Goal: Transaction & Acquisition: Purchase product/service

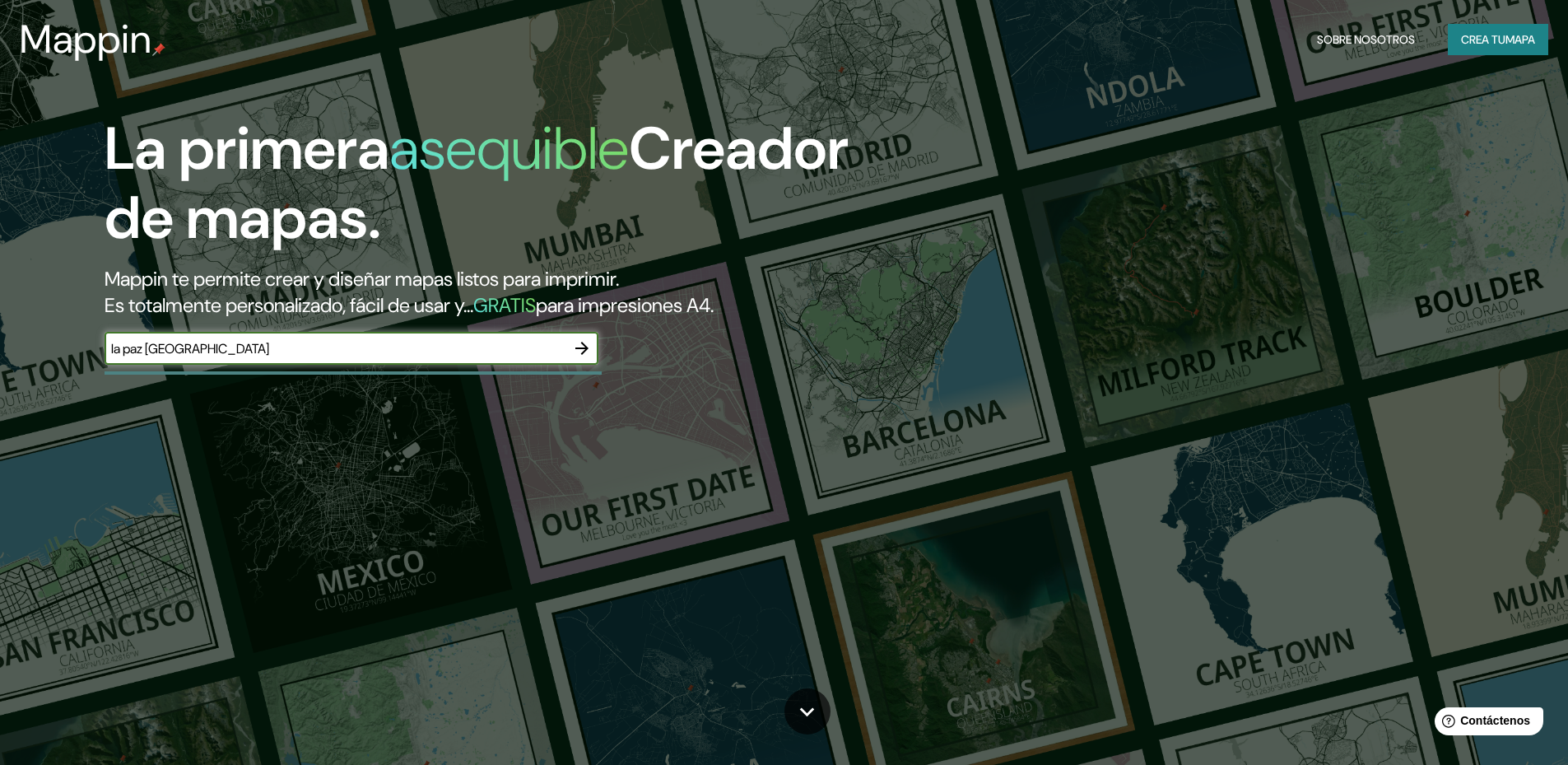
type input "la paz bolivia"
click at [581, 356] on icon "button" at bounding box center [581, 347] width 20 height 20
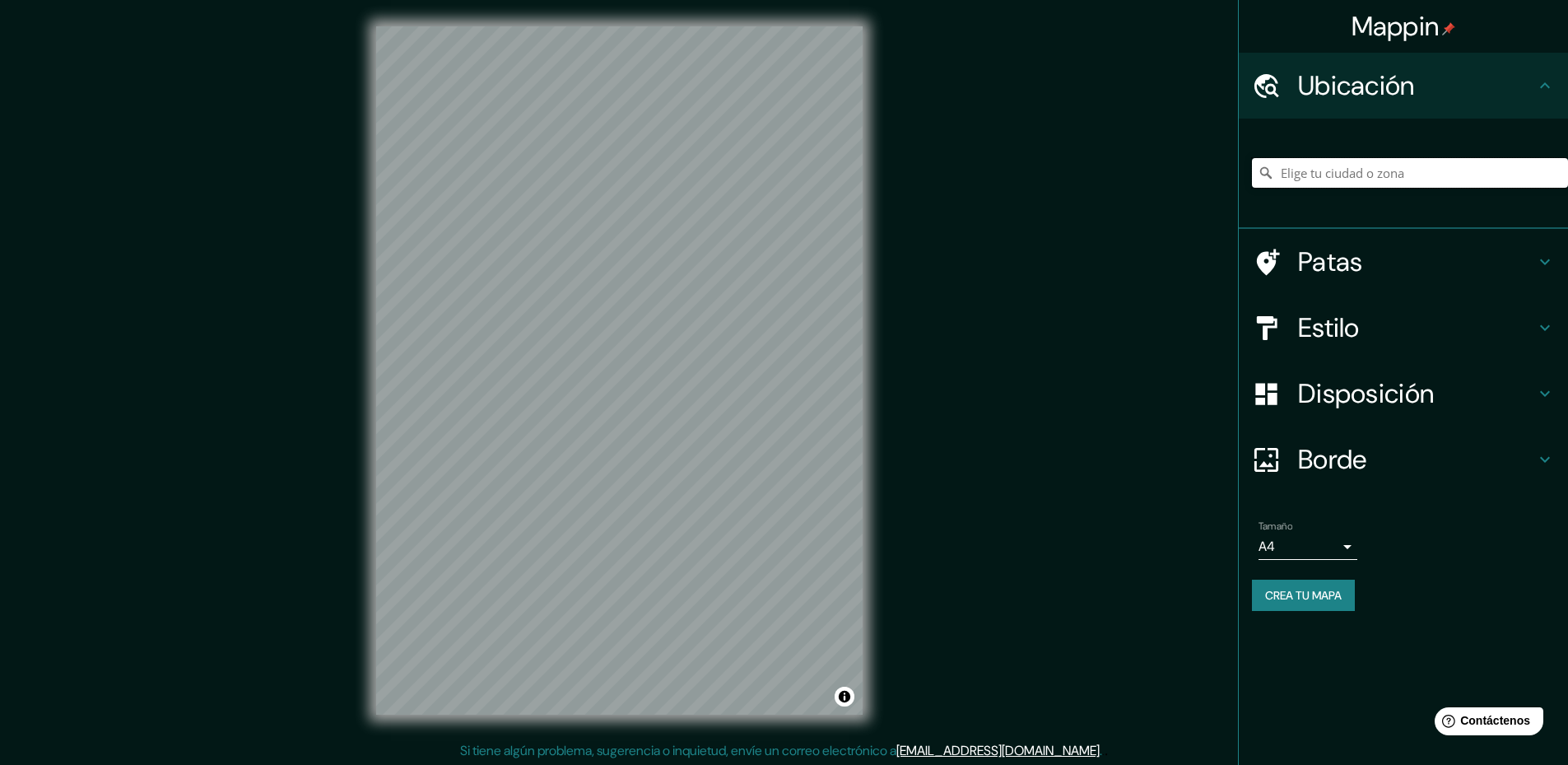
click at [1414, 178] on input "Elige tu ciudad o zona" at bounding box center [1410, 172] width 316 height 30
type input "Pura, 85850, Pulau Pura, Alor, Nusatenggara Oriental, Indonesia"
click at [919, 432] on div "Mappin Ubicación Pura, 85850, Pulau Pura, Alor, Nusatenggara Oriental, Indonesi…" at bounding box center [784, 383] width 1568 height 768
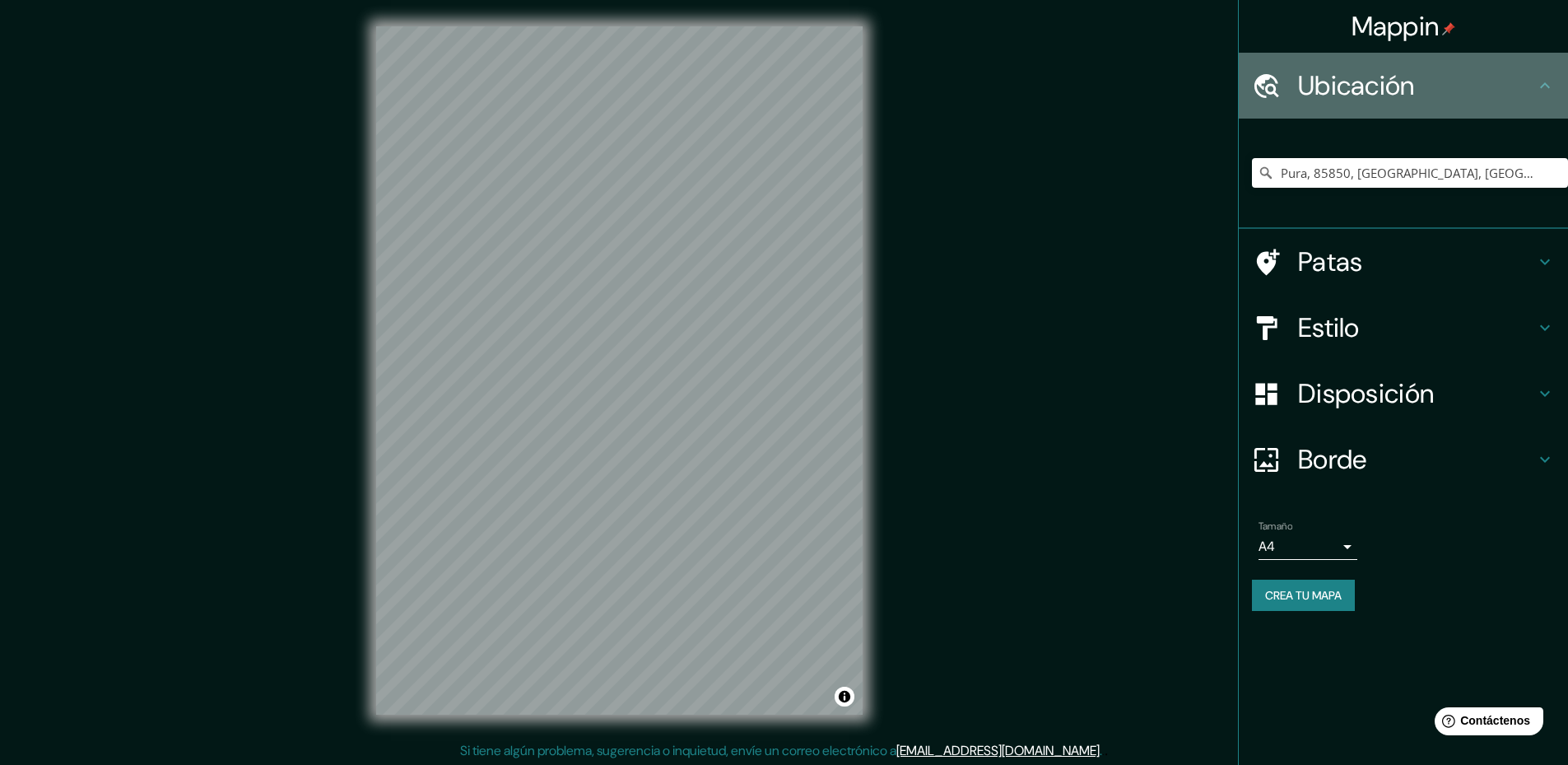
click at [1524, 79] on h4 "Ubicación" at bounding box center [1417, 85] width 237 height 33
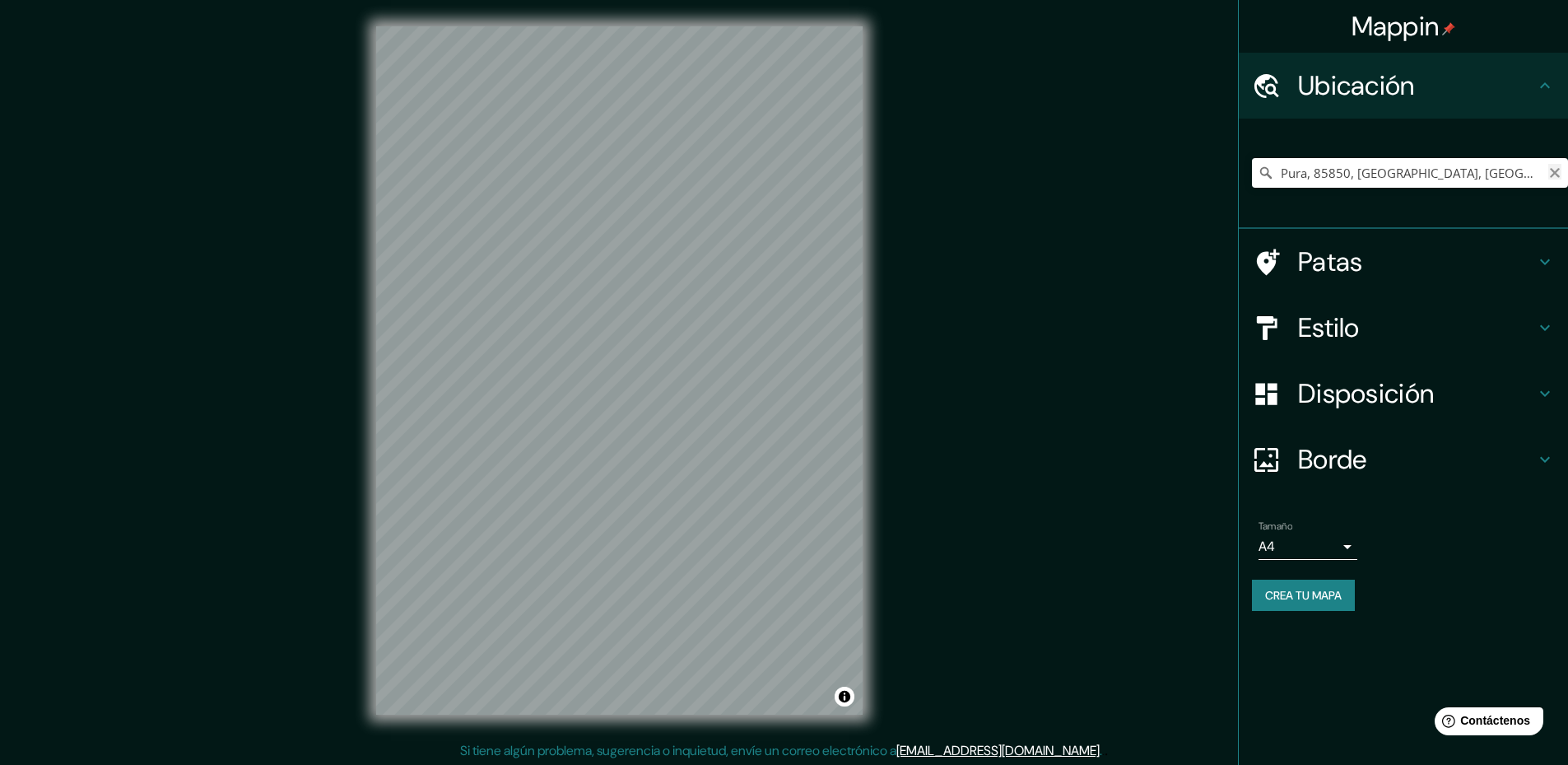
click at [1553, 168] on icon "Claro" at bounding box center [1554, 172] width 13 height 13
type input "Nuestra Señora de La Paz, Departamento de La Paz, Bolivia"
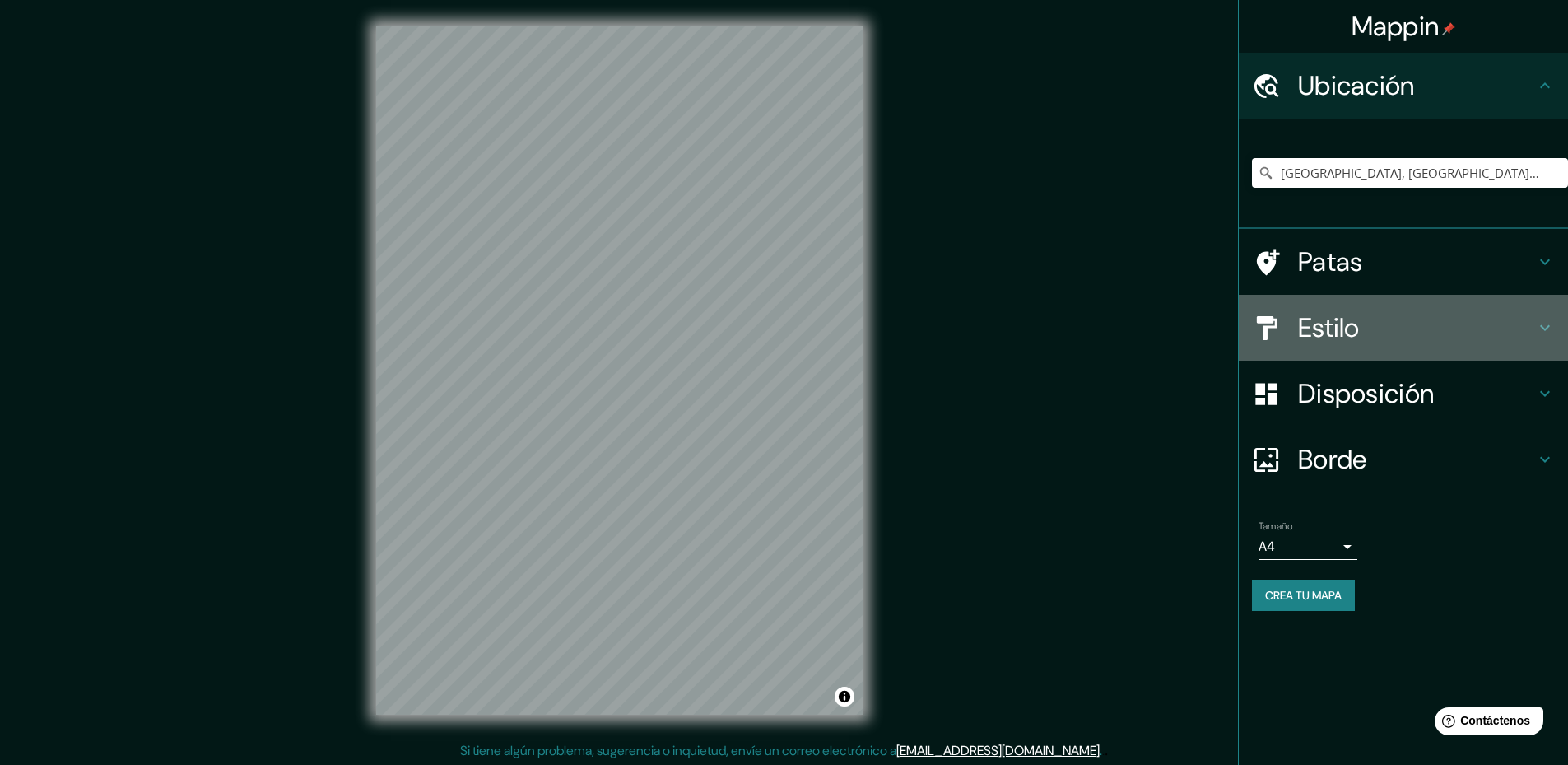
click at [1390, 329] on h4 "Estilo" at bounding box center [1417, 328] width 237 height 33
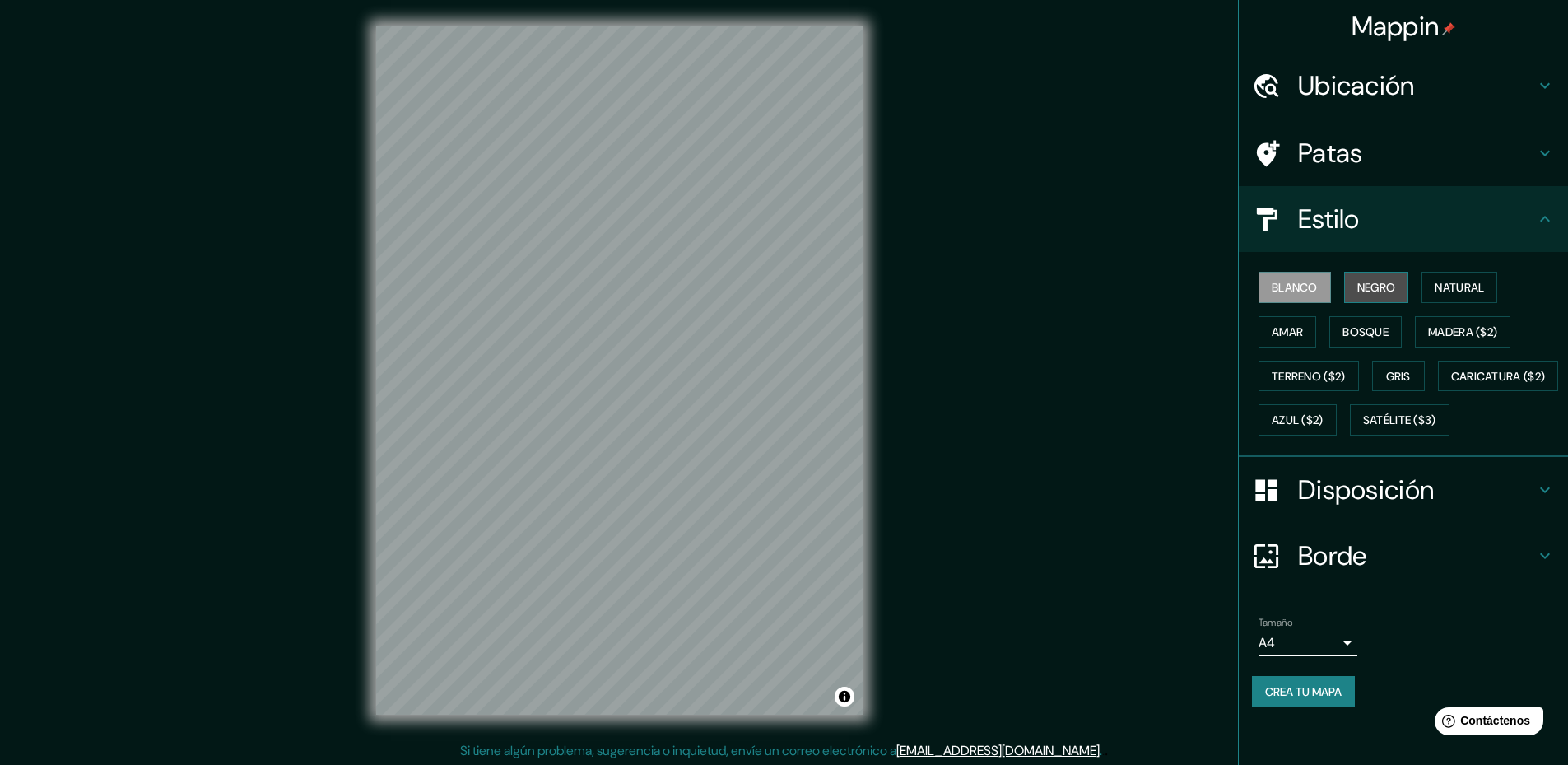
click at [1374, 280] on font "Negro" at bounding box center [1376, 287] width 38 height 15
click at [1272, 296] on font "Blanco" at bounding box center [1295, 287] width 46 height 21
click at [1440, 289] on font "Natural" at bounding box center [1460, 287] width 50 height 15
click at [1280, 331] on font "Amar" at bounding box center [1287, 331] width 32 height 15
click at [1346, 335] on font "Bosque" at bounding box center [1366, 331] width 46 height 15
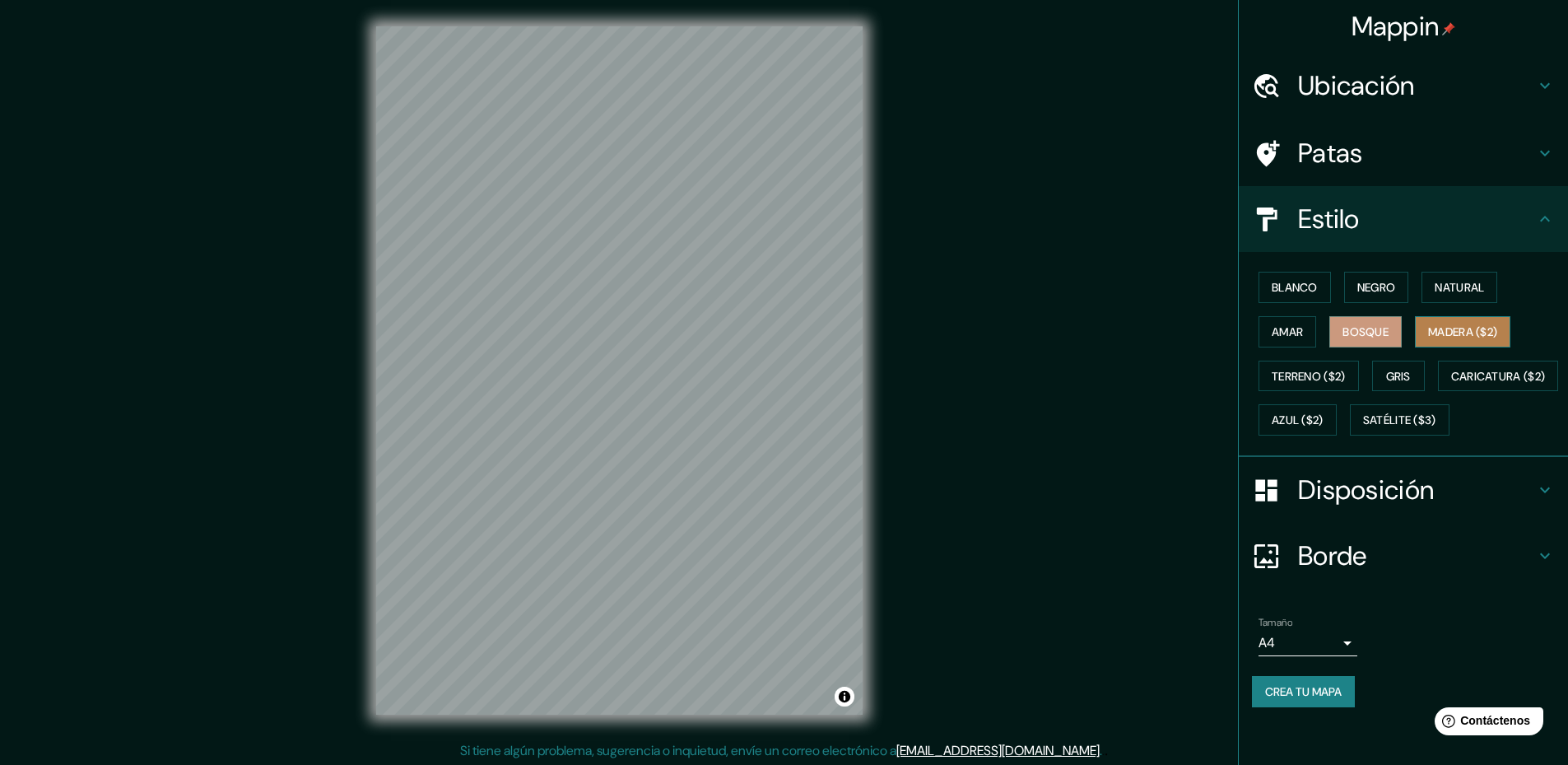
click at [1467, 324] on font "Madera ($2)" at bounding box center [1462, 331] width 69 height 15
click at [1293, 370] on font "Terreno ($2)" at bounding box center [1309, 376] width 74 height 15
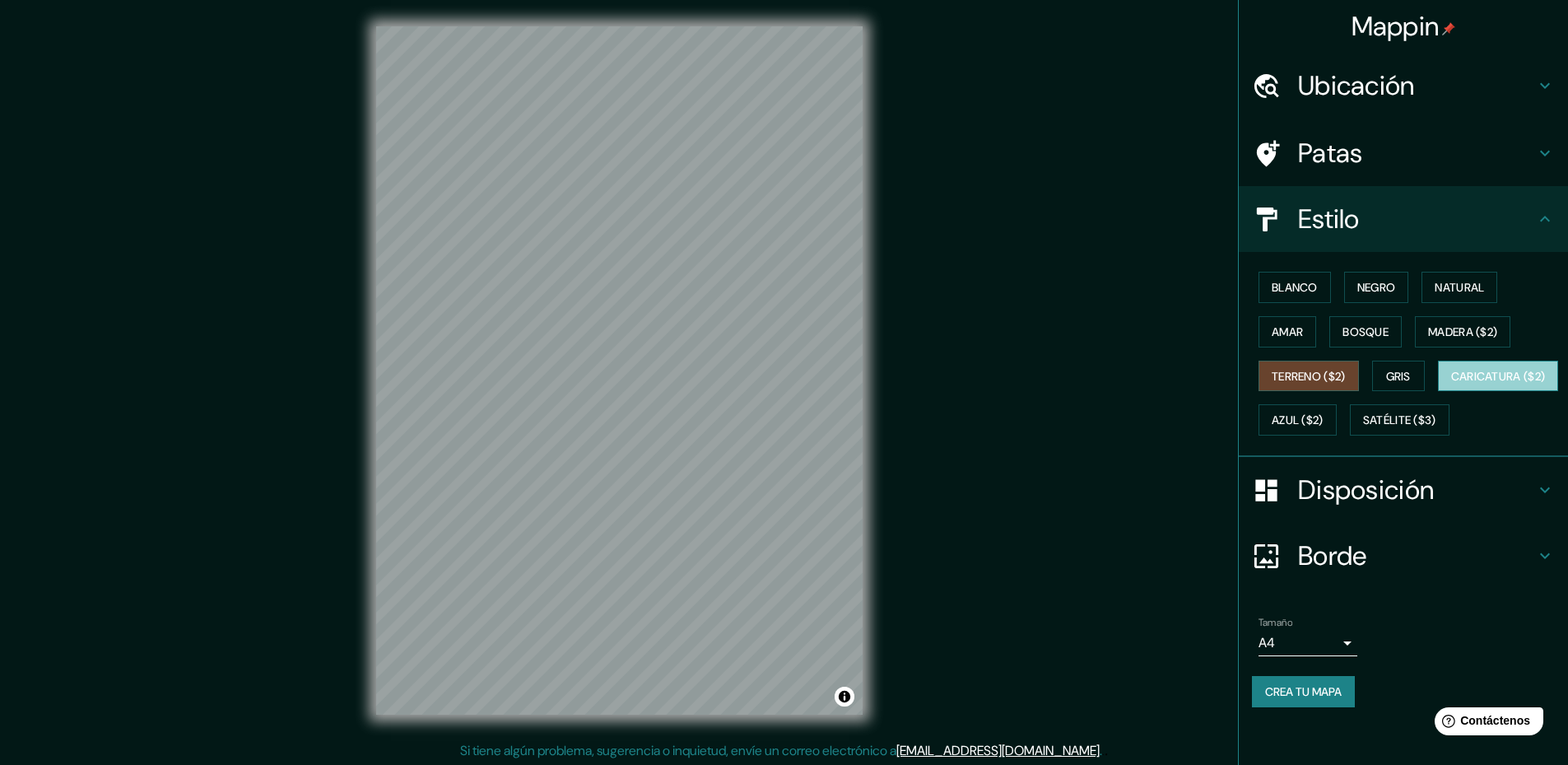
click at [1451, 383] on font "Caricatura ($2)" at bounding box center [1498, 376] width 95 height 15
click at [1337, 432] on button "Azul ($2)" at bounding box center [1297, 419] width 79 height 32
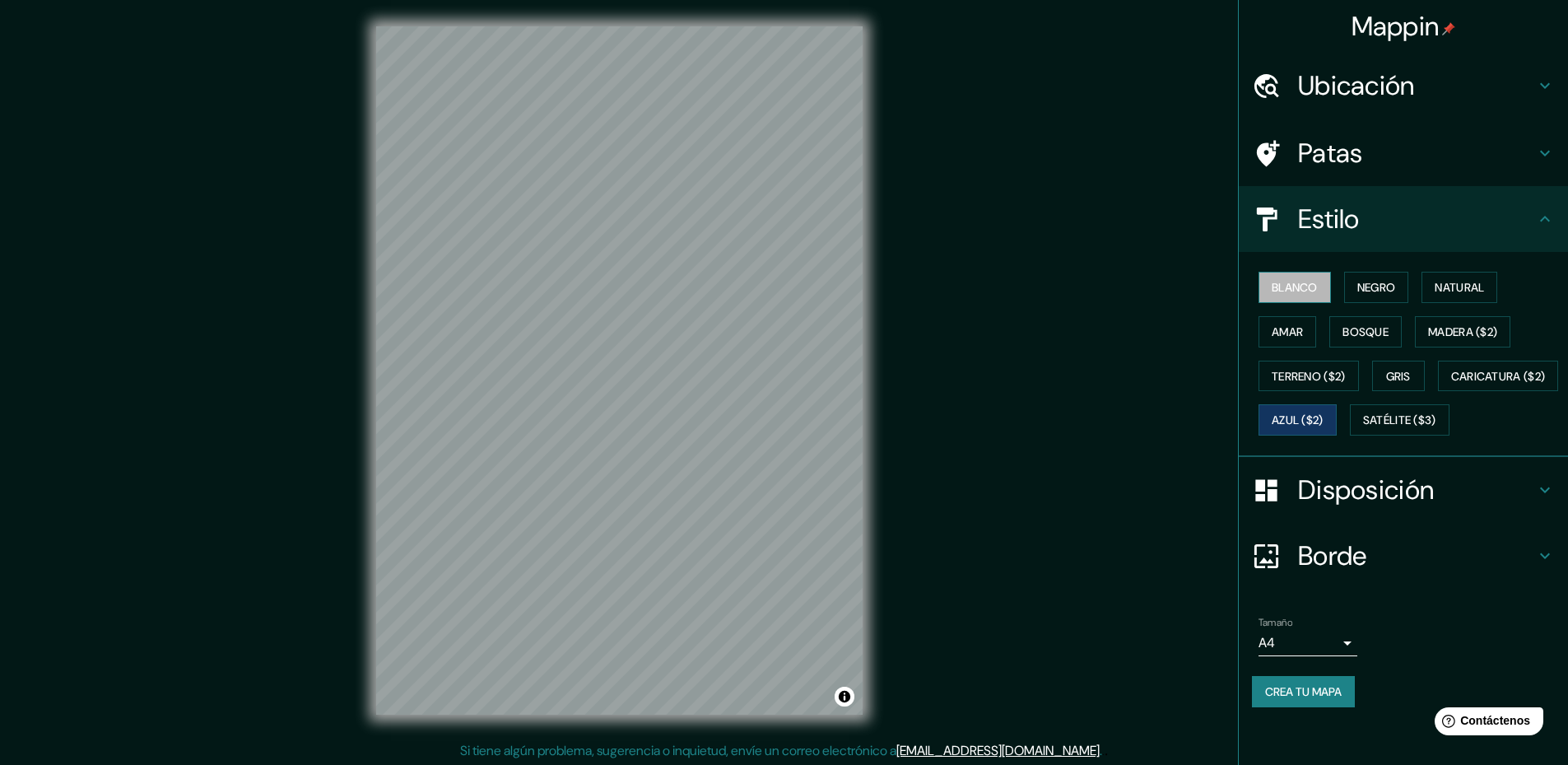
click at [1290, 287] on font "Blanco" at bounding box center [1295, 287] width 46 height 15
click at [1388, 289] on button "Negro" at bounding box center [1377, 287] width 65 height 32
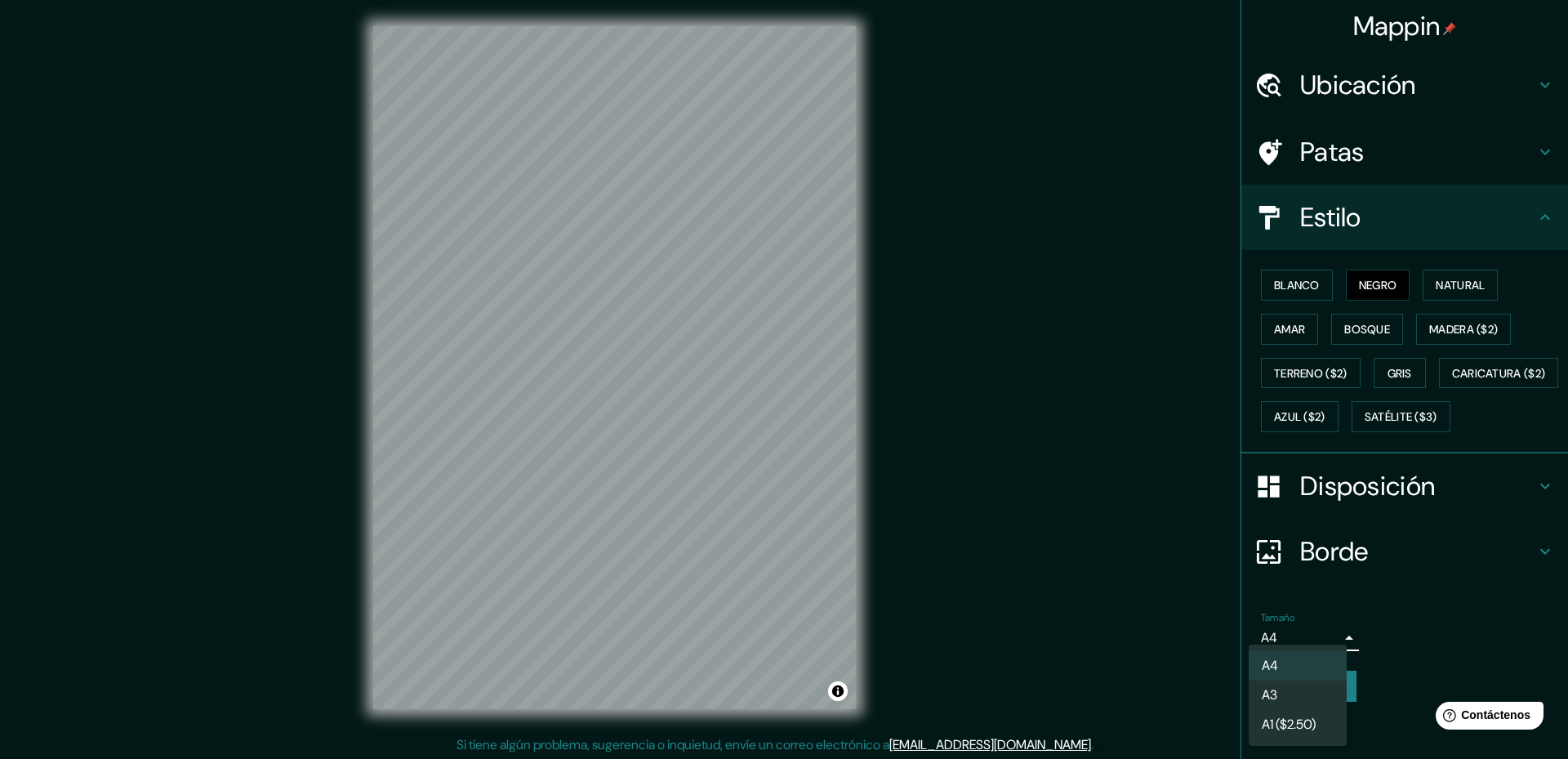
click at [1315, 679] on body "Mappin Ubicación Nuestra Señora de La Paz, Departamento de La Paz, Bolivia Nues…" at bounding box center [784, 380] width 1568 height 759
click at [1316, 697] on li "A3" at bounding box center [1298, 696] width 98 height 30
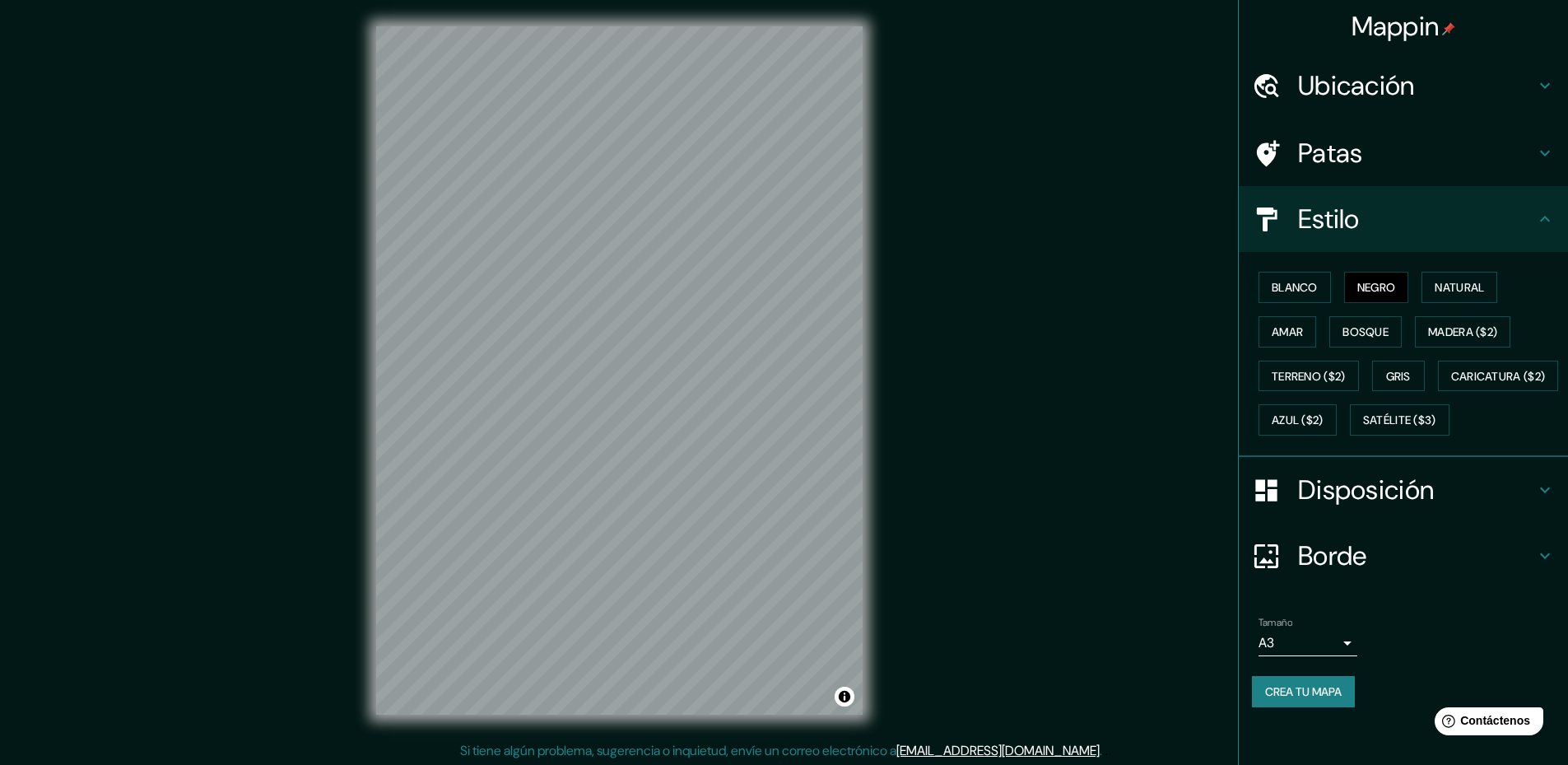
click at [1351, 663] on div "Tamaño A3 a4" at bounding box center [1403, 637] width 303 height 53
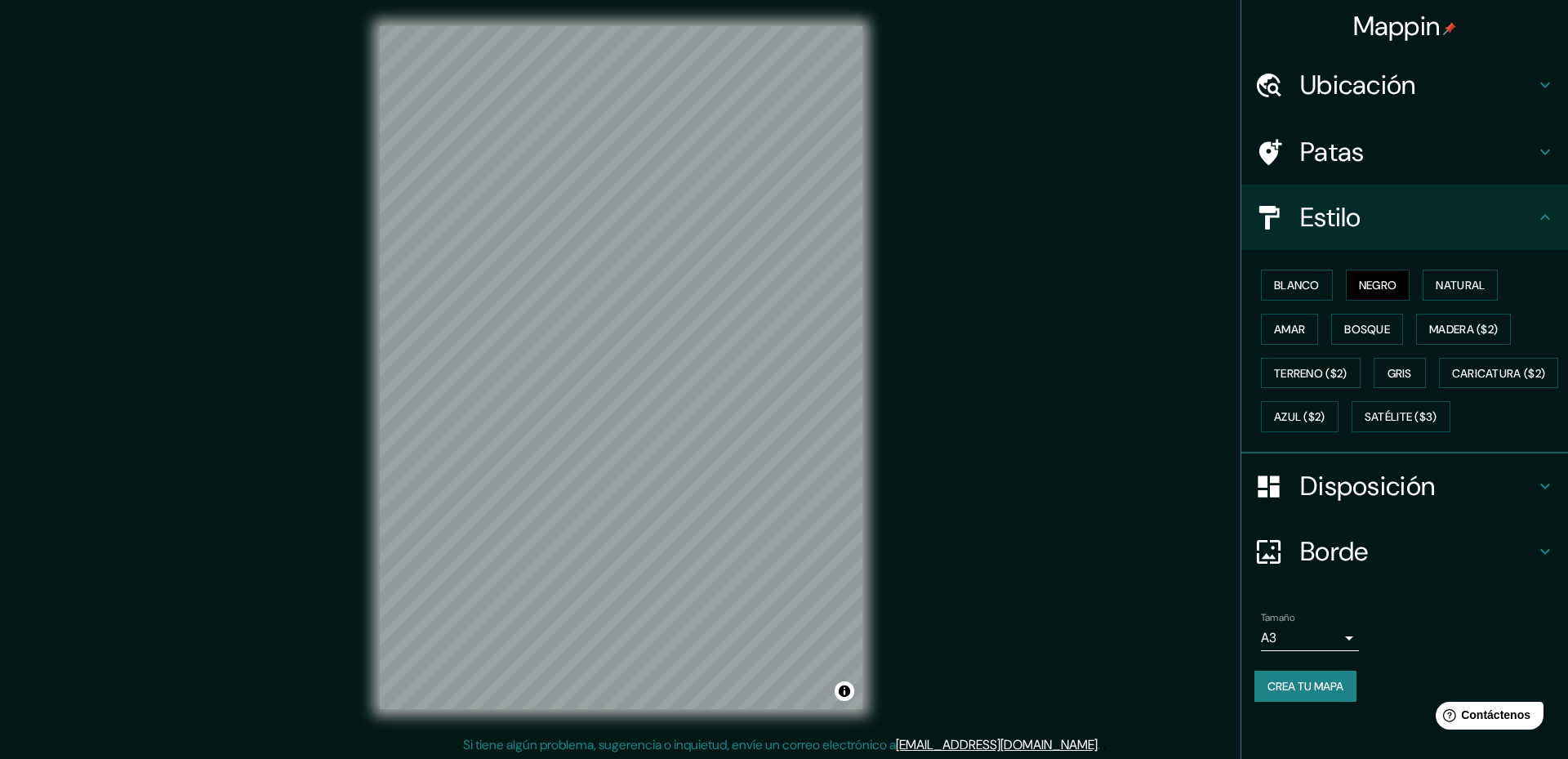
click at [1321, 681] on body "Mappin Ubicación Nuestra Señora de La Paz, Departamento de La Paz, Bolivia Nues…" at bounding box center [784, 380] width 1568 height 759
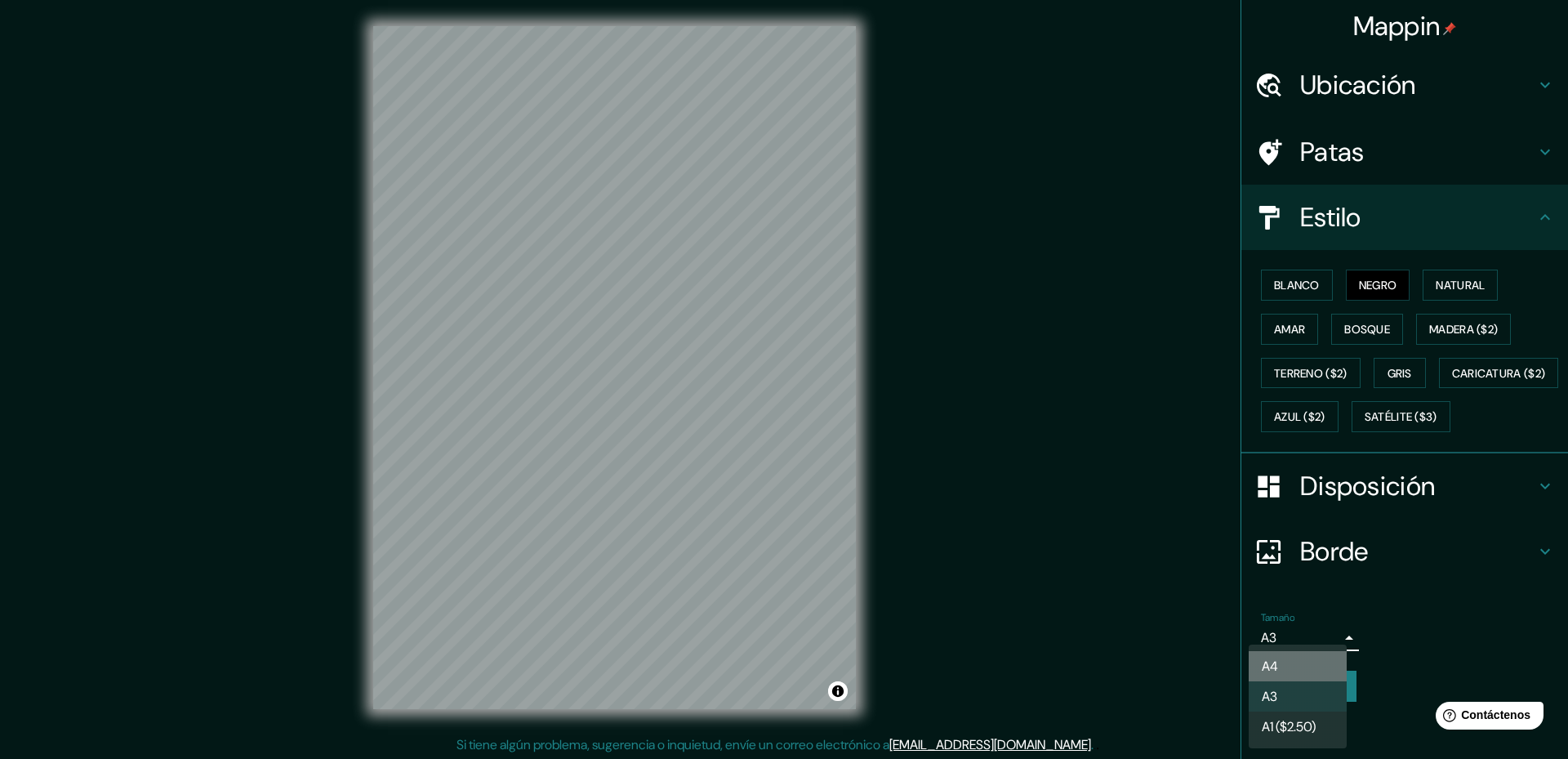
click at [1333, 673] on li "A4" at bounding box center [1298, 667] width 98 height 30
type input "single"
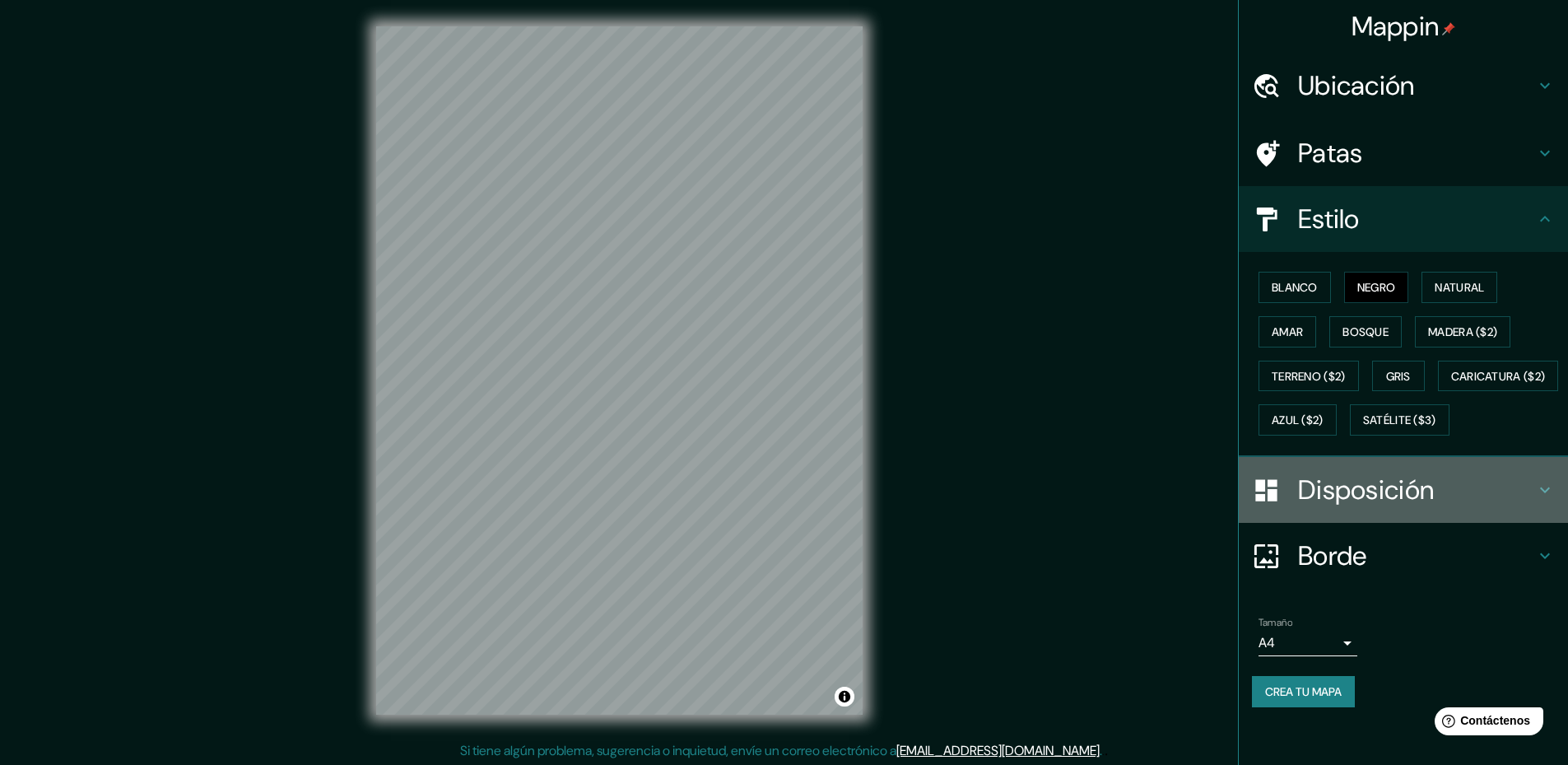
click at [1413, 507] on font "Disposición" at bounding box center [1366, 490] width 136 height 35
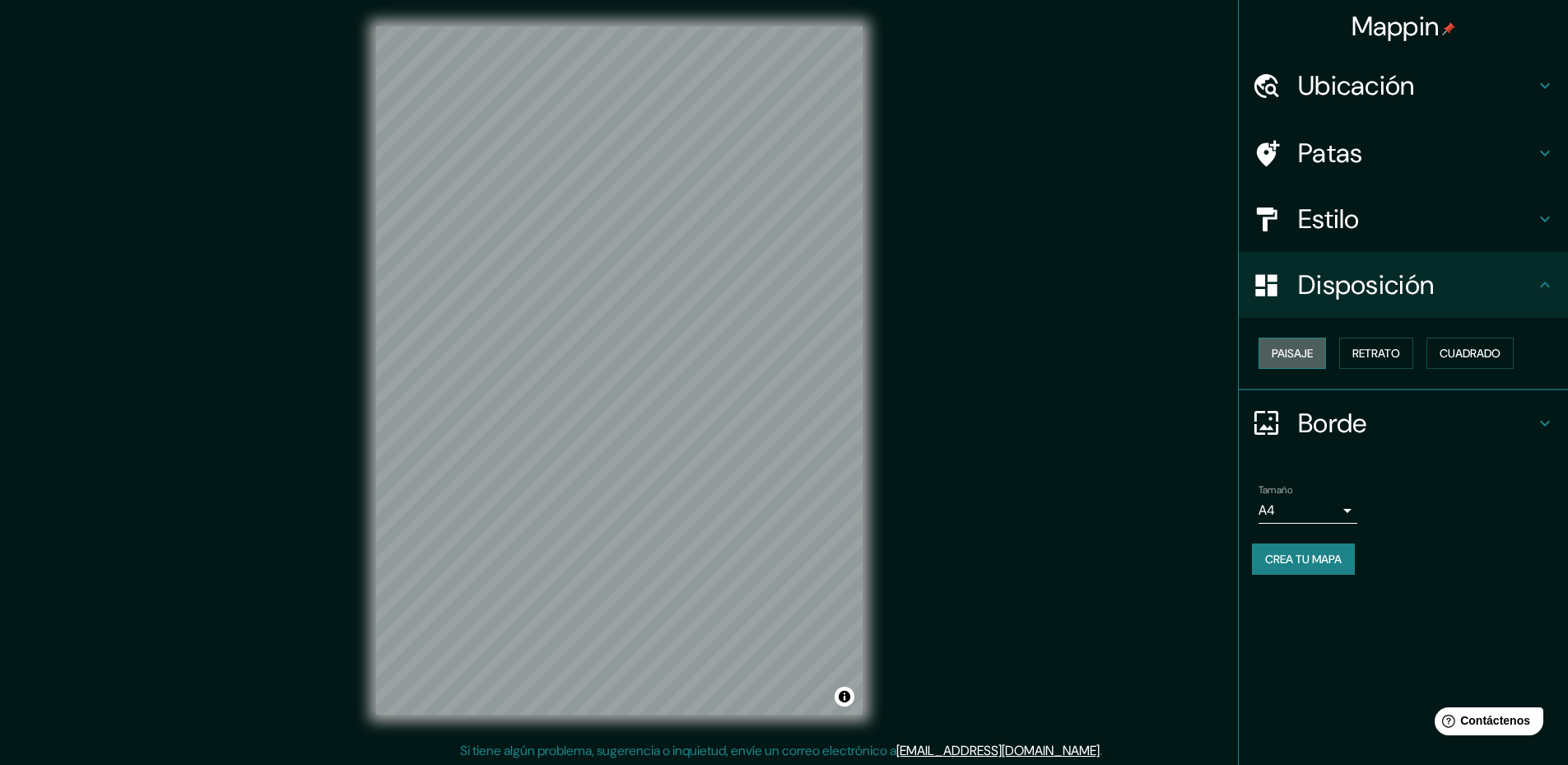
click at [1303, 349] on font "Paisaje" at bounding box center [1292, 353] width 41 height 15
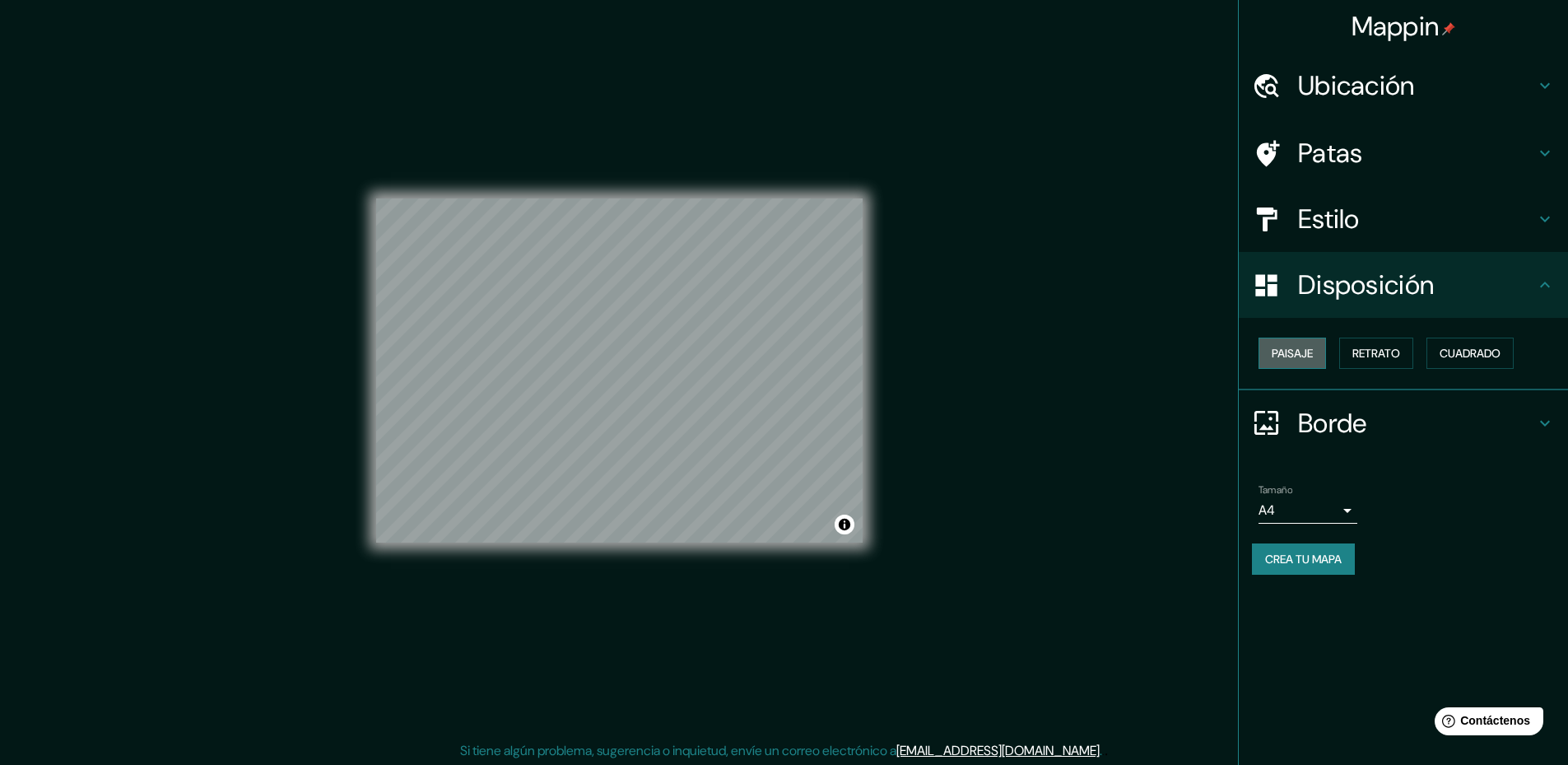
click at [1303, 349] on font "Paisaje" at bounding box center [1292, 353] width 41 height 15
click at [1377, 362] on font "Retrato" at bounding box center [1376, 353] width 48 height 21
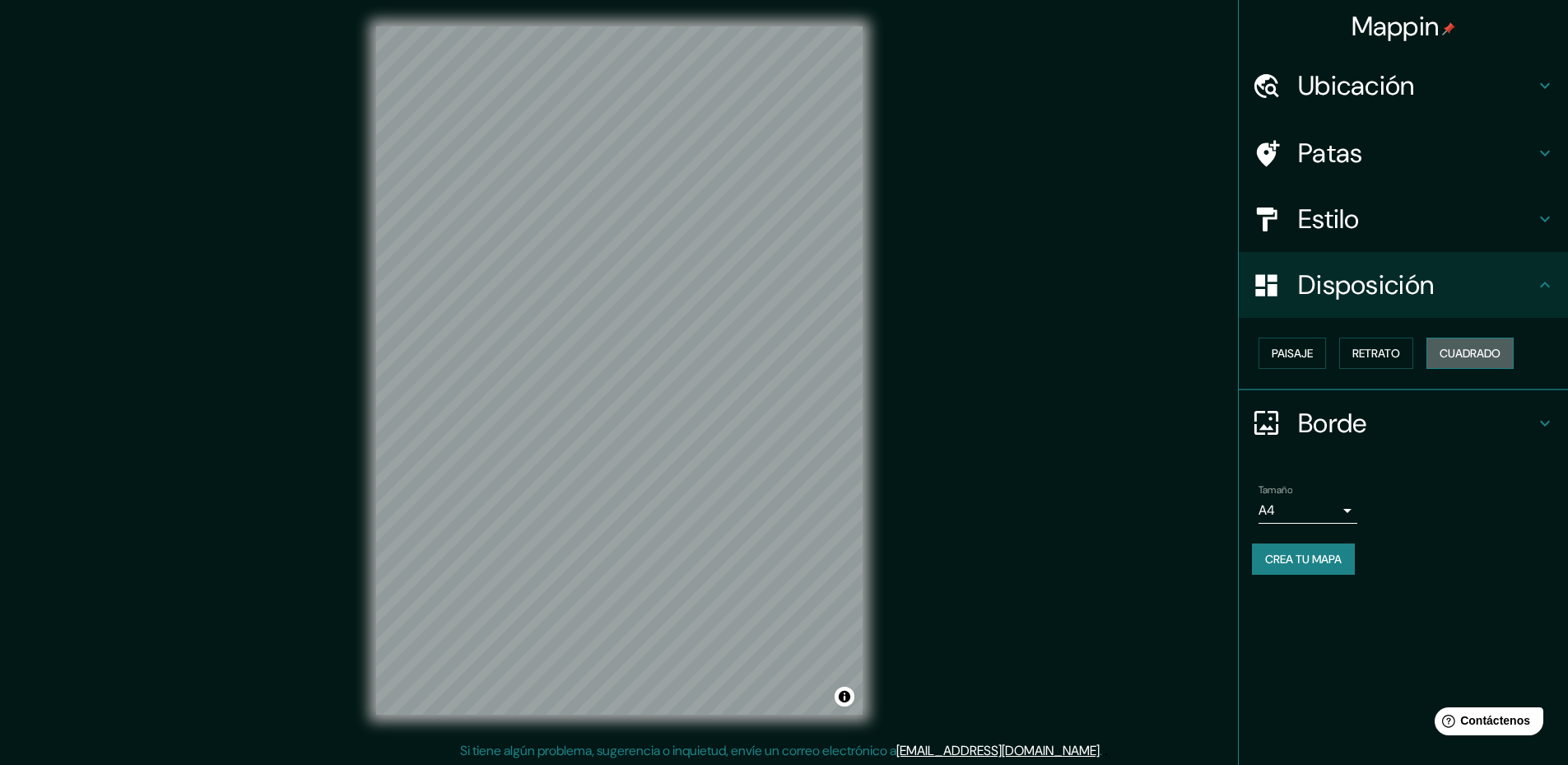
click at [1460, 351] on font "Cuadrado" at bounding box center [1470, 353] width 61 height 15
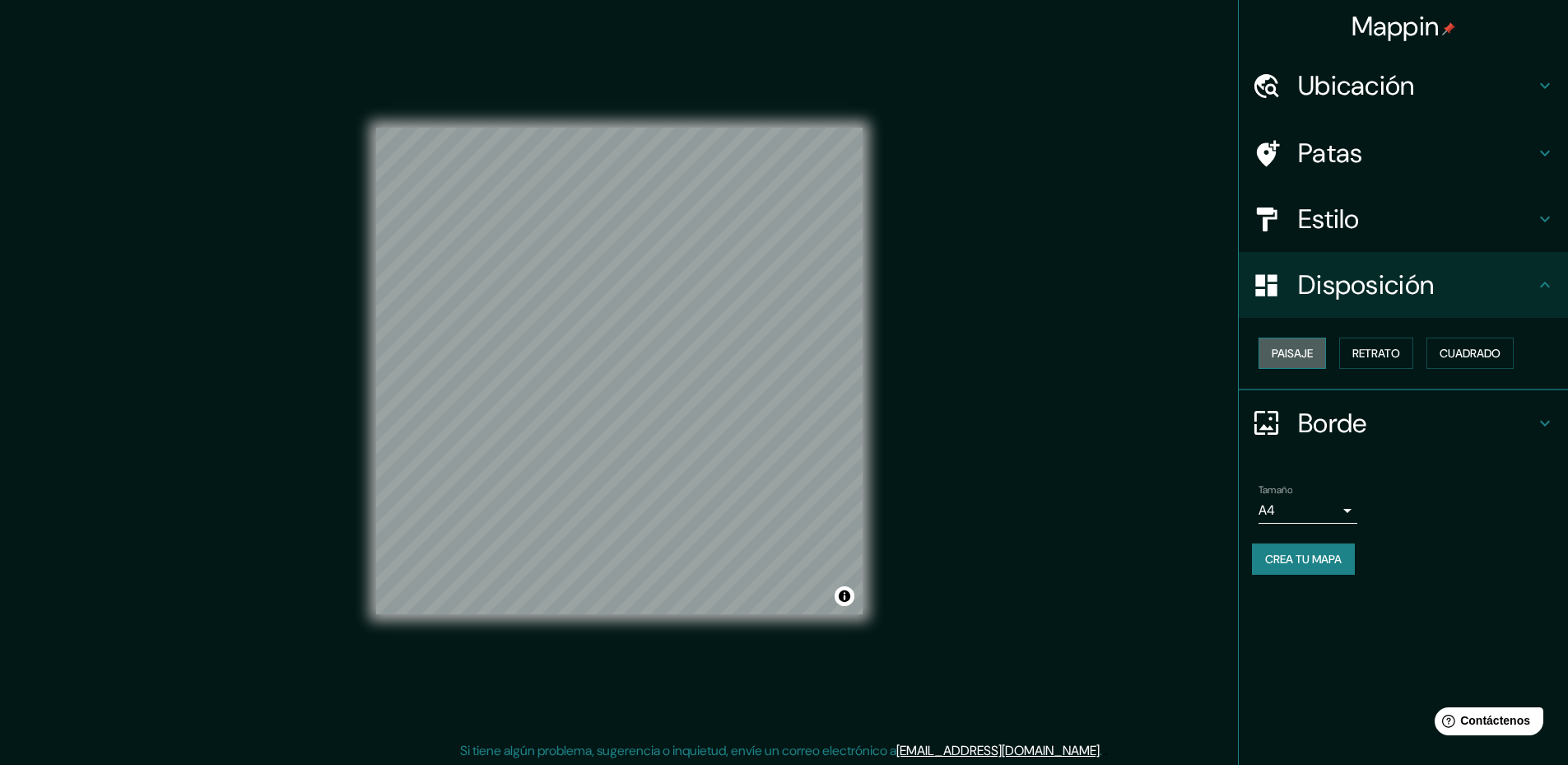
click at [1308, 368] on button "Paisaje" at bounding box center [1291, 353] width 67 height 32
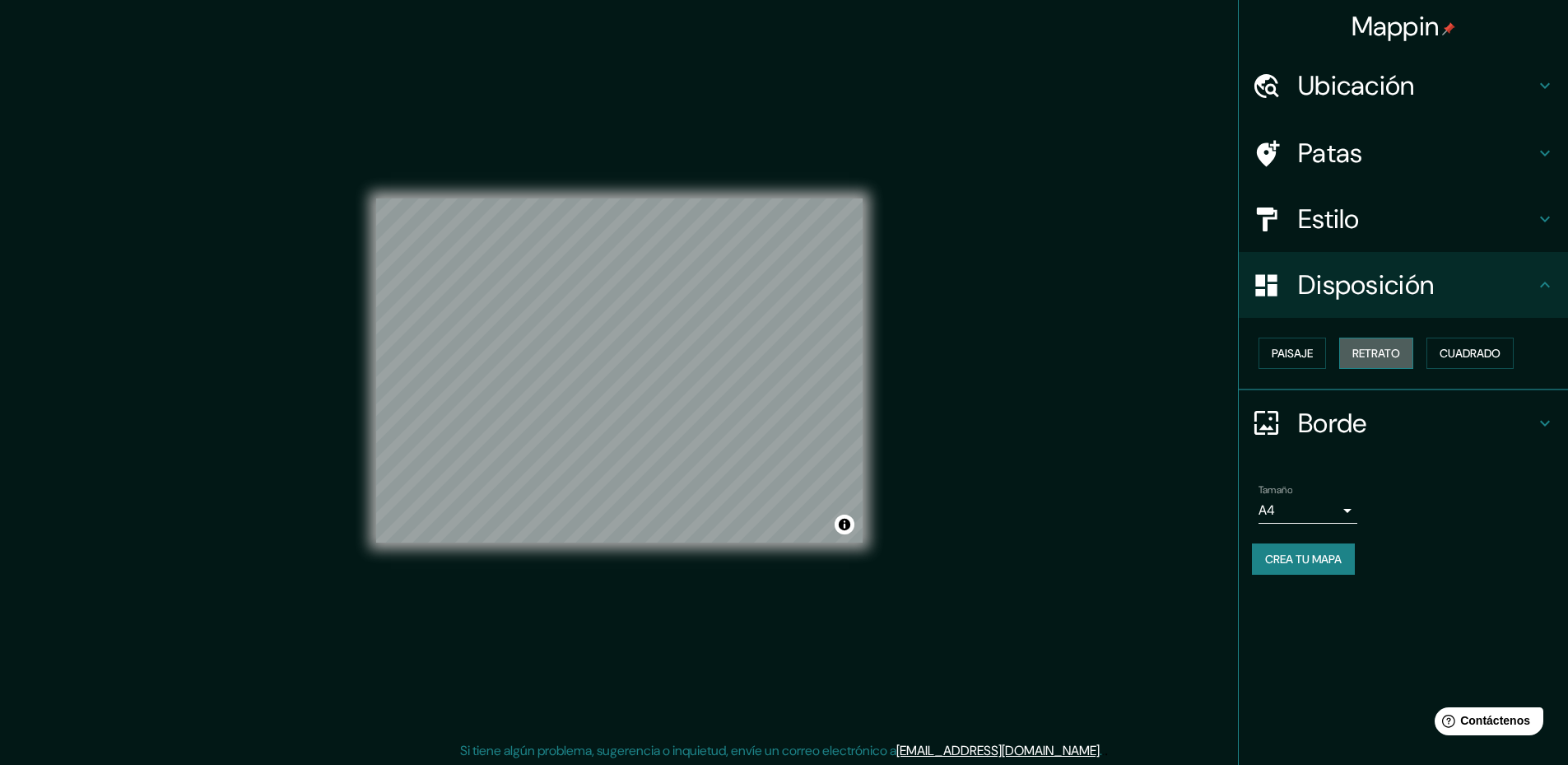
click at [1376, 353] on font "Retrato" at bounding box center [1376, 353] width 48 height 15
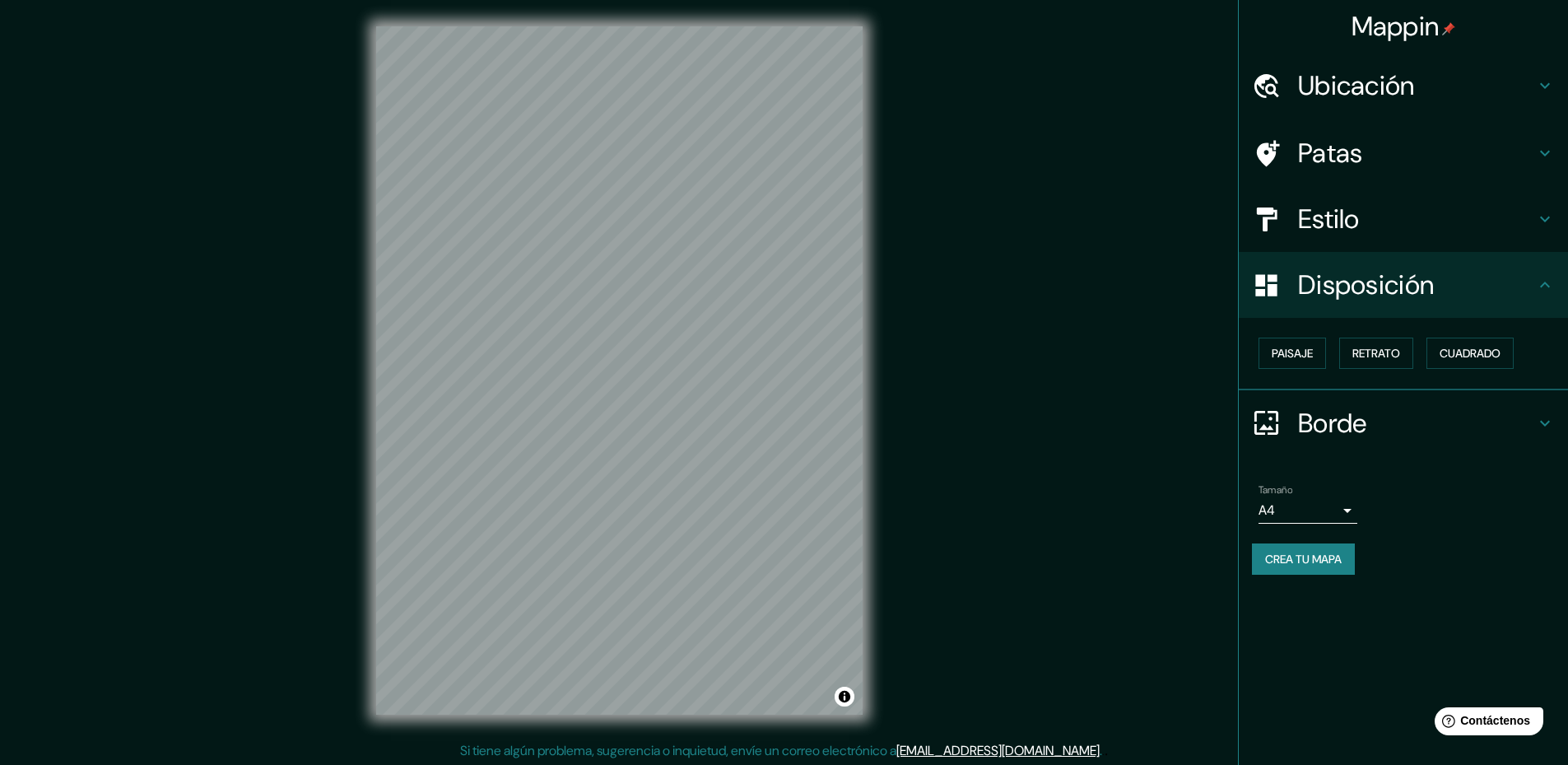
click at [1357, 244] on div "Estilo" at bounding box center [1403, 219] width 329 height 66
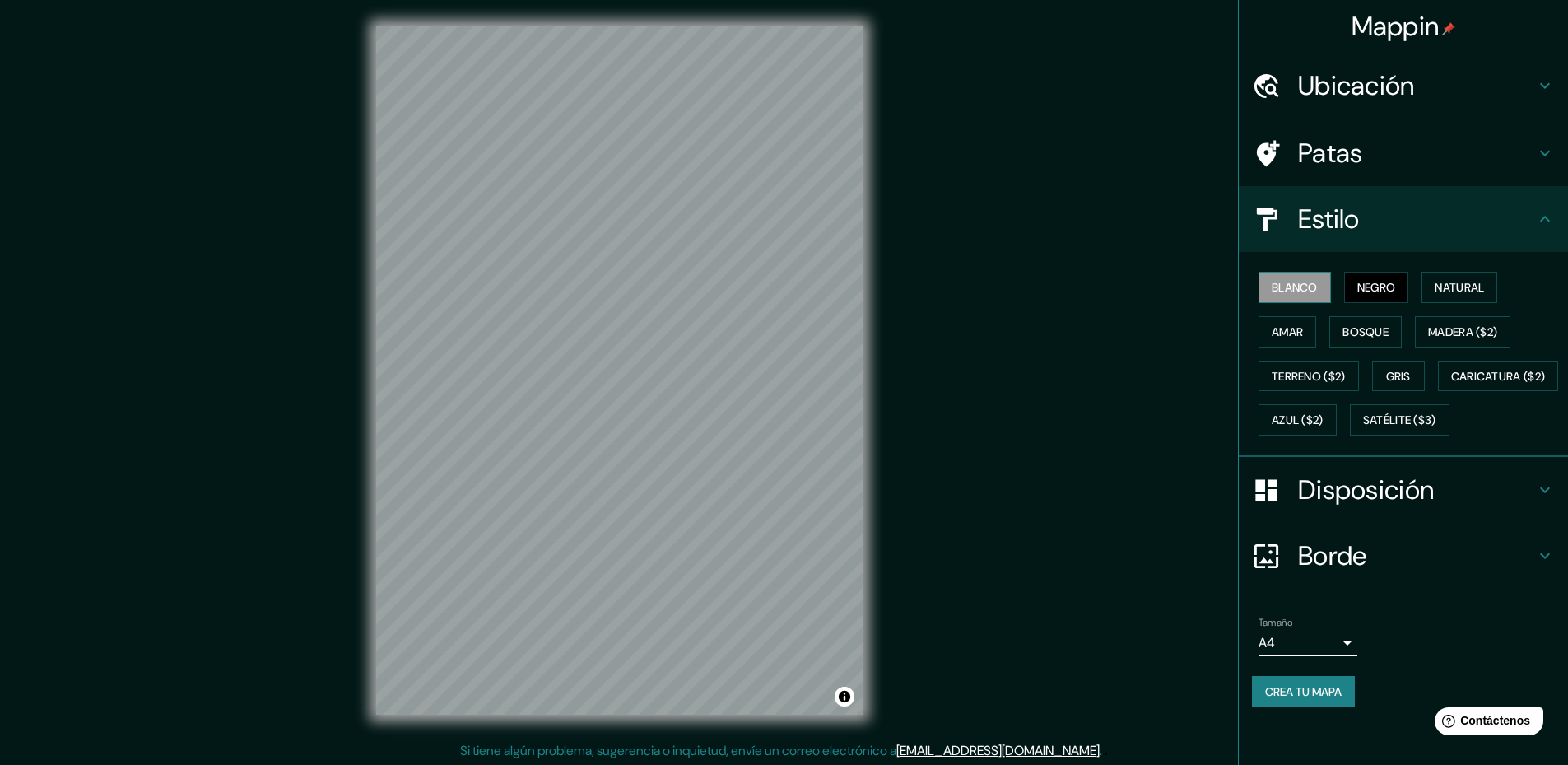
click at [1297, 288] on font "Blanco" at bounding box center [1295, 287] width 46 height 15
click at [1320, 369] on font "Terreno ($2)" at bounding box center [1309, 376] width 74 height 15
click at [1440, 319] on button "Madera ($2)" at bounding box center [1463, 331] width 96 height 32
click at [1354, 330] on font "Bosque" at bounding box center [1366, 331] width 46 height 15
click at [1359, 150] on h4 "Patas" at bounding box center [1417, 153] width 237 height 33
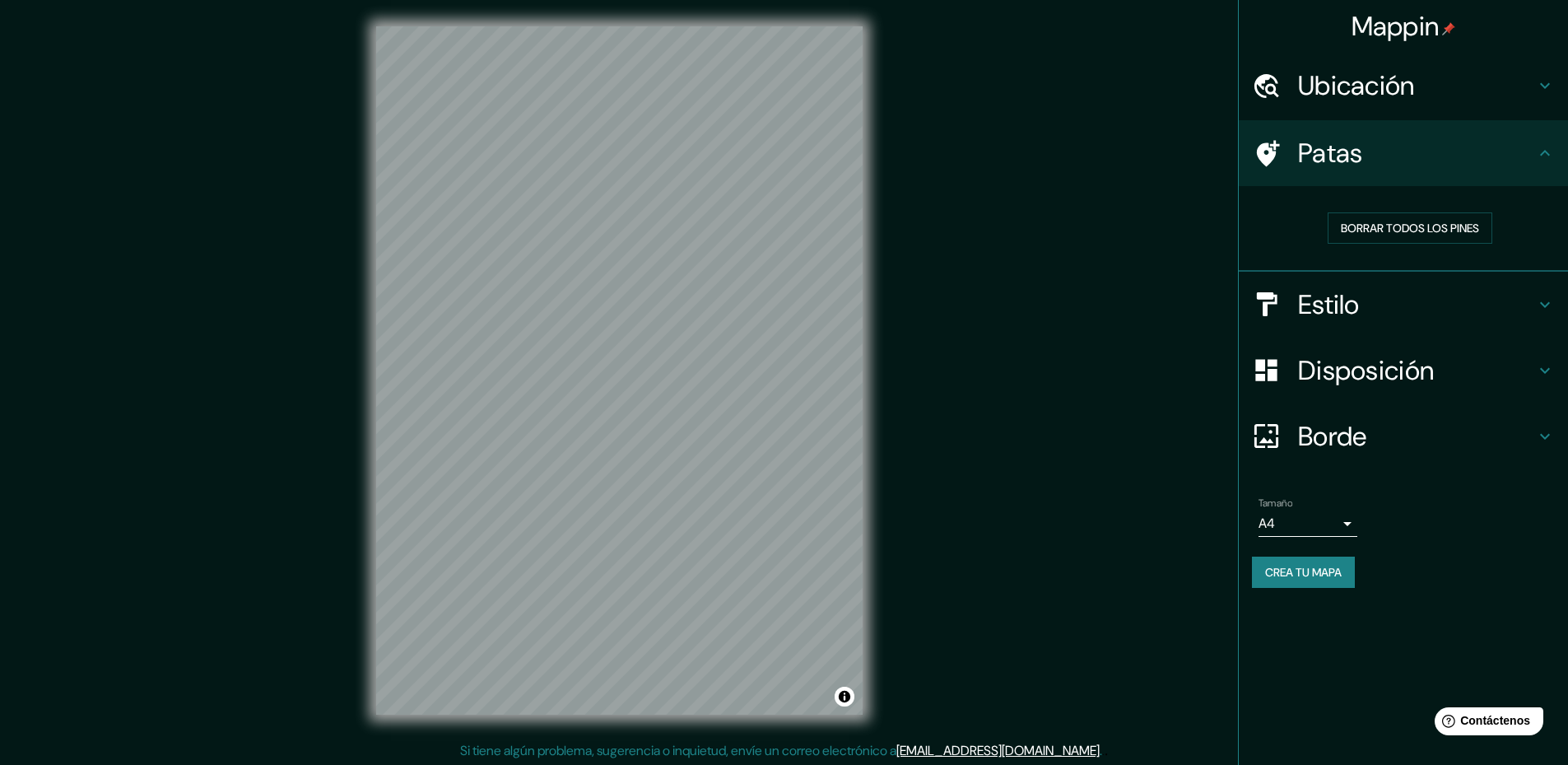
click at [1355, 98] on font "Ubicación" at bounding box center [1356, 85] width 117 height 35
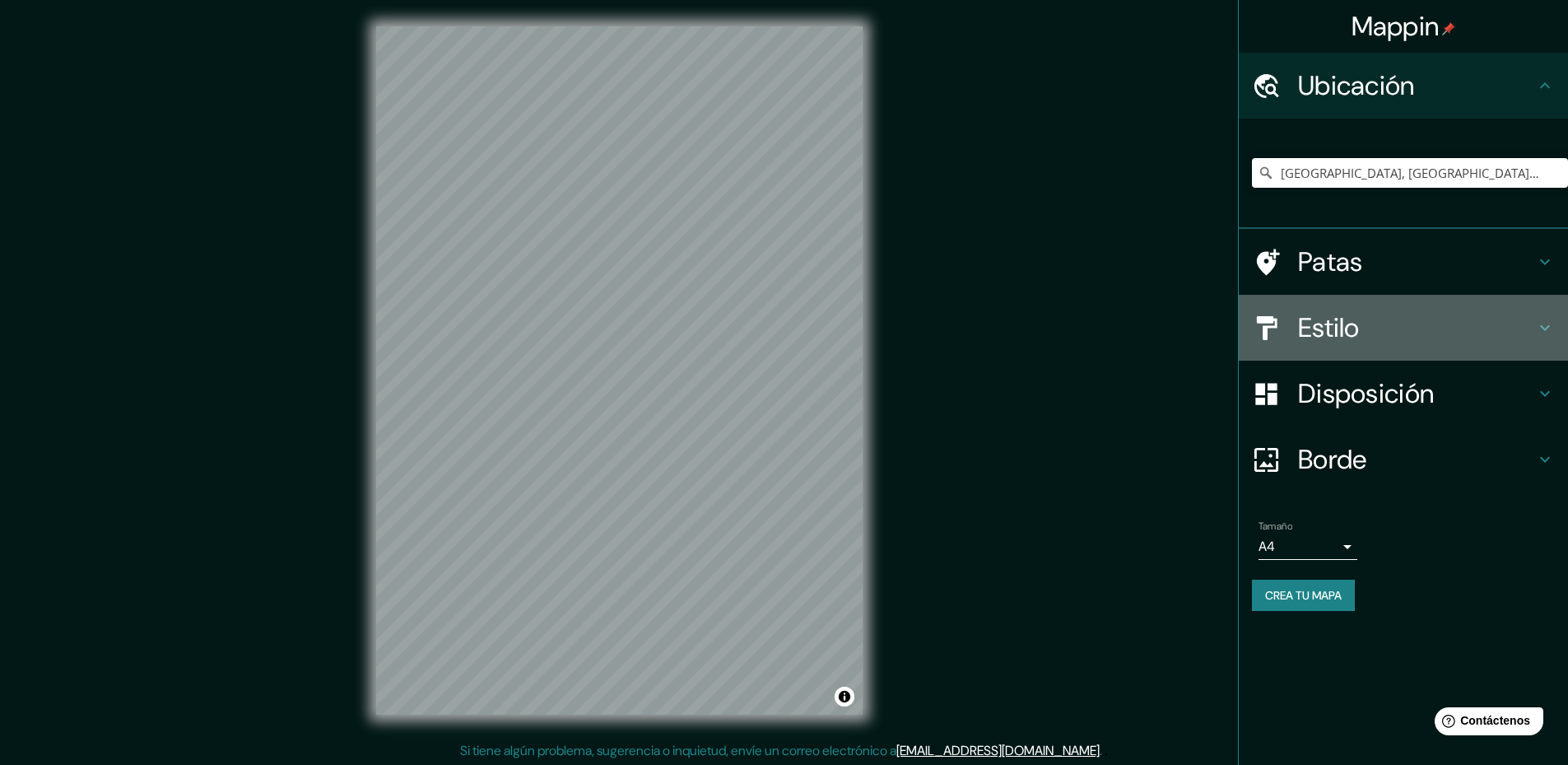
click at [1355, 329] on font "Estilo" at bounding box center [1329, 328] width 61 height 35
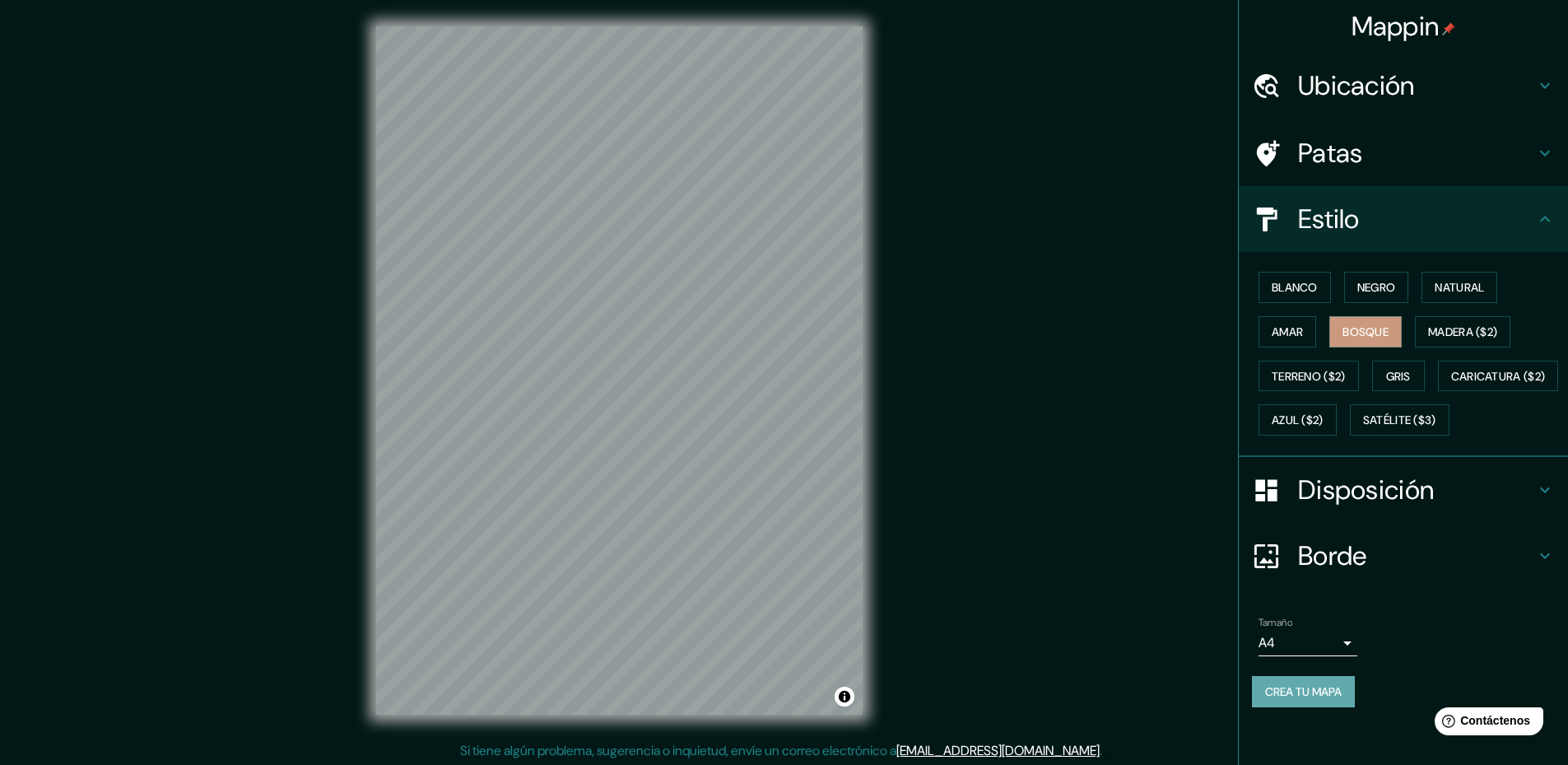
click at [1310, 699] on font "Crea tu mapa" at bounding box center [1303, 691] width 77 height 15
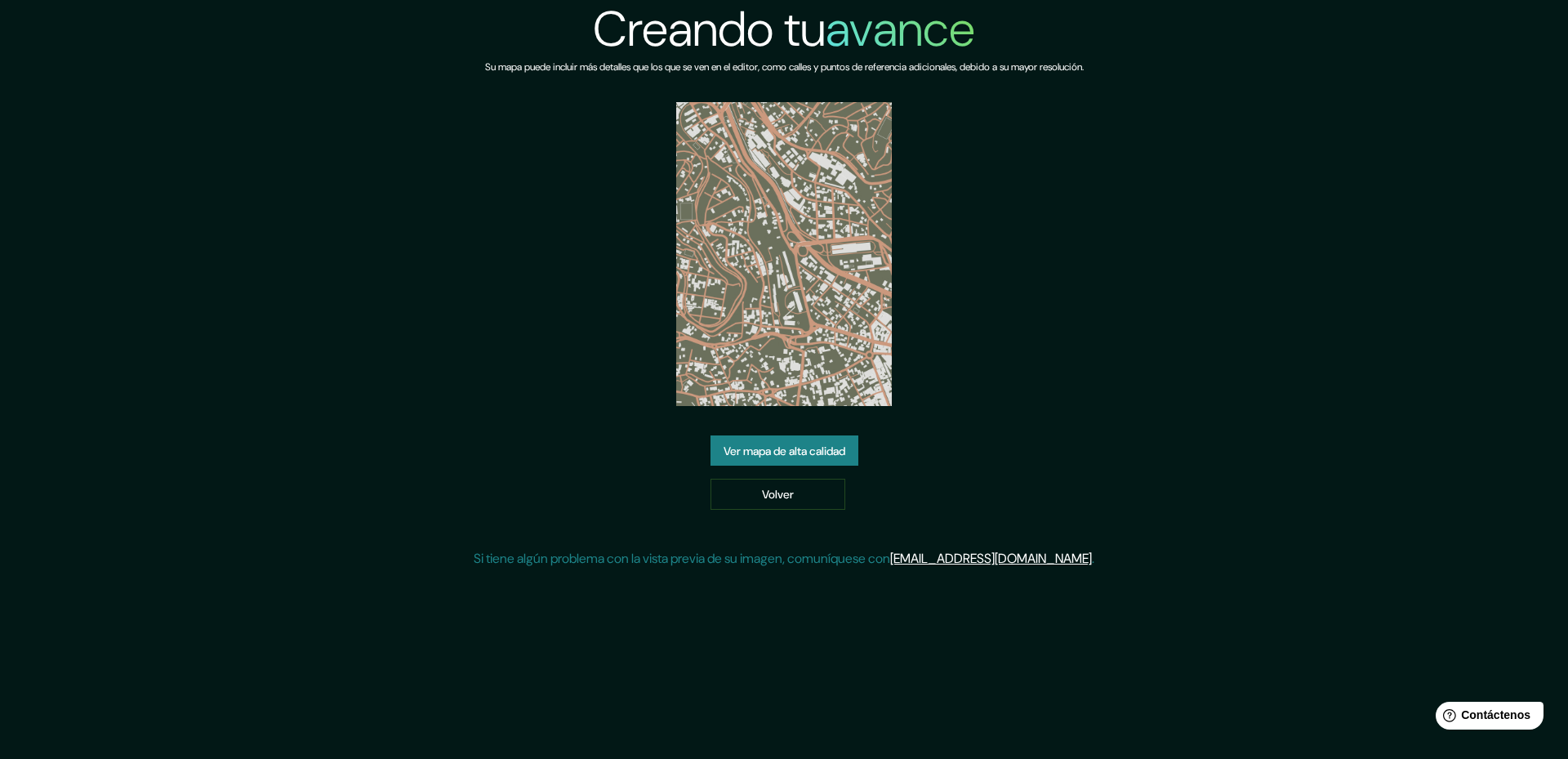
click at [829, 460] on font "Ver mapa de alta calidad" at bounding box center [784, 451] width 122 height 21
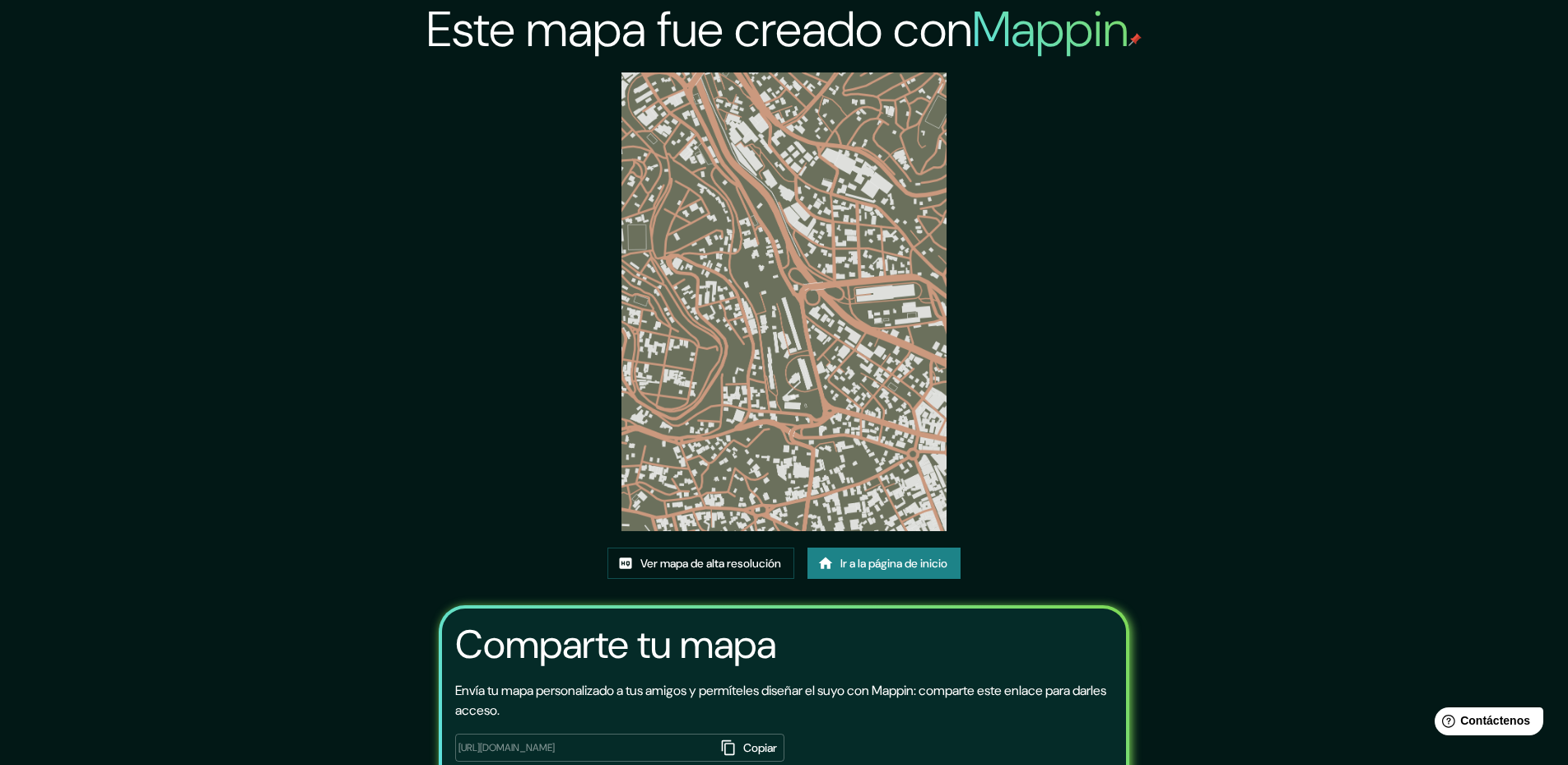
scroll to position [108, 0]
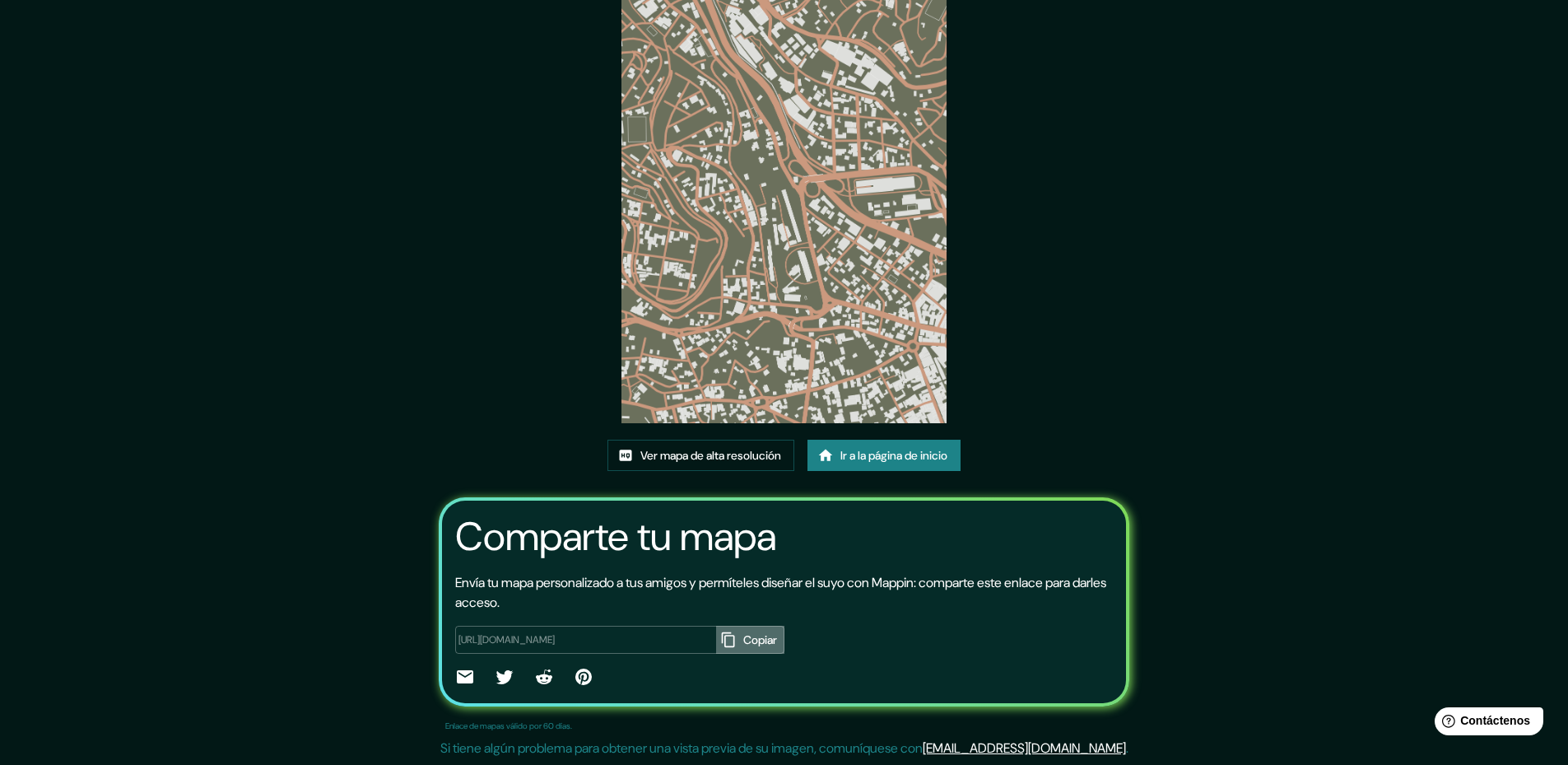
click at [743, 640] on font "Copiar" at bounding box center [761, 639] width 34 height 15
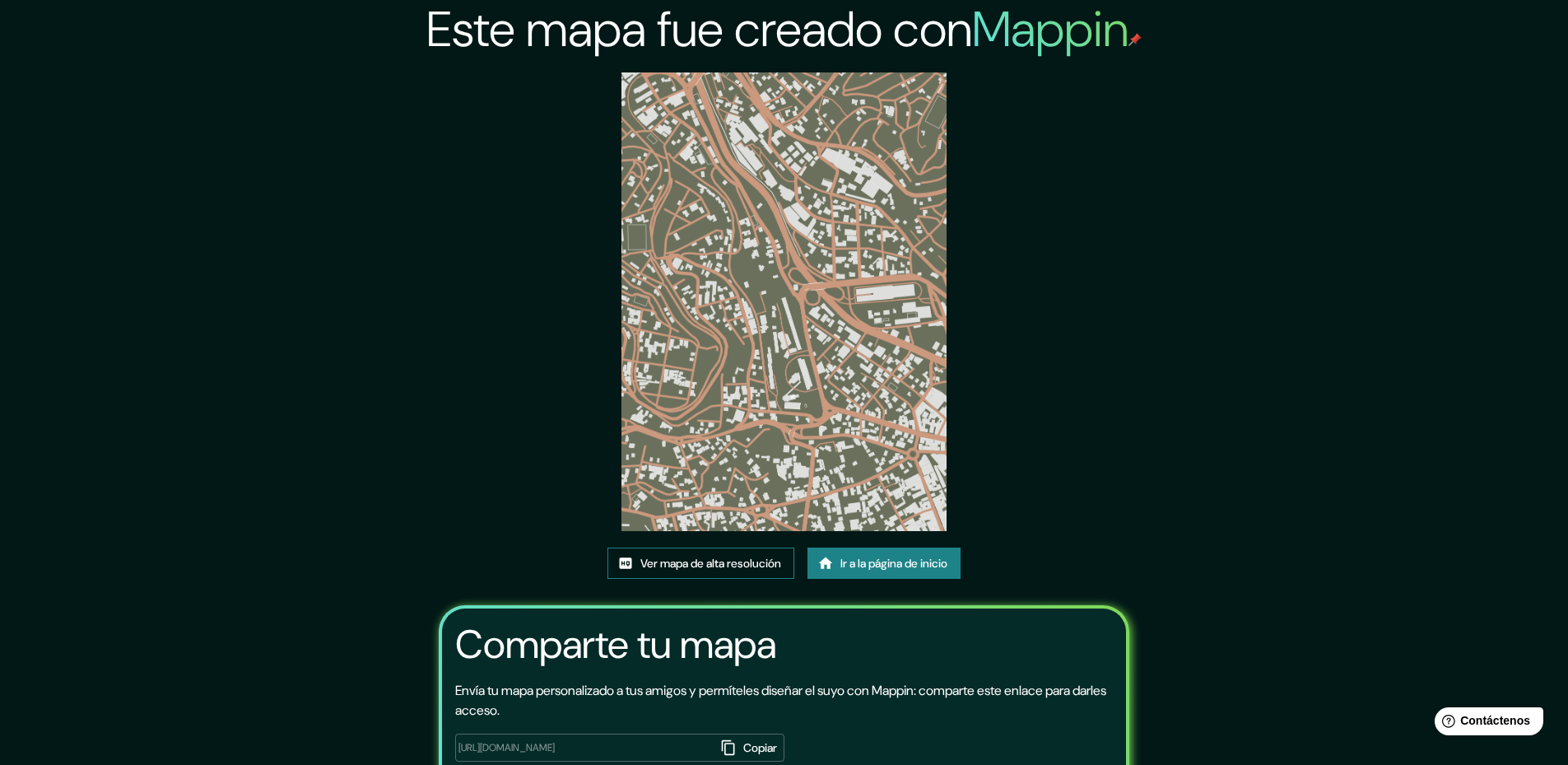
scroll to position [82, 0]
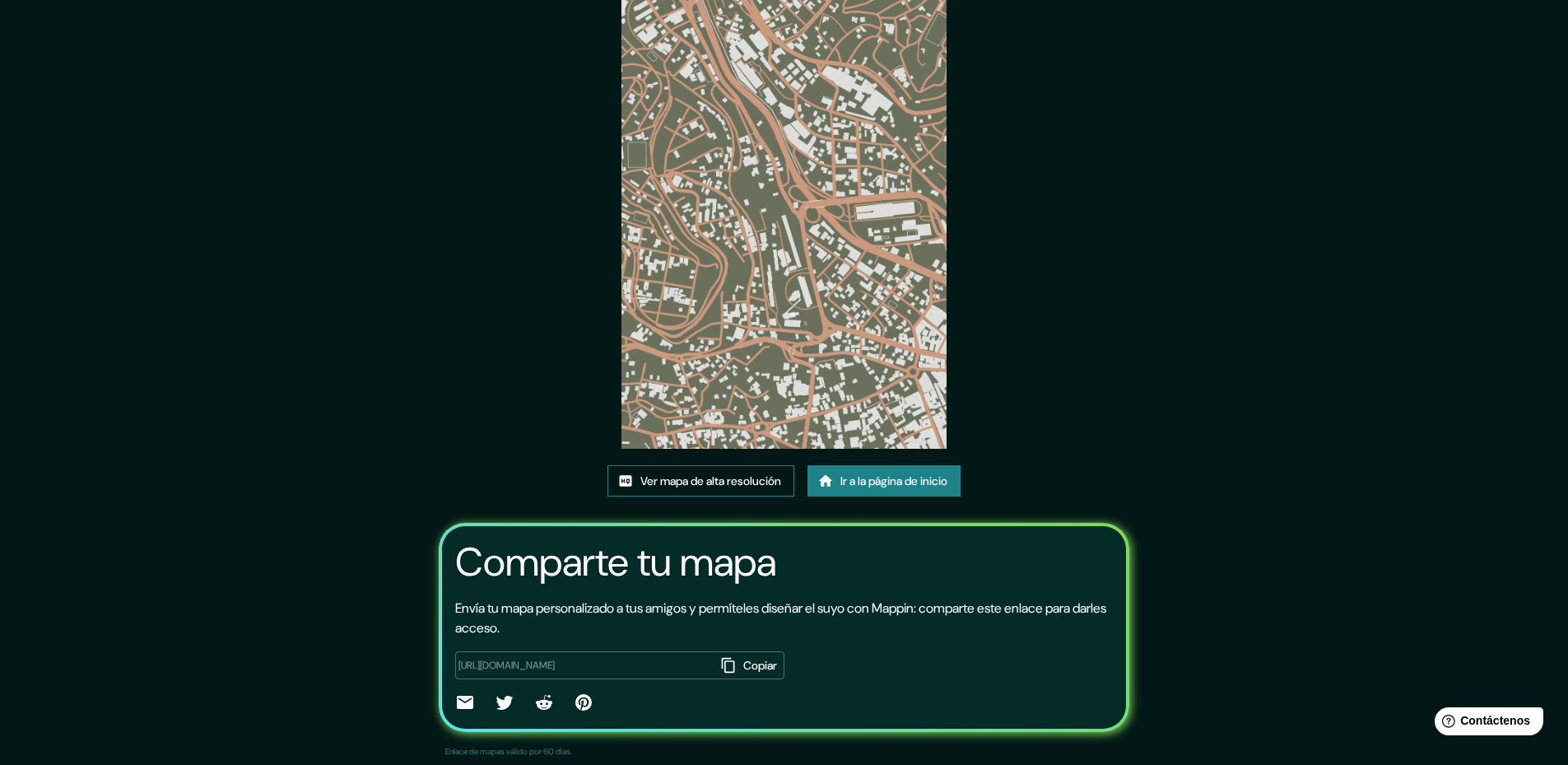
click at [747, 479] on font "Ver mapa de alta resolución" at bounding box center [710, 481] width 141 height 15
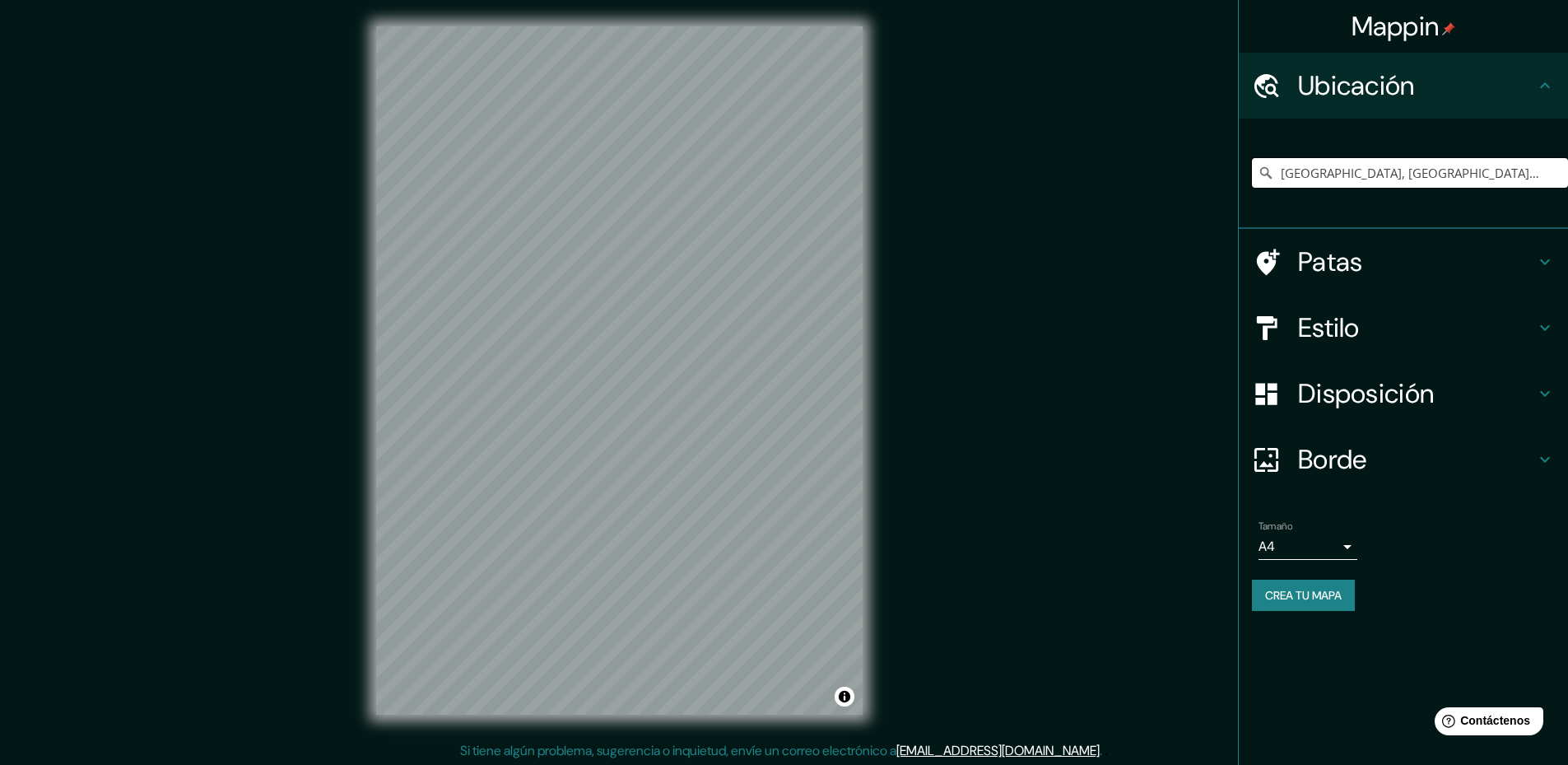
click at [1421, 176] on input "[GEOGRAPHIC_DATA], [GEOGRAPHIC_DATA], [GEOGRAPHIC_DATA]" at bounding box center [1410, 172] width 316 height 30
click at [1485, 173] on input "[GEOGRAPHIC_DATA], [GEOGRAPHIC_DATA], [GEOGRAPHIC_DATA]" at bounding box center [1410, 172] width 316 height 30
click at [1262, 181] on input "[GEOGRAPHIC_DATA], [GEOGRAPHIC_DATA], [GEOGRAPHIC_DATA]" at bounding box center [1410, 172] width 316 height 30
drag, startPoint x: 1256, startPoint y: 169, endPoint x: 1307, endPoint y: 168, distance: 51.0
click at [1256, 168] on input "[GEOGRAPHIC_DATA], [GEOGRAPHIC_DATA], [GEOGRAPHIC_DATA]" at bounding box center [1410, 172] width 316 height 30
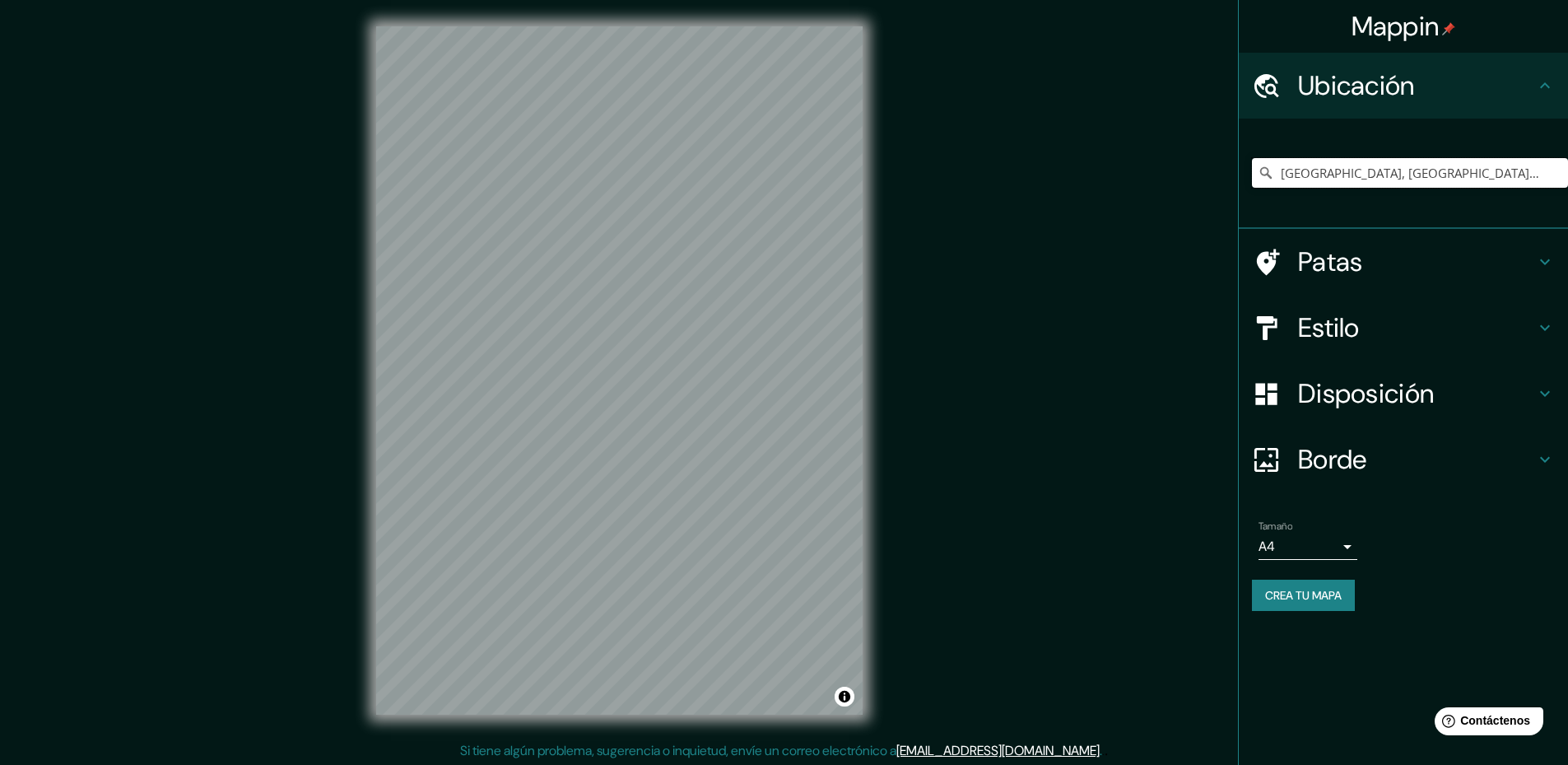
drag, startPoint x: 1551, startPoint y: 172, endPoint x: 1023, endPoint y: 177, distance: 528.0
click at [1023, 177] on div "Mappin Ubicación Nuestra Señora de La Paz, Departamento de La Paz, Bolivia Pata…" at bounding box center [784, 383] width 1568 height 768
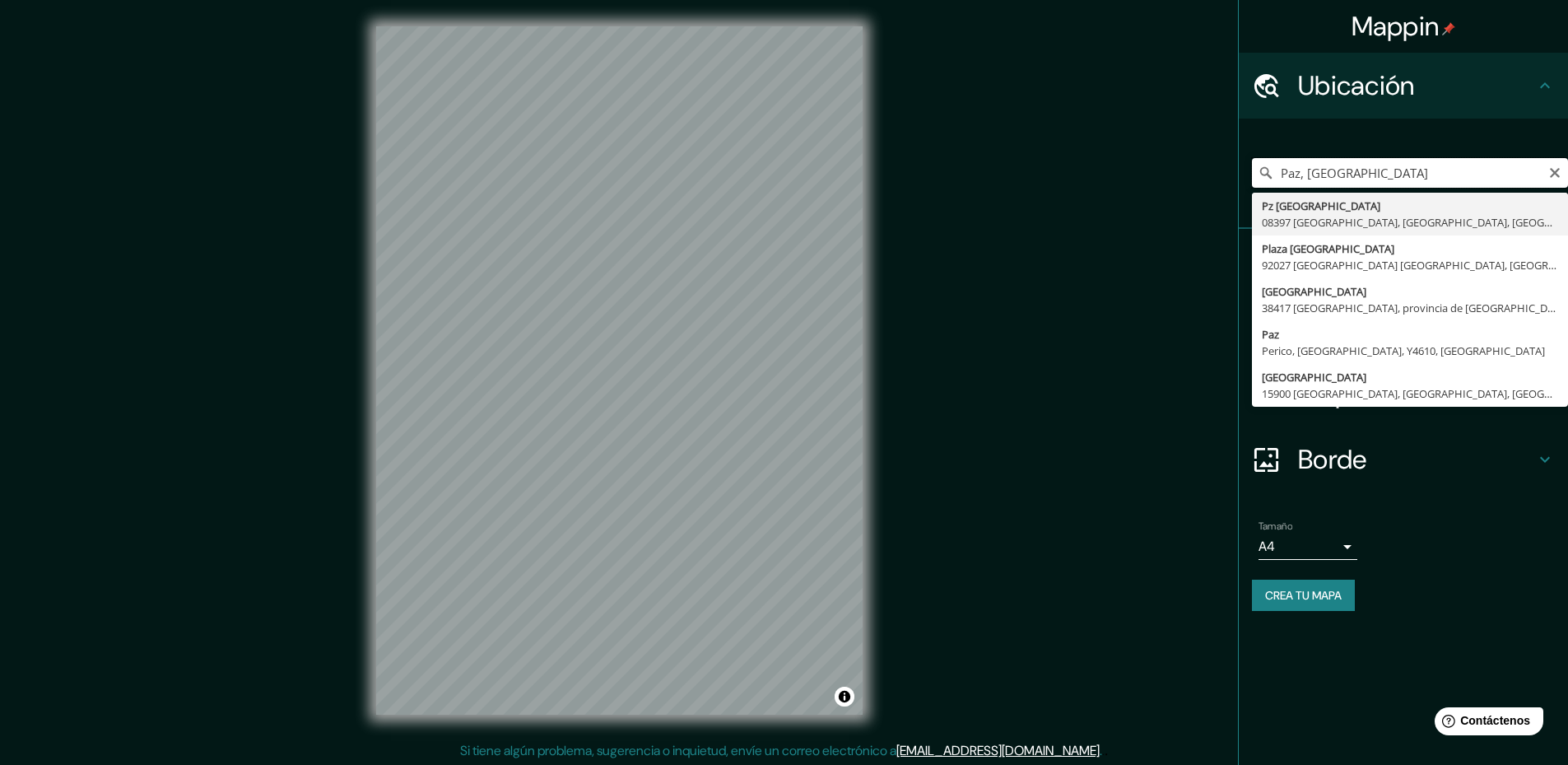
drag, startPoint x: 1361, startPoint y: 170, endPoint x: 1210, endPoint y: 170, distance: 151.0
click at [1210, 170] on div "Mappin Ubicación Paz, Bolivia Pz Bolivia 08397 Pineda de Mar, provincia de Barc…" at bounding box center [784, 383] width 1568 height 768
type input "[GEOGRAPHIC_DATA], [GEOGRAPHIC_DATA], [GEOGRAPHIC_DATA]"
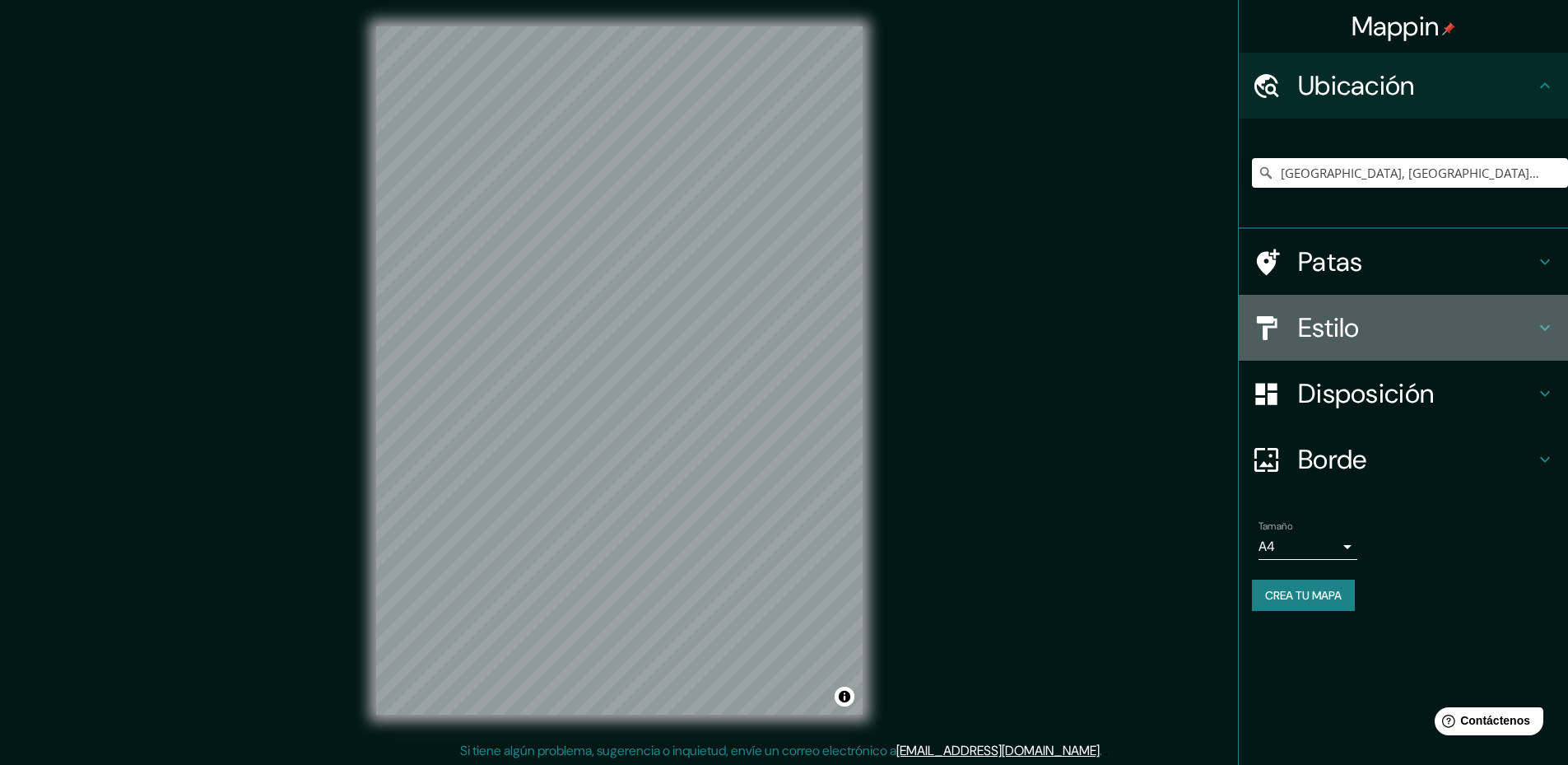
click at [1413, 318] on h4 "Estilo" at bounding box center [1417, 328] width 237 height 33
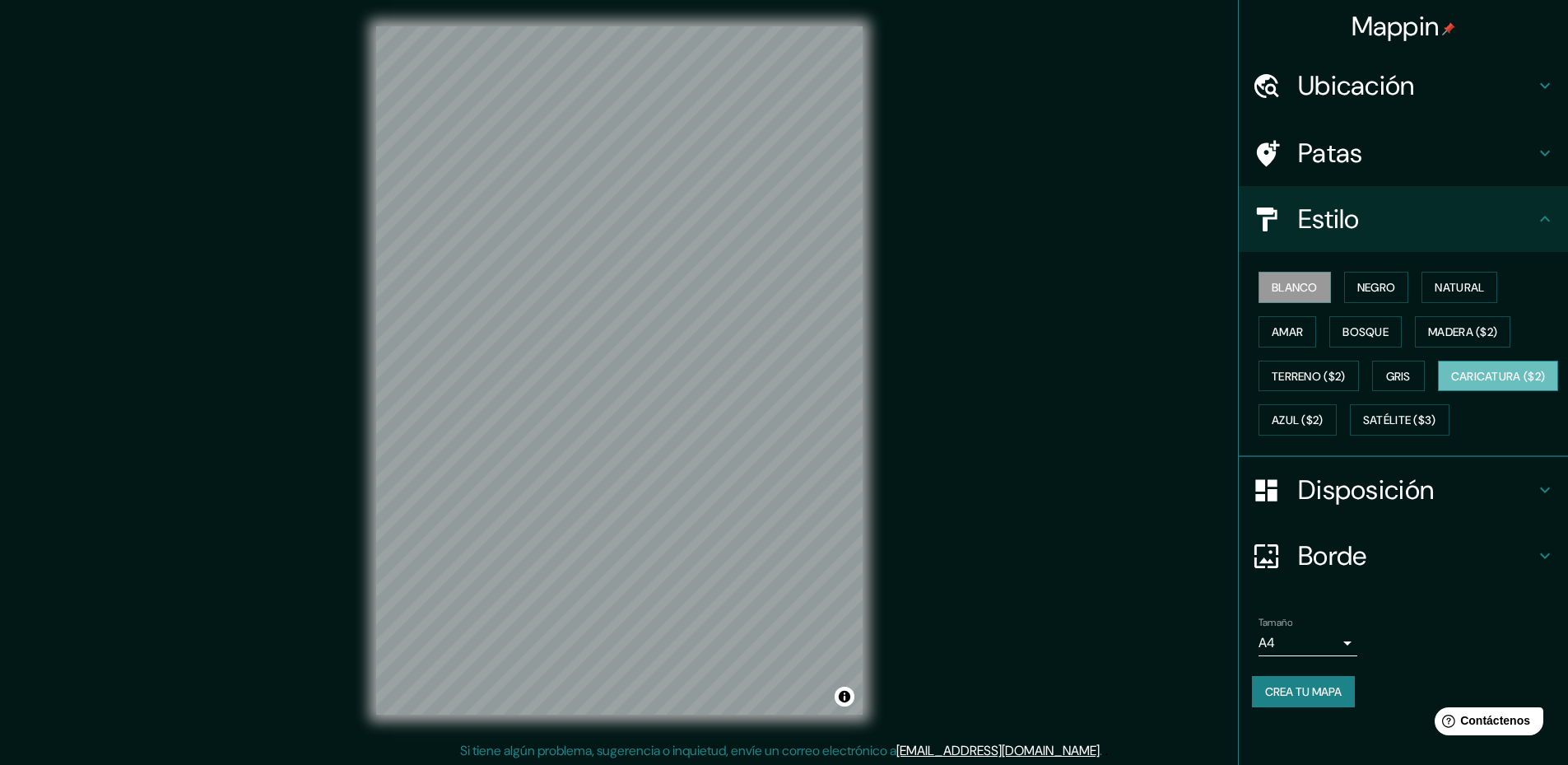
click at [1451, 383] on font "Caricatura ($2)" at bounding box center [1498, 376] width 95 height 15
click at [1337, 432] on button "Azul ($2)" at bounding box center [1297, 419] width 79 height 32
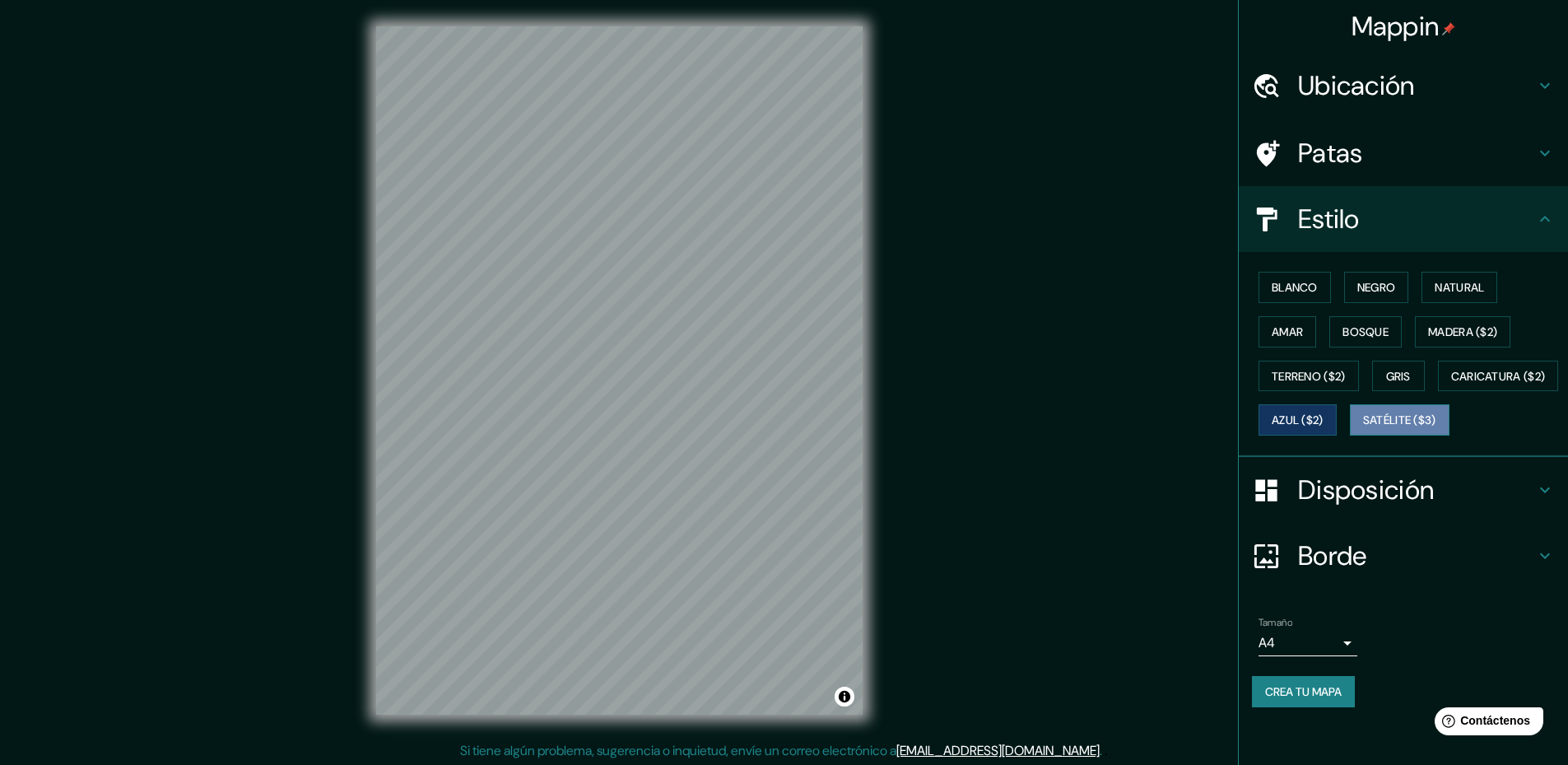
click at [1363, 428] on font "Satélite ($3)" at bounding box center [1400, 420] width 73 height 15
click at [873, 427] on div "© Mapbox © OpenStreetMap Improve this map © Maxar" at bounding box center [620, 371] width 539 height 741
click at [1309, 699] on font "Crea tu mapa" at bounding box center [1303, 691] width 77 height 15
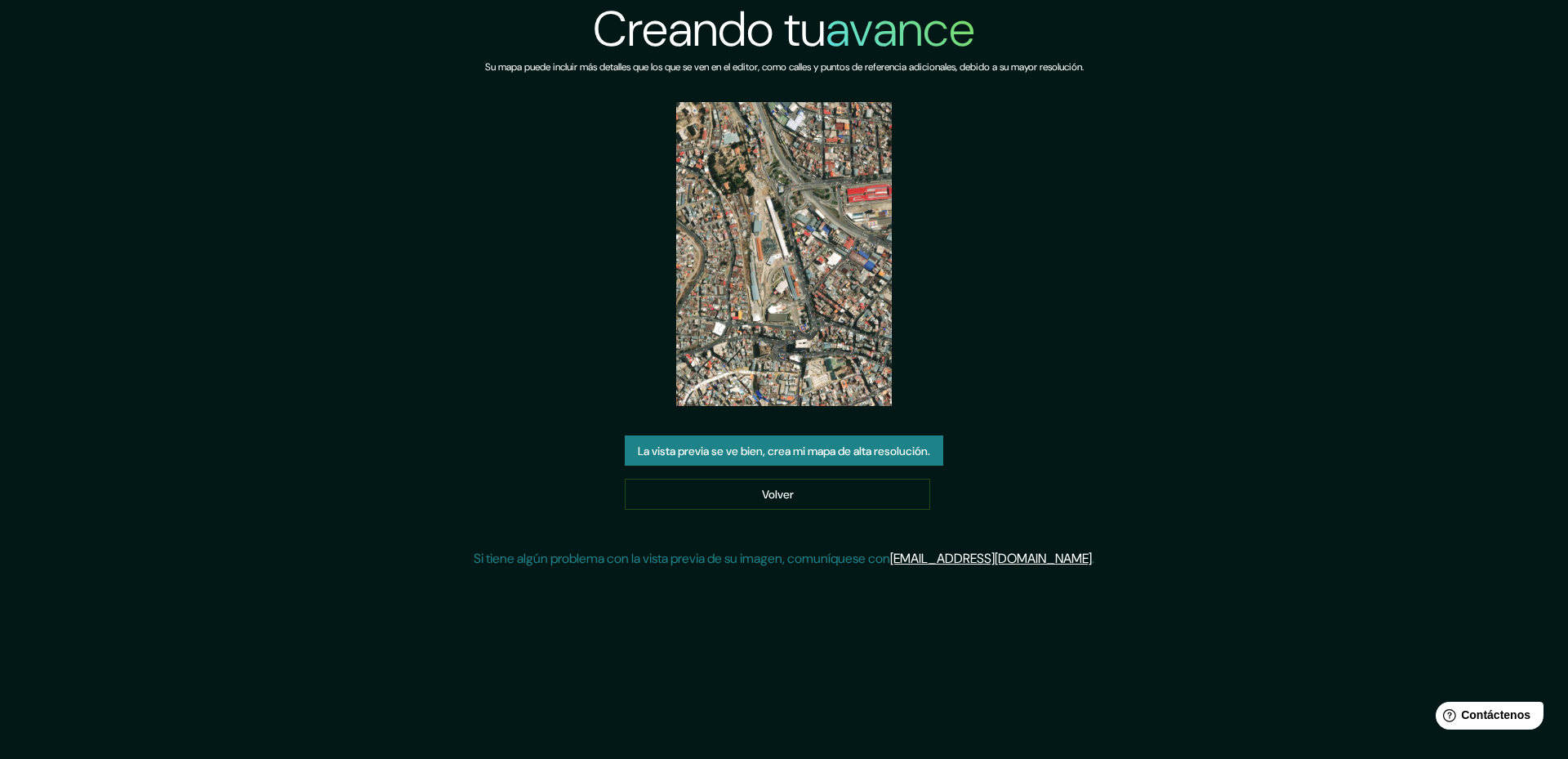
click at [795, 318] on img at bounding box center [784, 254] width 215 height 304
click at [817, 453] on font "La vista previa se ve bien, crea mi mapa de alta resolución." at bounding box center [784, 451] width 292 height 14
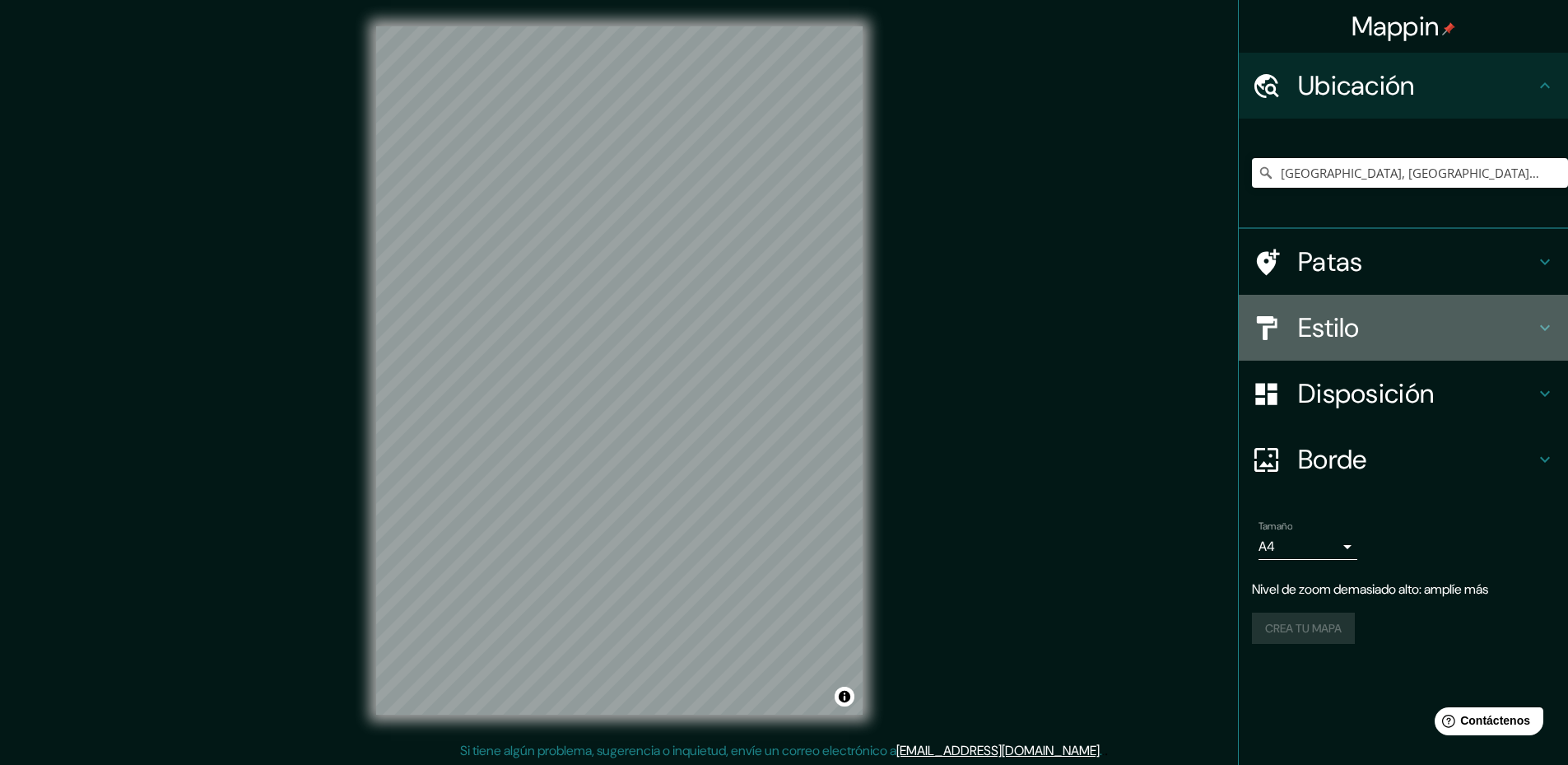
click at [1396, 339] on h4 "Estilo" at bounding box center [1417, 328] width 237 height 33
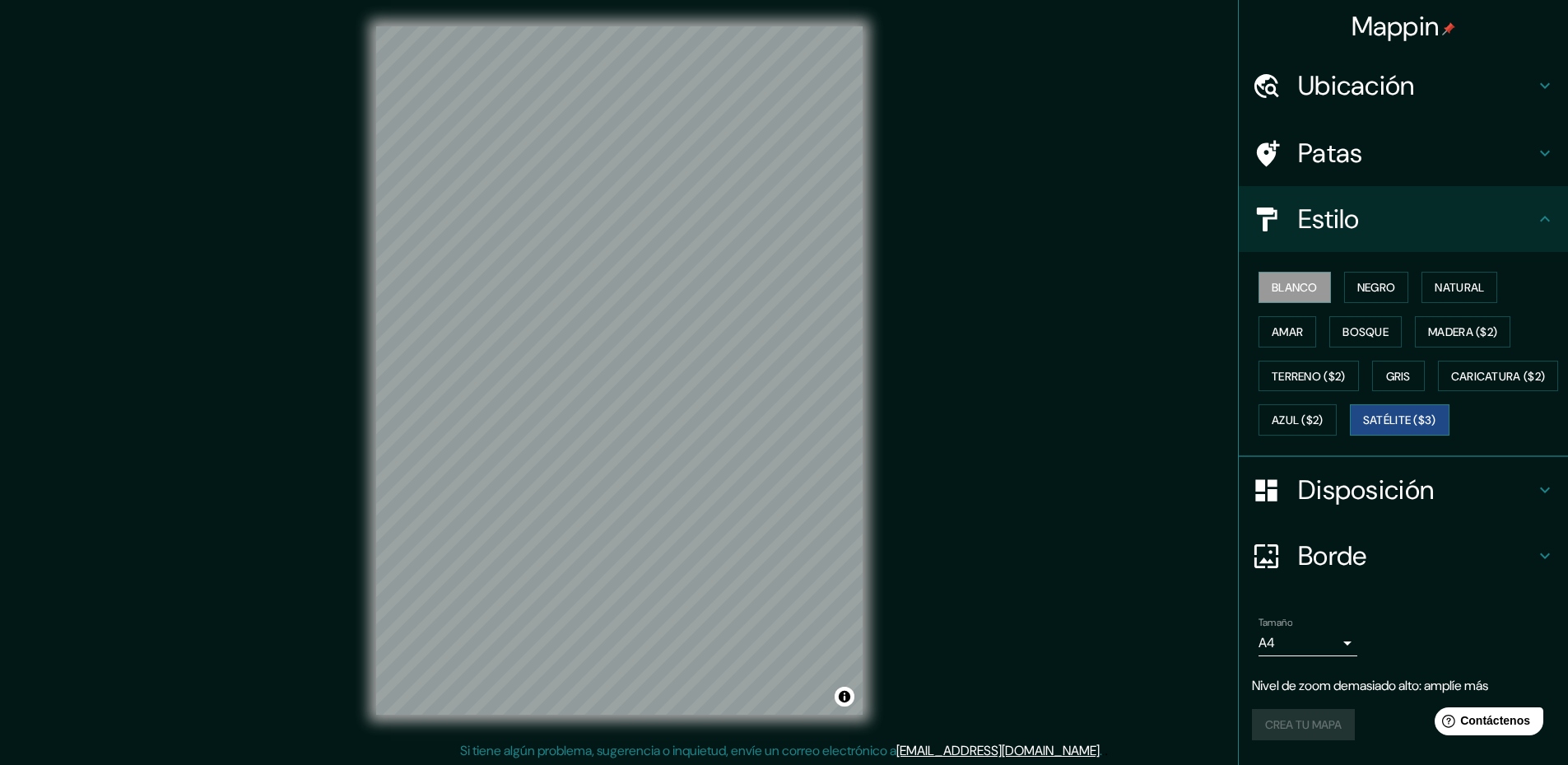
click at [1363, 428] on font "Satélite ($3)" at bounding box center [1400, 420] width 73 height 15
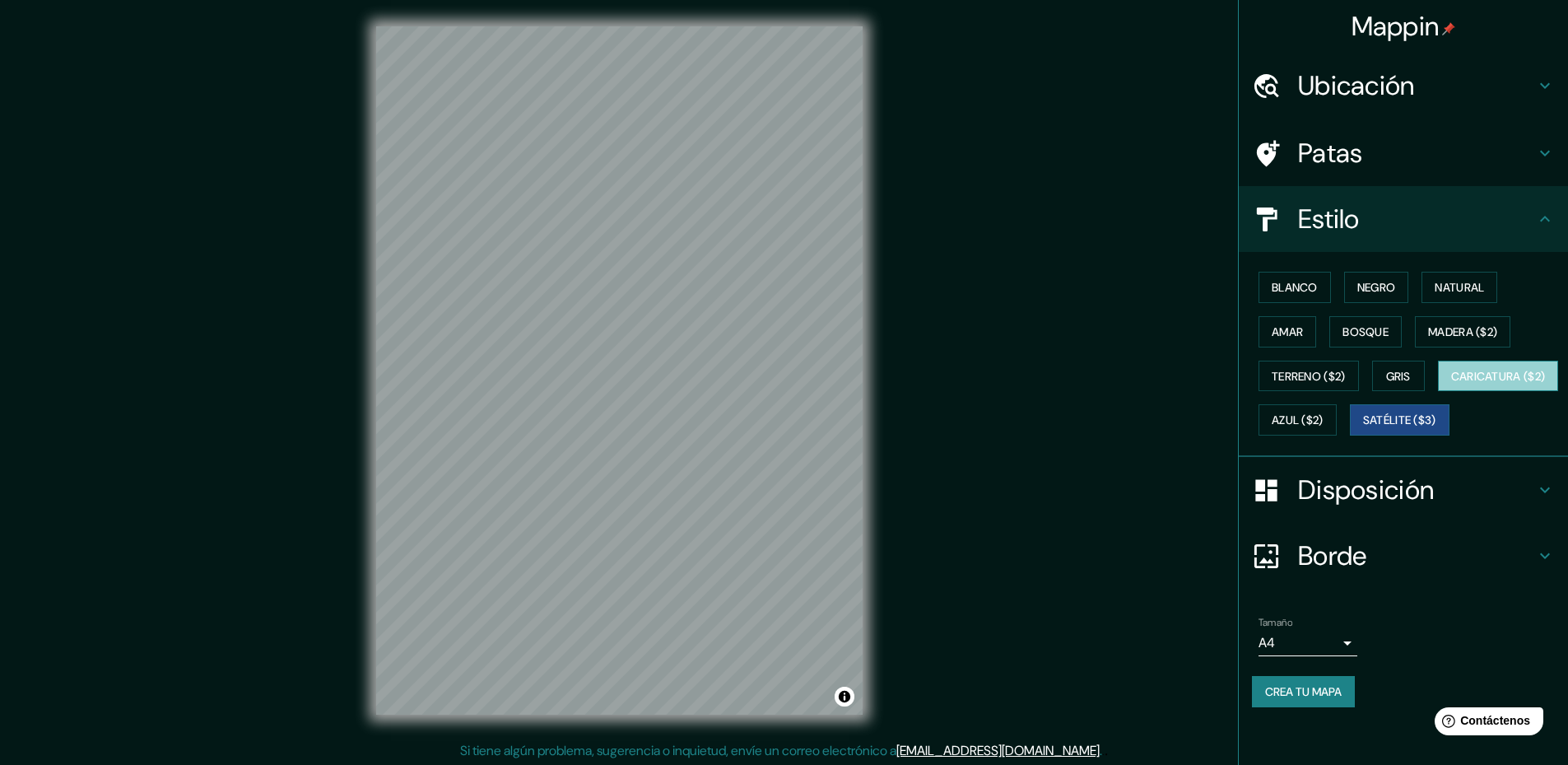
click at [1438, 392] on button "Caricatura ($2)" at bounding box center [1499, 376] width 121 height 32
click at [1324, 414] on font "Azul ($2)" at bounding box center [1297, 420] width 52 height 15
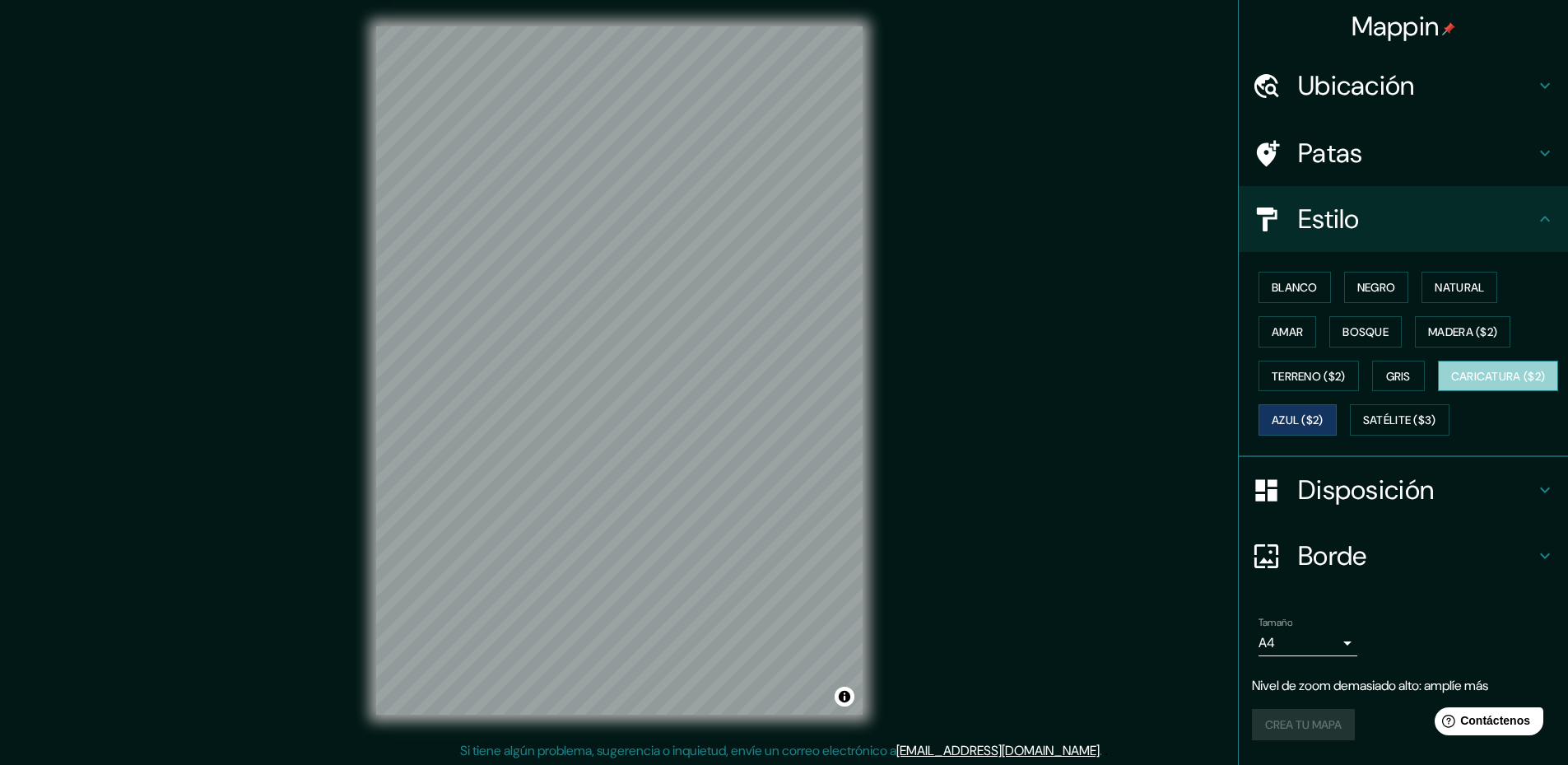
click at [1438, 392] on button "Caricatura ($2)" at bounding box center [1499, 376] width 121 height 32
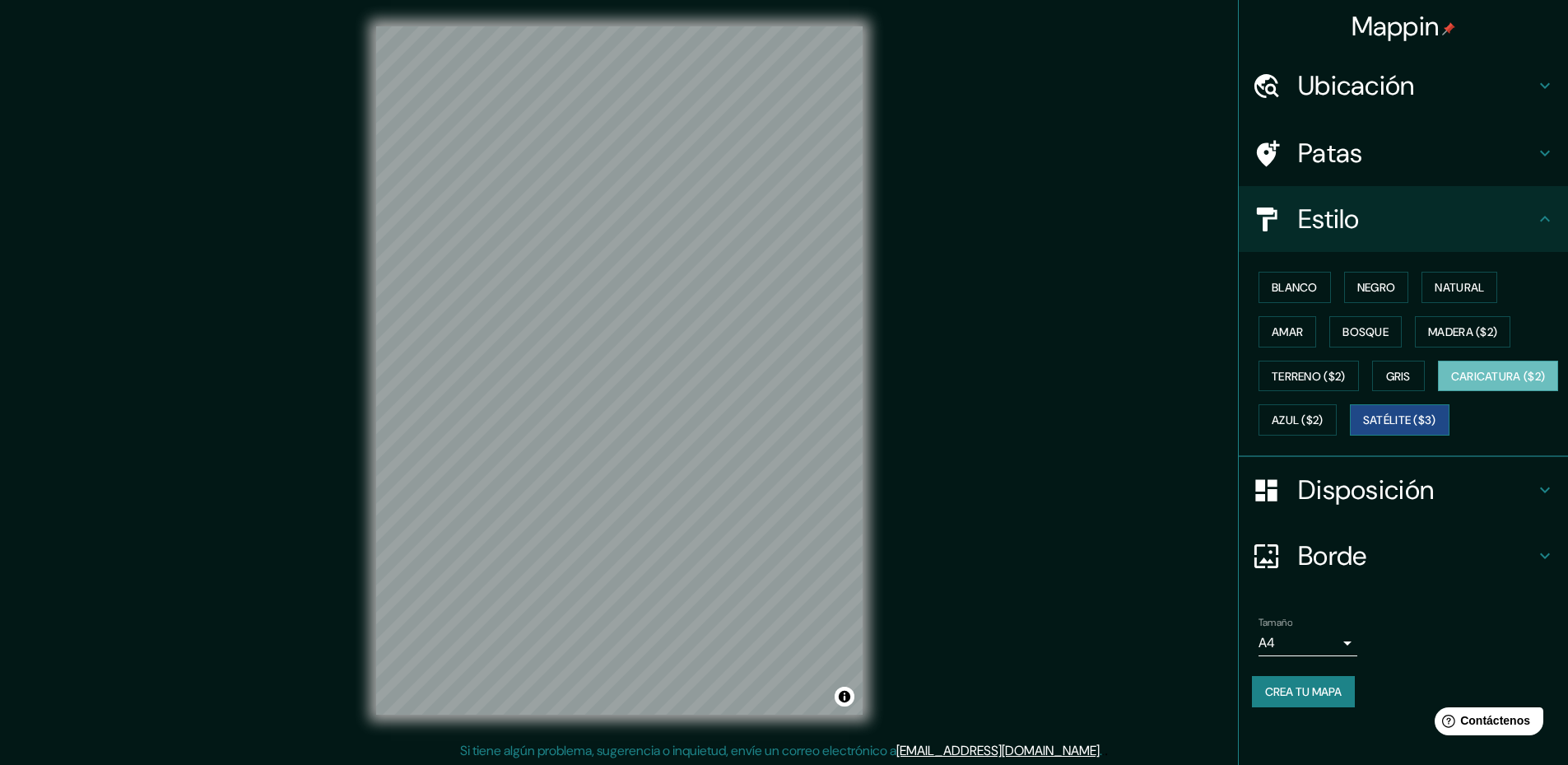
click at [1363, 428] on font "Satélite ($3)" at bounding box center [1400, 420] width 73 height 15
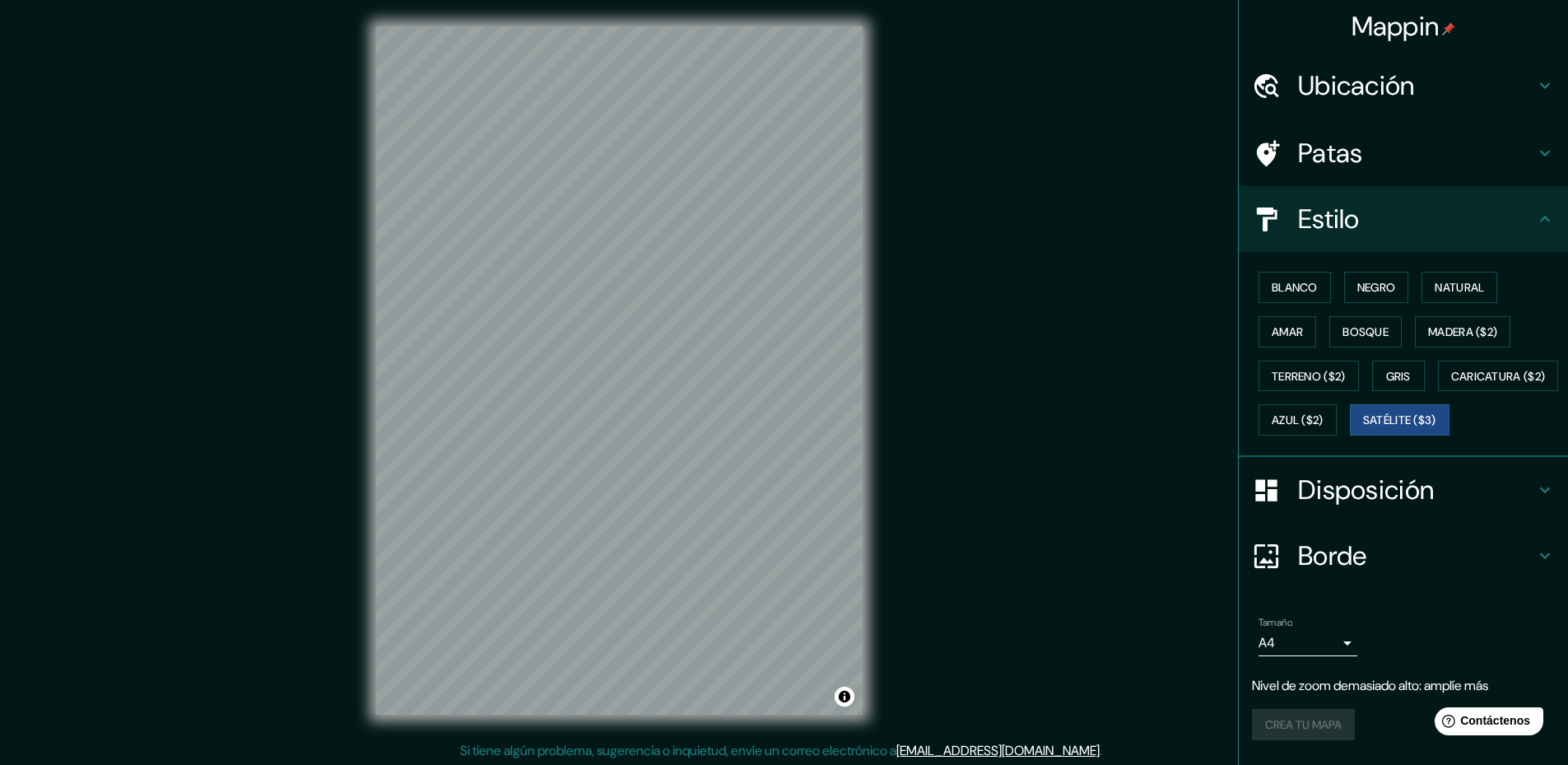
click at [1336, 148] on font "Patas" at bounding box center [1331, 153] width 65 height 35
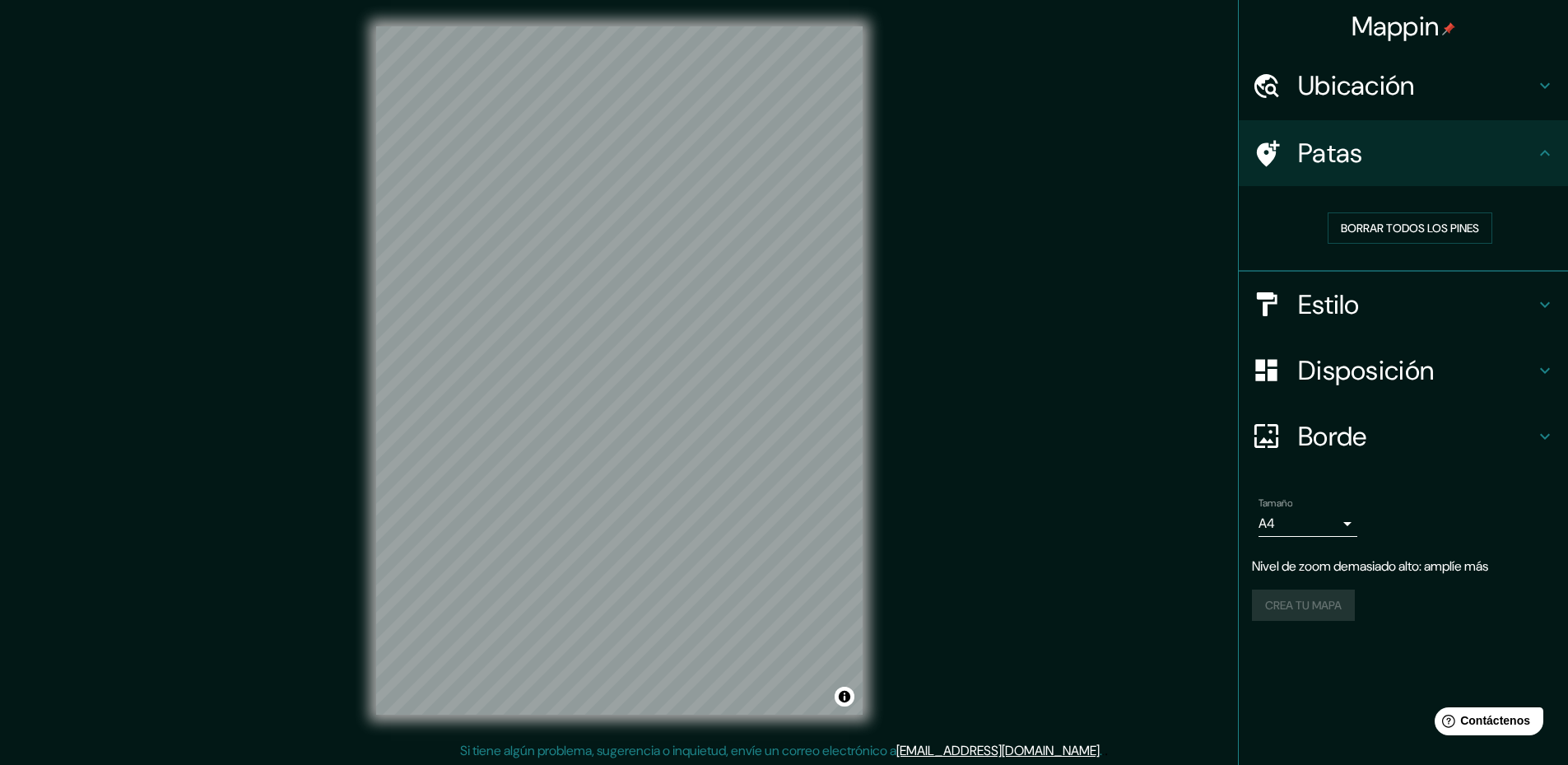
click at [1331, 101] on font "Ubicación" at bounding box center [1356, 85] width 117 height 35
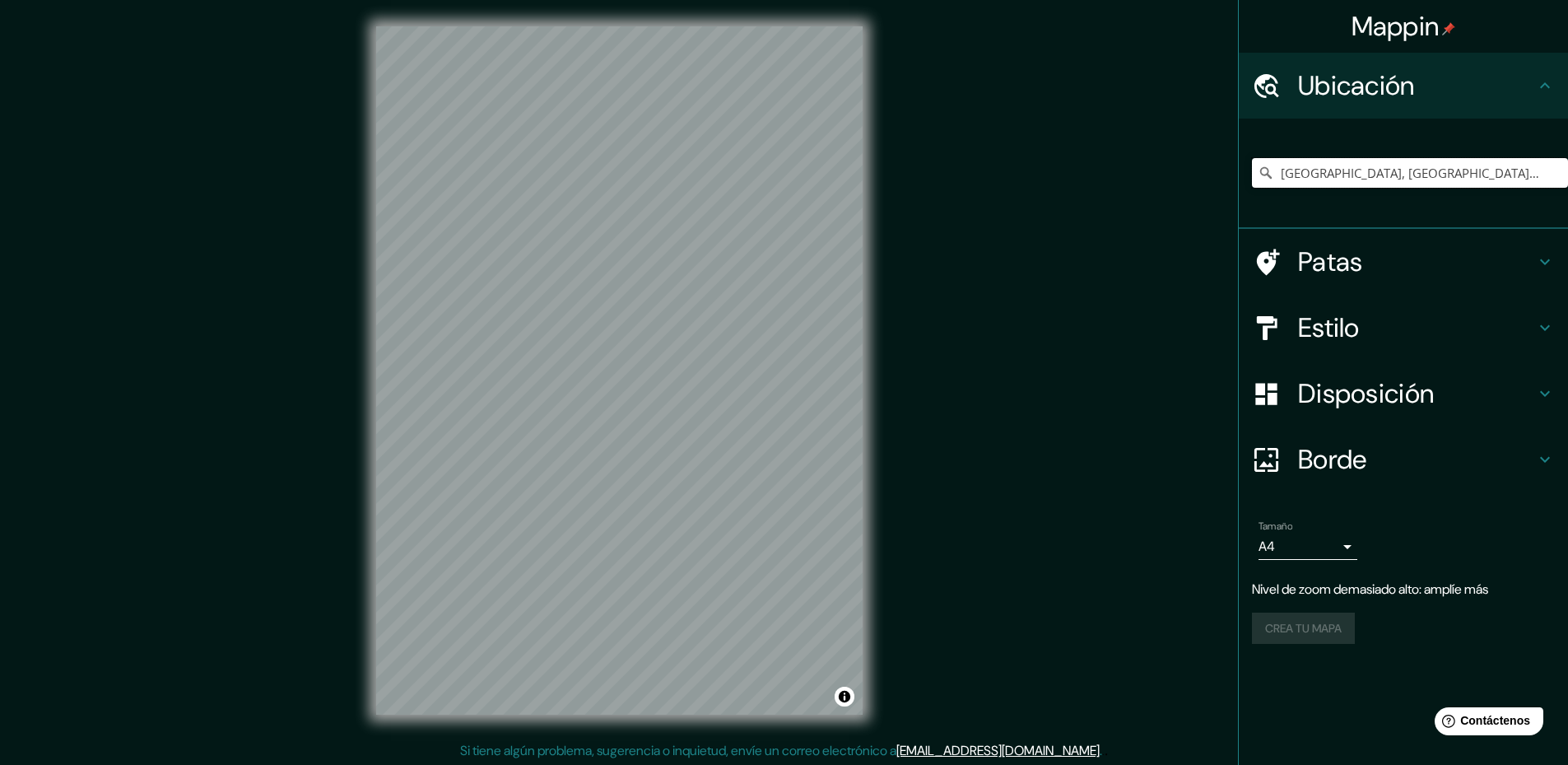
click at [1354, 169] on input "Nuestra Señora de La Paz, Departamento de La Paz, Bolivia" at bounding box center [1410, 172] width 316 height 30
drag, startPoint x: 1363, startPoint y: 175, endPoint x: 1574, endPoint y: 181, distance: 211.1
click at [1567, 181] on html "Mappin Ubicación Nuestra Señora de La Paz, Departamento de La Paz, Bolivia Pata…" at bounding box center [784, 382] width 1568 height 765
click at [1552, 173] on input "Nuestra Señora de La Paz, Departamento de La Paz, Bolivia" at bounding box center [1410, 172] width 316 height 30
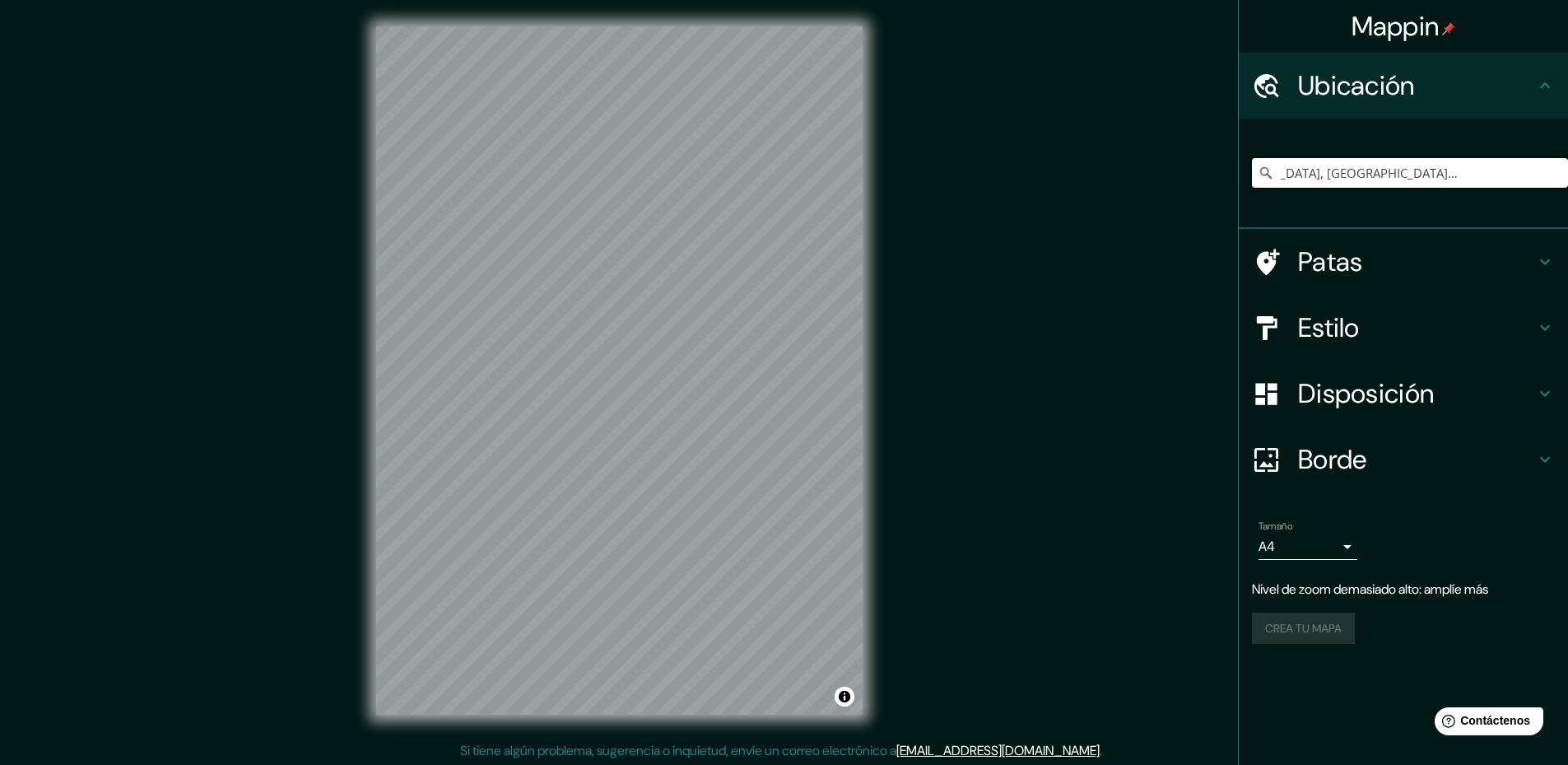
click at [1552, 173] on input "Nuestra Señora de La Paz, Departamento de La Paz, Bolivia" at bounding box center [1410, 172] width 316 height 30
click at [1527, 173] on input "fd" at bounding box center [1410, 172] width 316 height 30
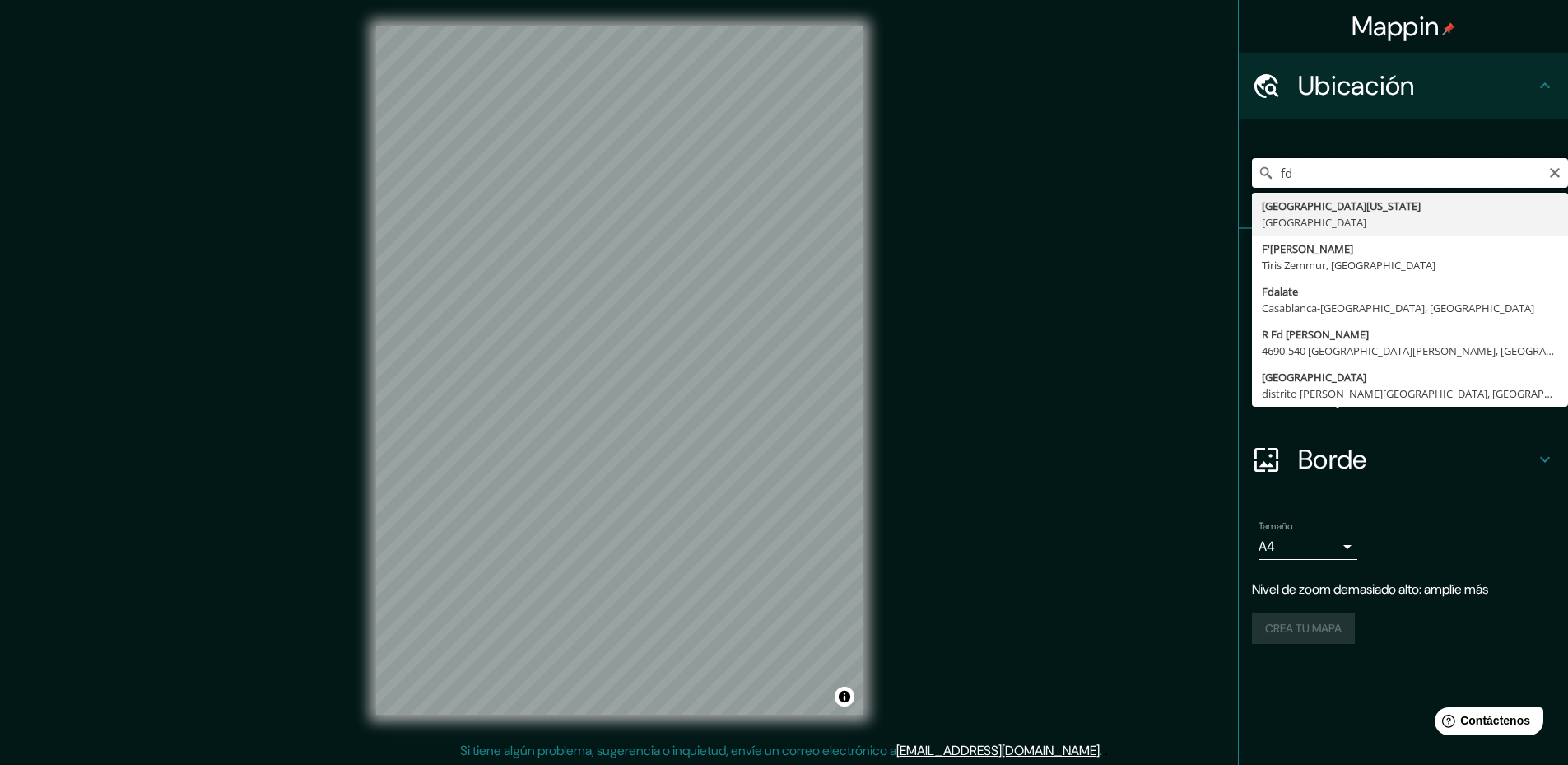
type input "f"
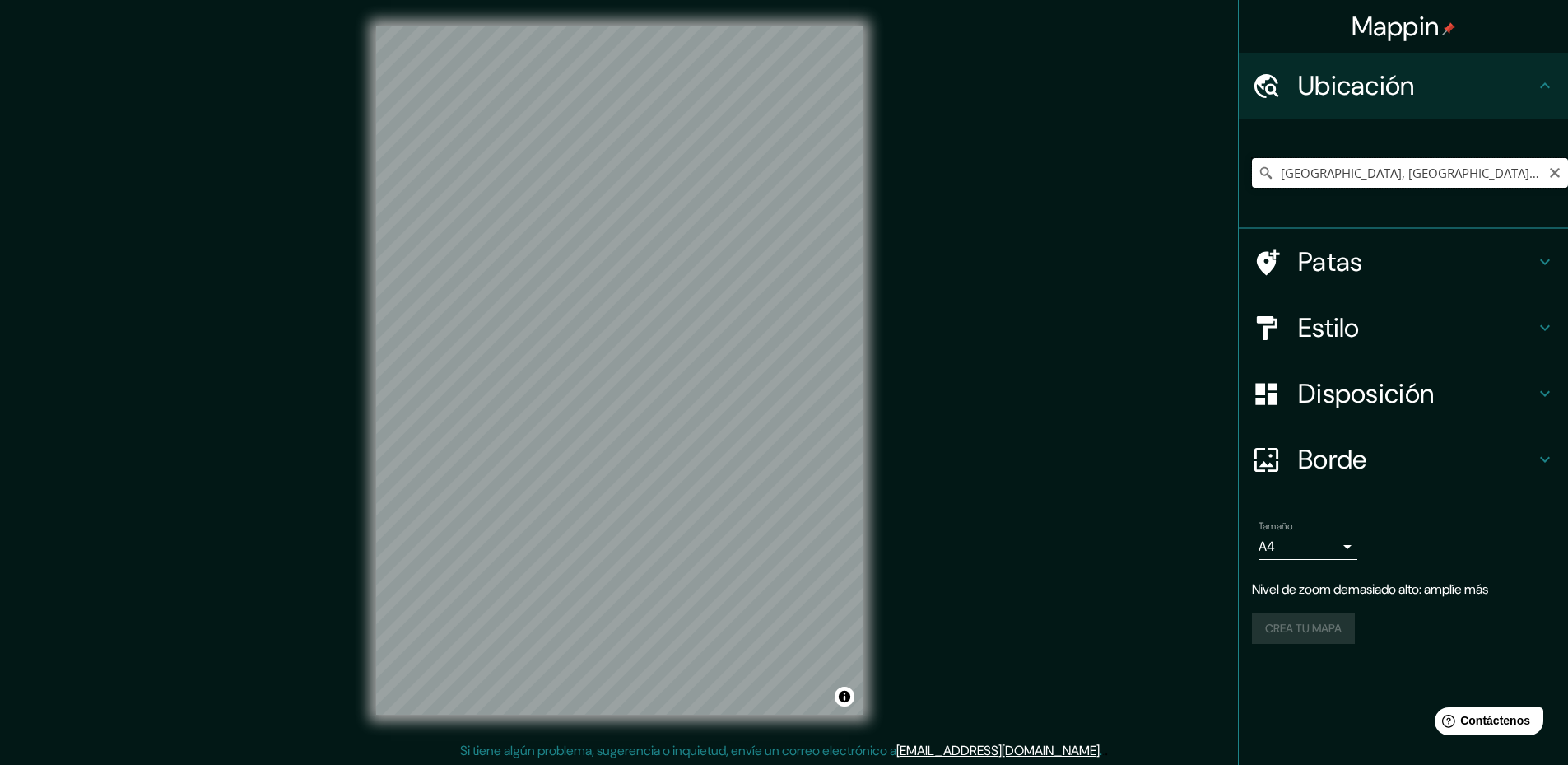
click at [1556, 180] on input "La Paz, Baja California Sur, México" at bounding box center [1410, 172] width 316 height 30
type input "La Paz, Baja California Sur, México"
click at [1548, 175] on icon "Claro" at bounding box center [1554, 172] width 13 height 13
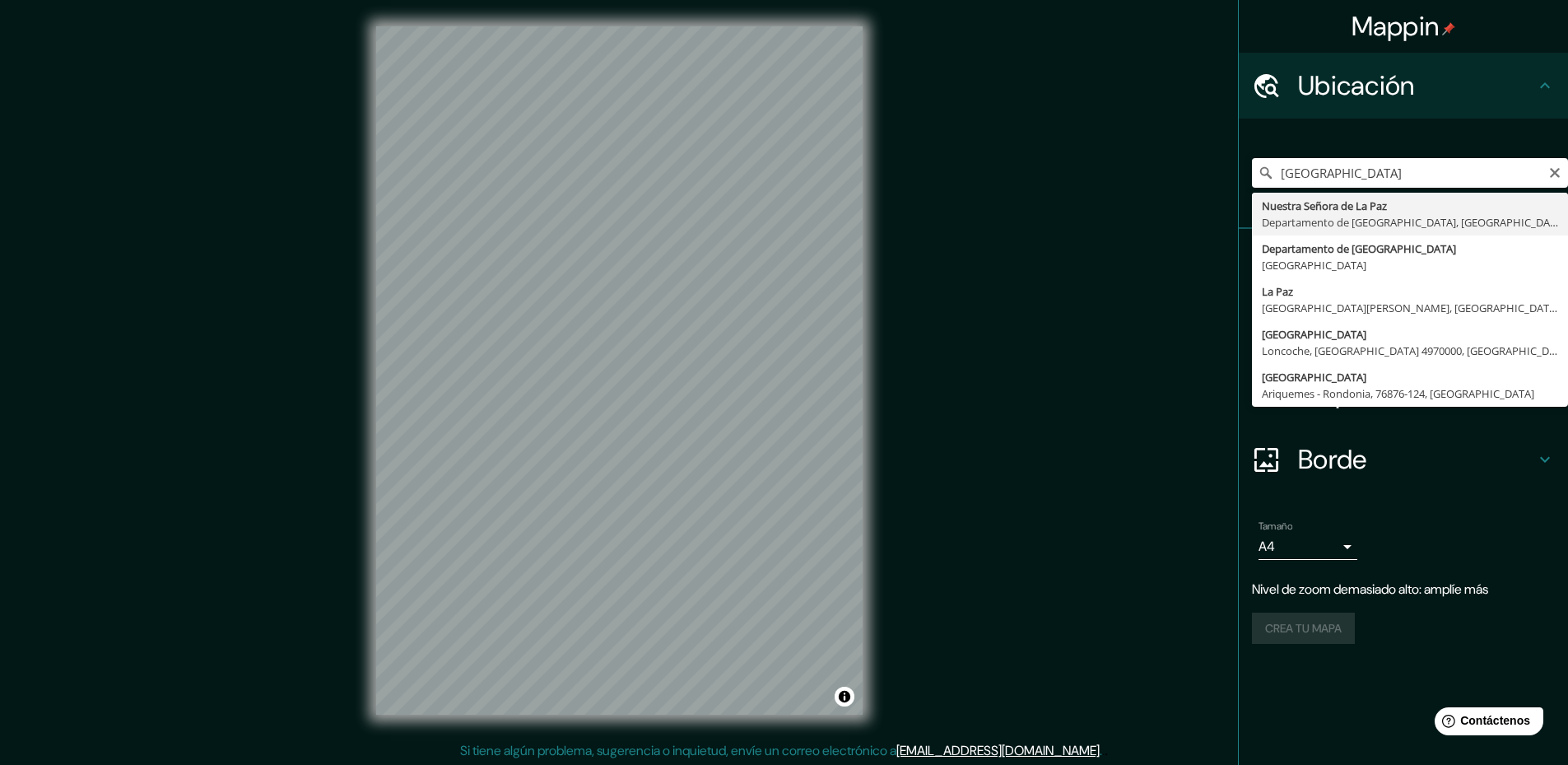
type input "Nuestra Señora de La Paz, Departamento de La Paz, Bolivia"
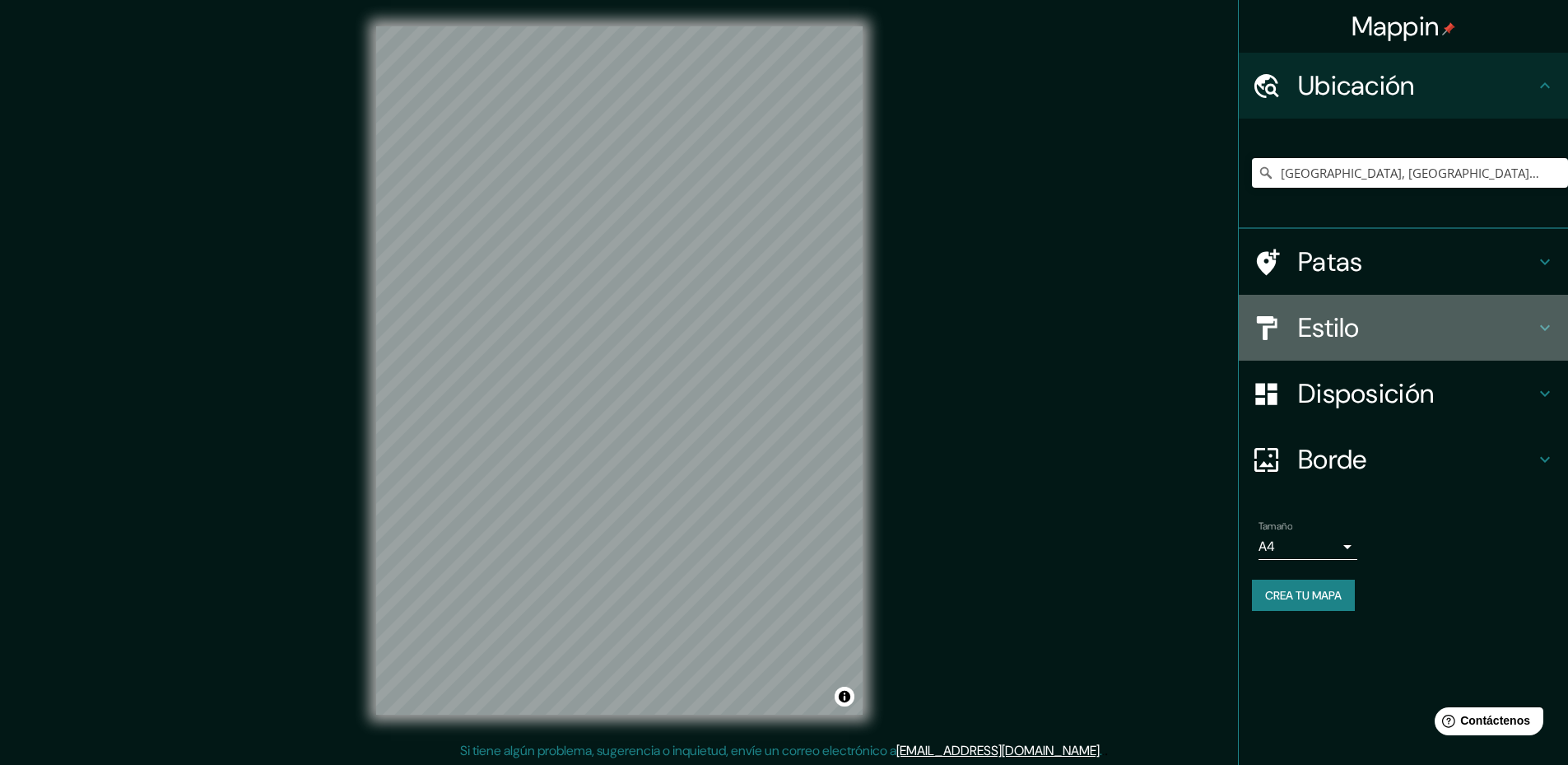
click at [1361, 340] on h4 "Estilo" at bounding box center [1417, 328] width 237 height 33
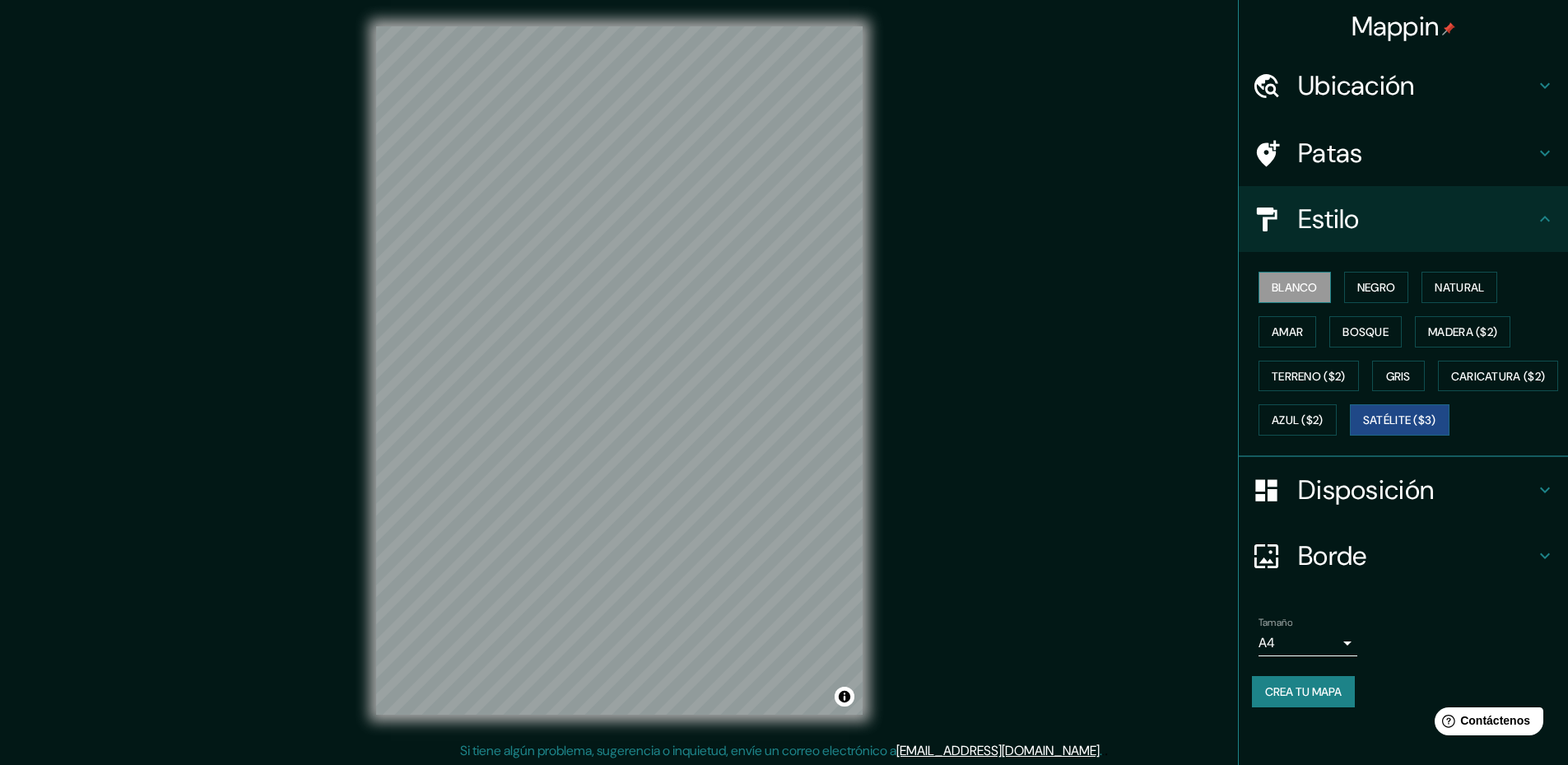
click at [1279, 279] on font "Blanco" at bounding box center [1295, 287] width 46 height 21
click at [1349, 435] on button "Satélite ($3)" at bounding box center [1399, 419] width 100 height 32
click at [1264, 275] on button "Blanco" at bounding box center [1294, 287] width 73 height 32
click at [1388, 283] on button "Negro" at bounding box center [1377, 287] width 65 height 32
click at [1424, 283] on button "Natural" at bounding box center [1459, 287] width 76 height 32
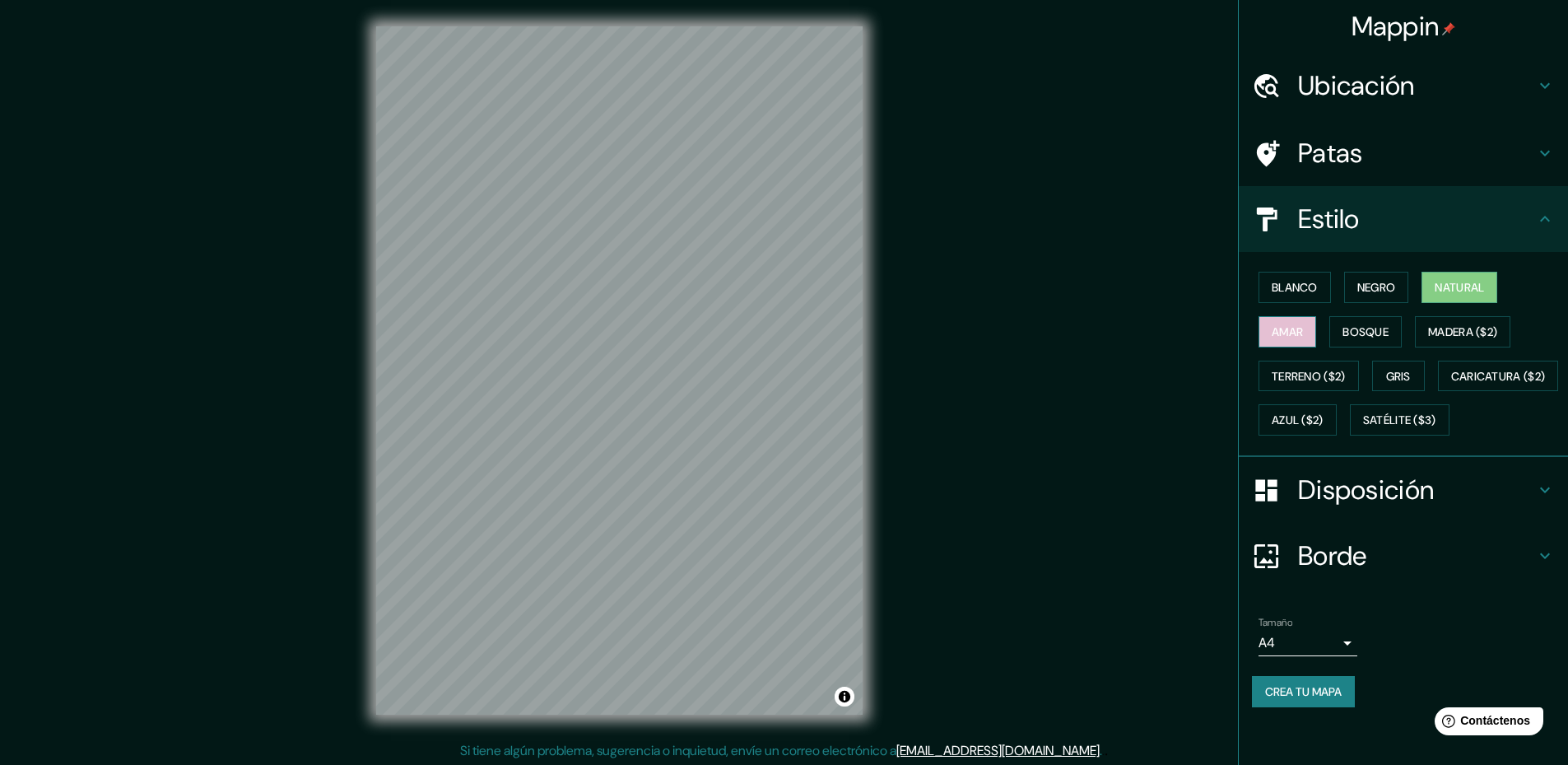
click at [1285, 333] on font "Amar" at bounding box center [1287, 331] width 32 height 15
click at [1355, 336] on font "Bosque" at bounding box center [1366, 331] width 46 height 15
click at [1478, 330] on font "Madera ($2)" at bounding box center [1462, 331] width 69 height 15
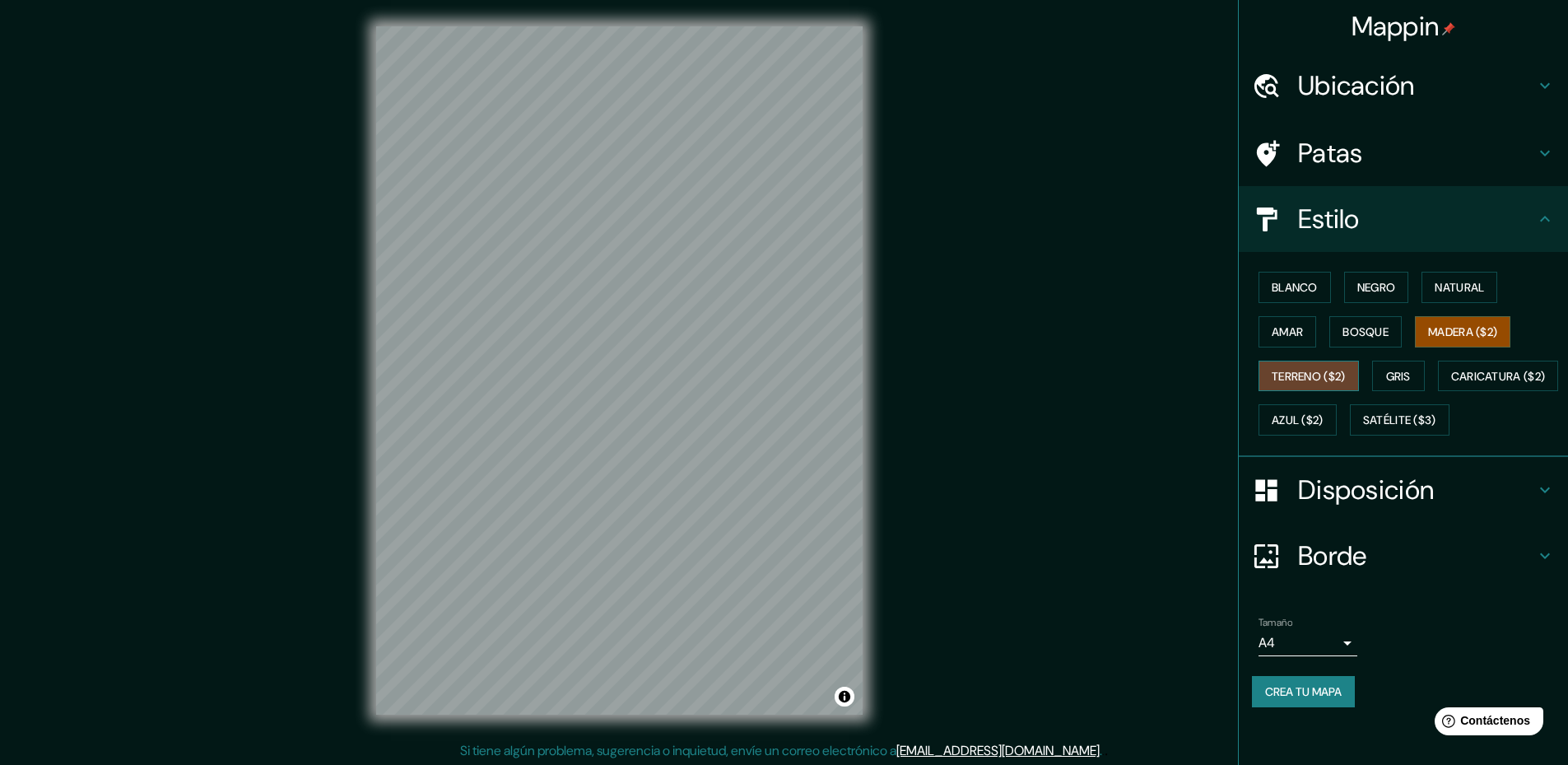
click at [1303, 380] on font "Terreno ($2)" at bounding box center [1309, 376] width 74 height 15
click at [1405, 380] on button "Gris" at bounding box center [1398, 376] width 53 height 32
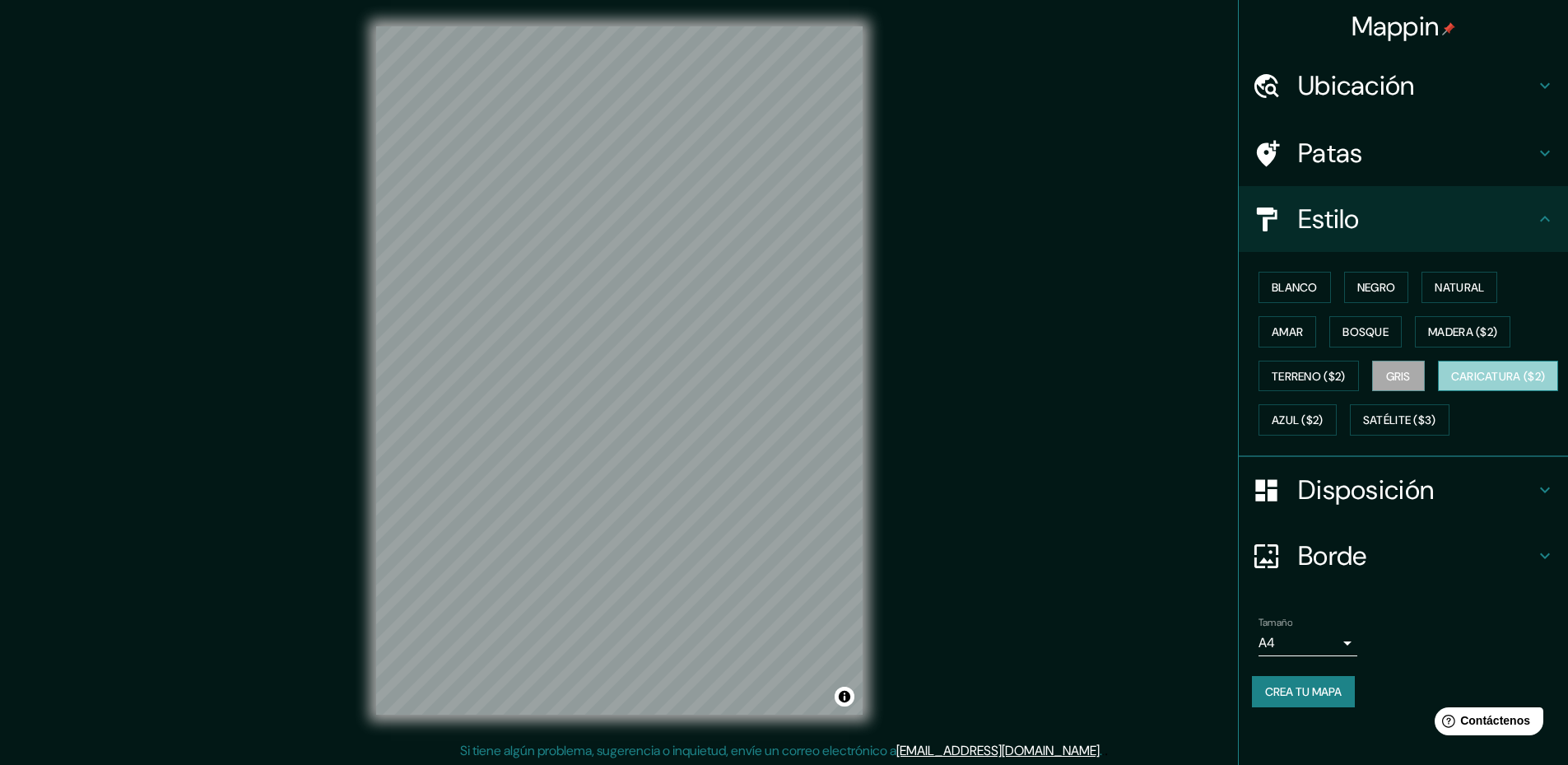
click at [1451, 383] on font "Caricatura ($2)" at bounding box center [1498, 376] width 95 height 15
click at [1324, 418] on font "Azul ($2)" at bounding box center [1297, 420] width 52 height 15
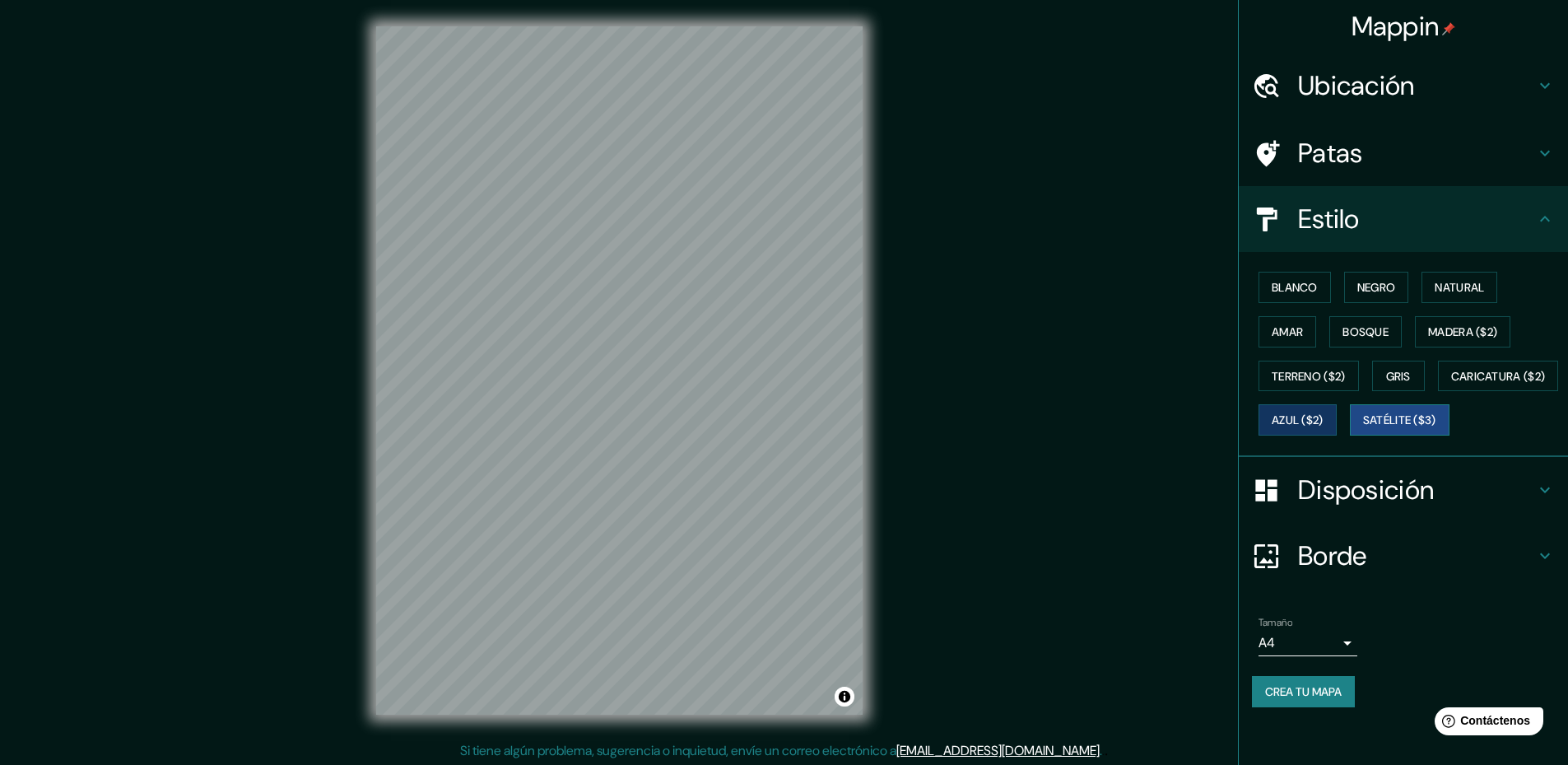
click at [1363, 428] on font "Satélite ($3)" at bounding box center [1400, 420] width 73 height 15
click at [1369, 507] on font "Disposición" at bounding box center [1366, 490] width 136 height 35
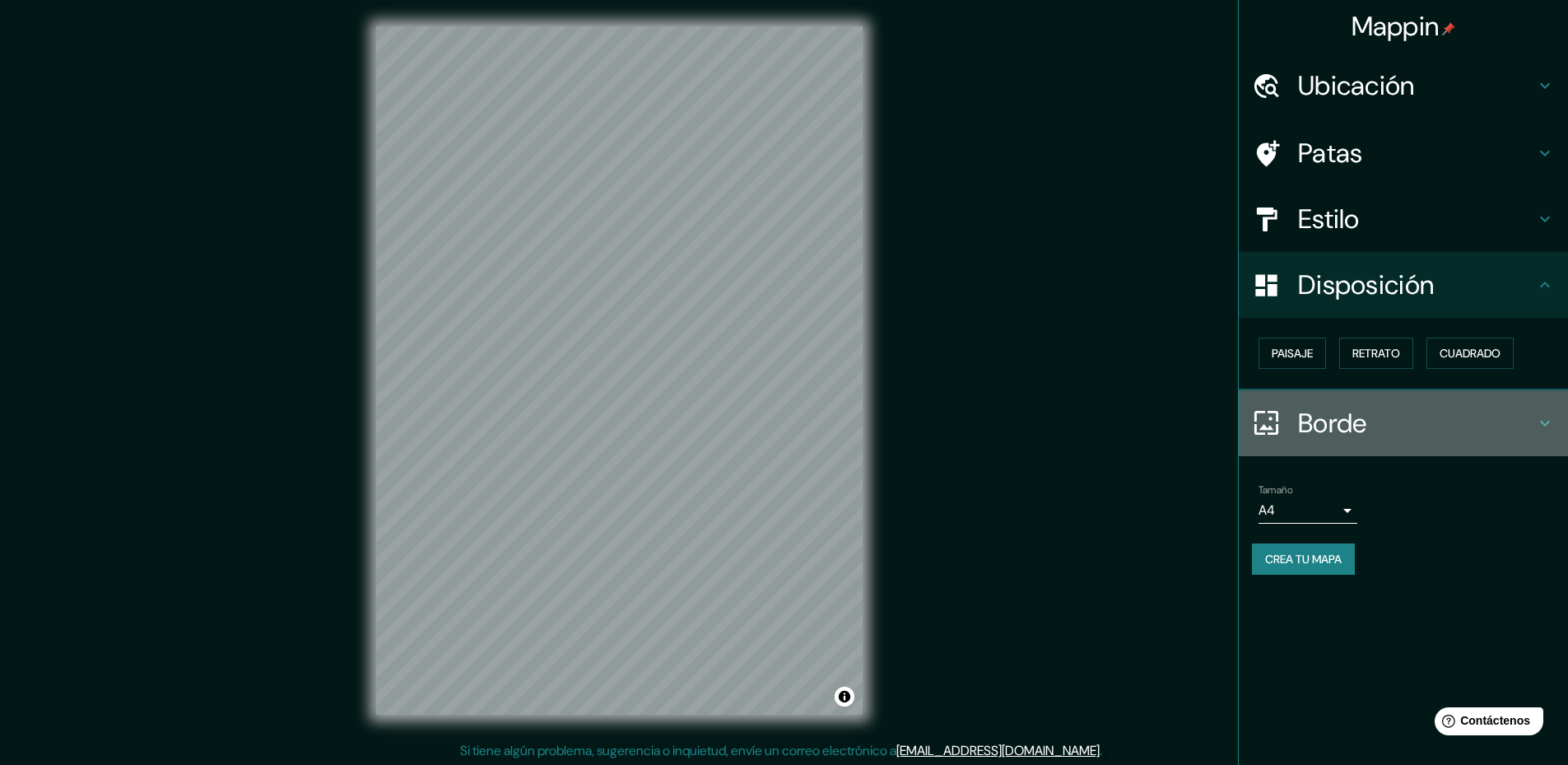
click at [1390, 432] on h4 "Borde" at bounding box center [1417, 423] width 237 height 33
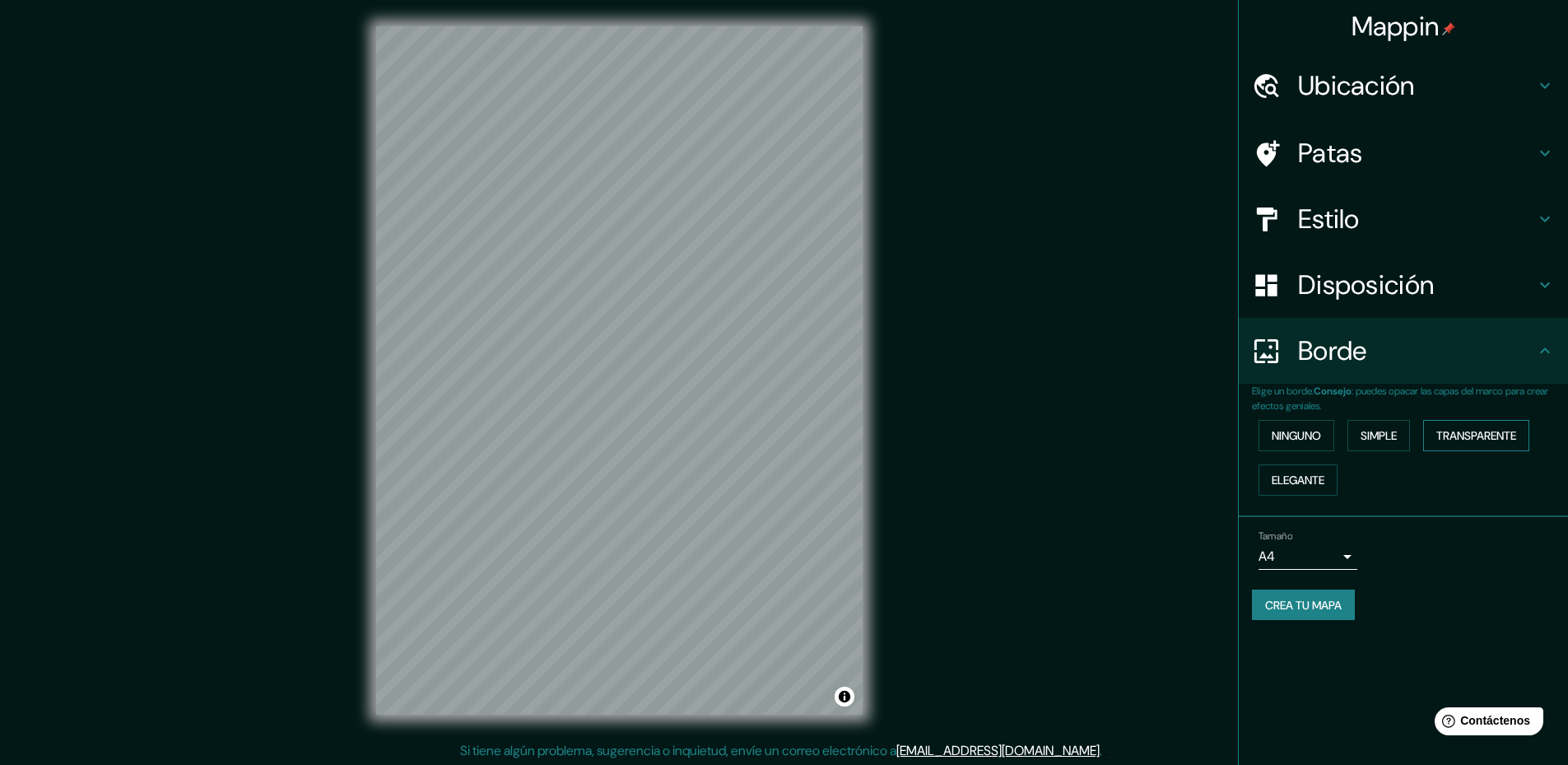
click at [1466, 430] on font "Transparente" at bounding box center [1477, 435] width 80 height 15
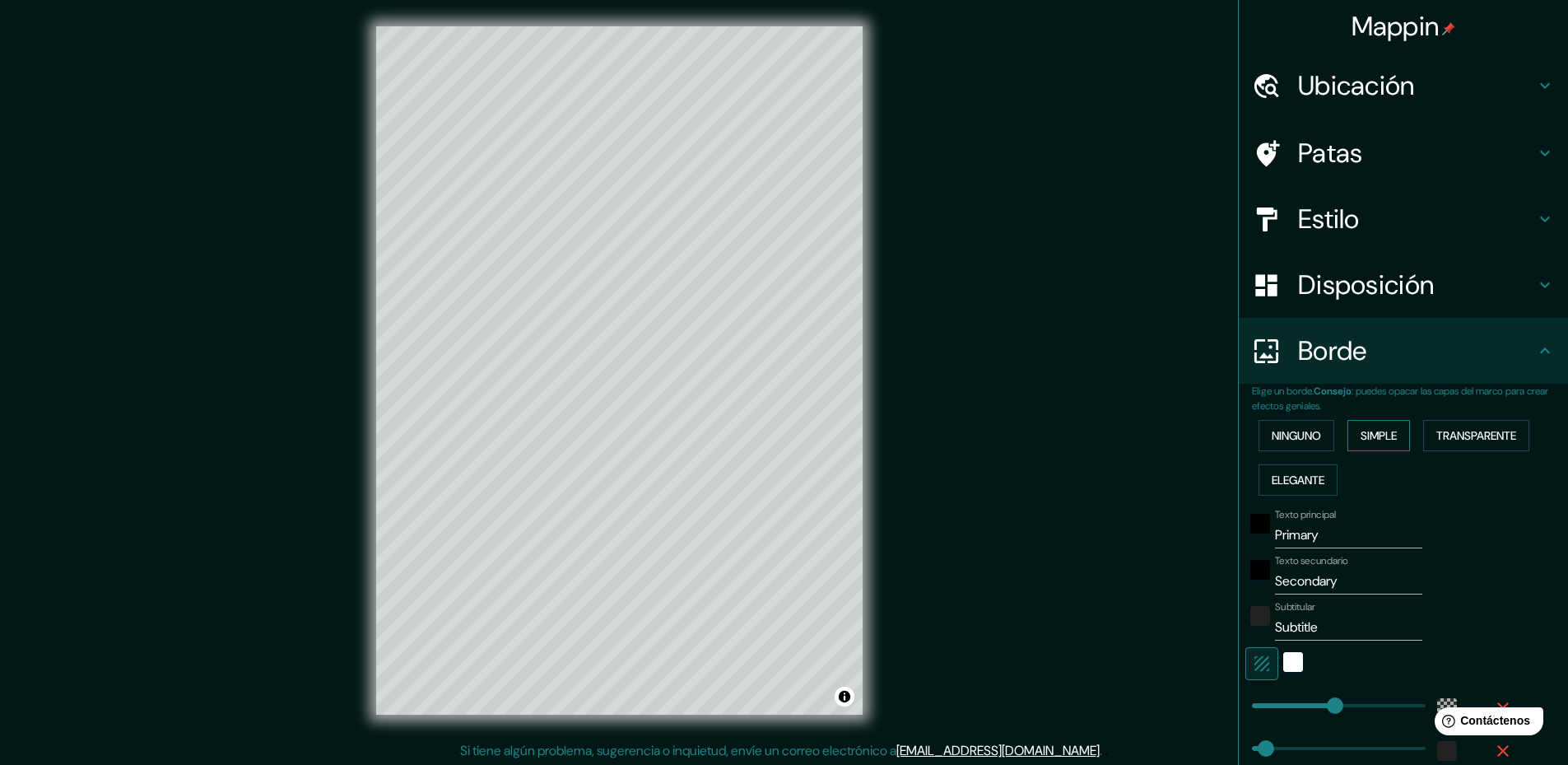
click at [1381, 430] on font "Simple" at bounding box center [1379, 435] width 36 height 15
click at [1307, 431] on font "Ninguno" at bounding box center [1297, 435] width 50 height 15
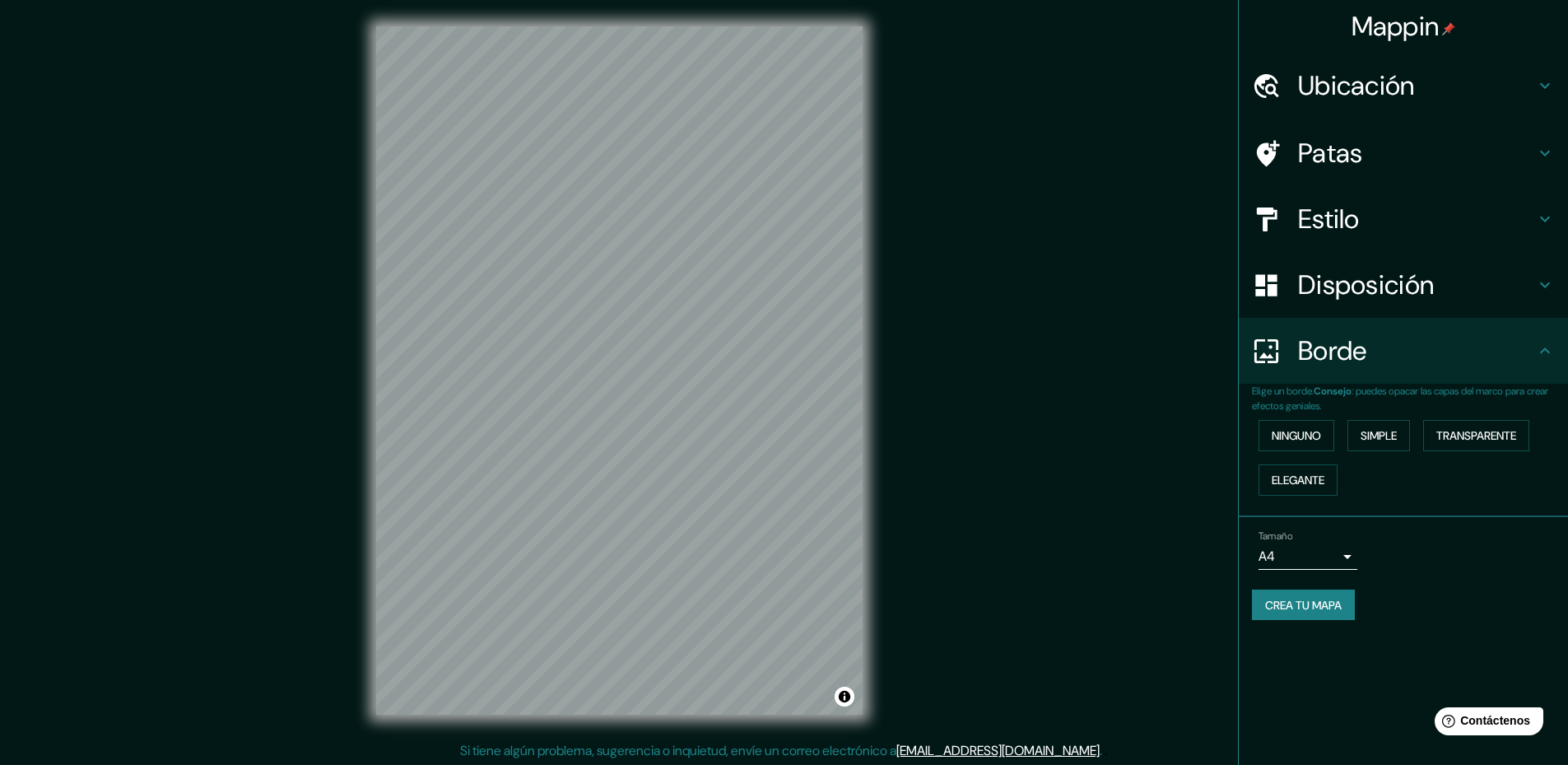
scroll to position [3, 0]
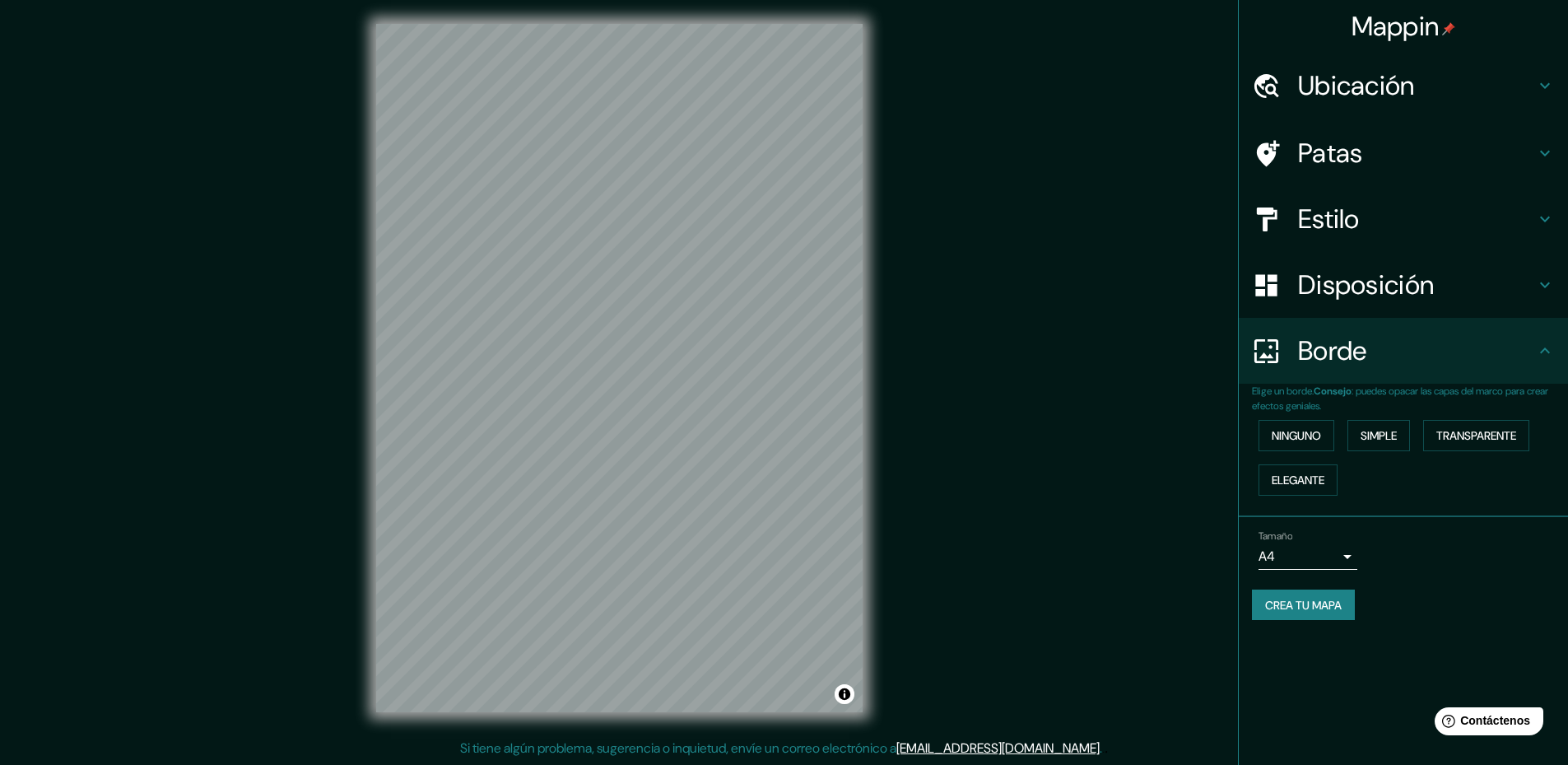
click at [1511, 289] on h4 "Disposición" at bounding box center [1417, 284] width 237 height 33
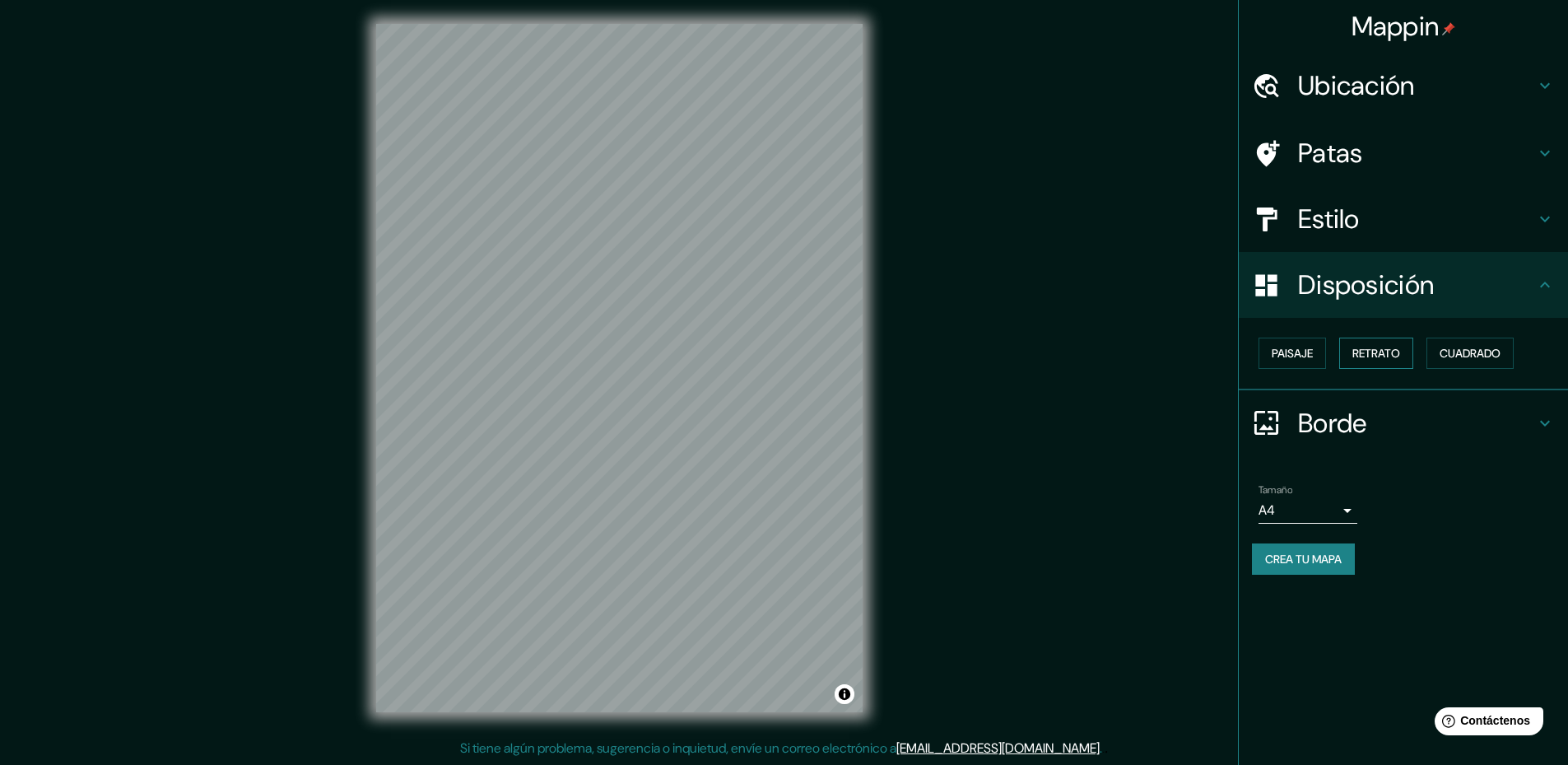
click at [1372, 356] on font "Retrato" at bounding box center [1376, 353] width 48 height 15
click at [1309, 356] on font "Paisaje" at bounding box center [1292, 353] width 41 height 15
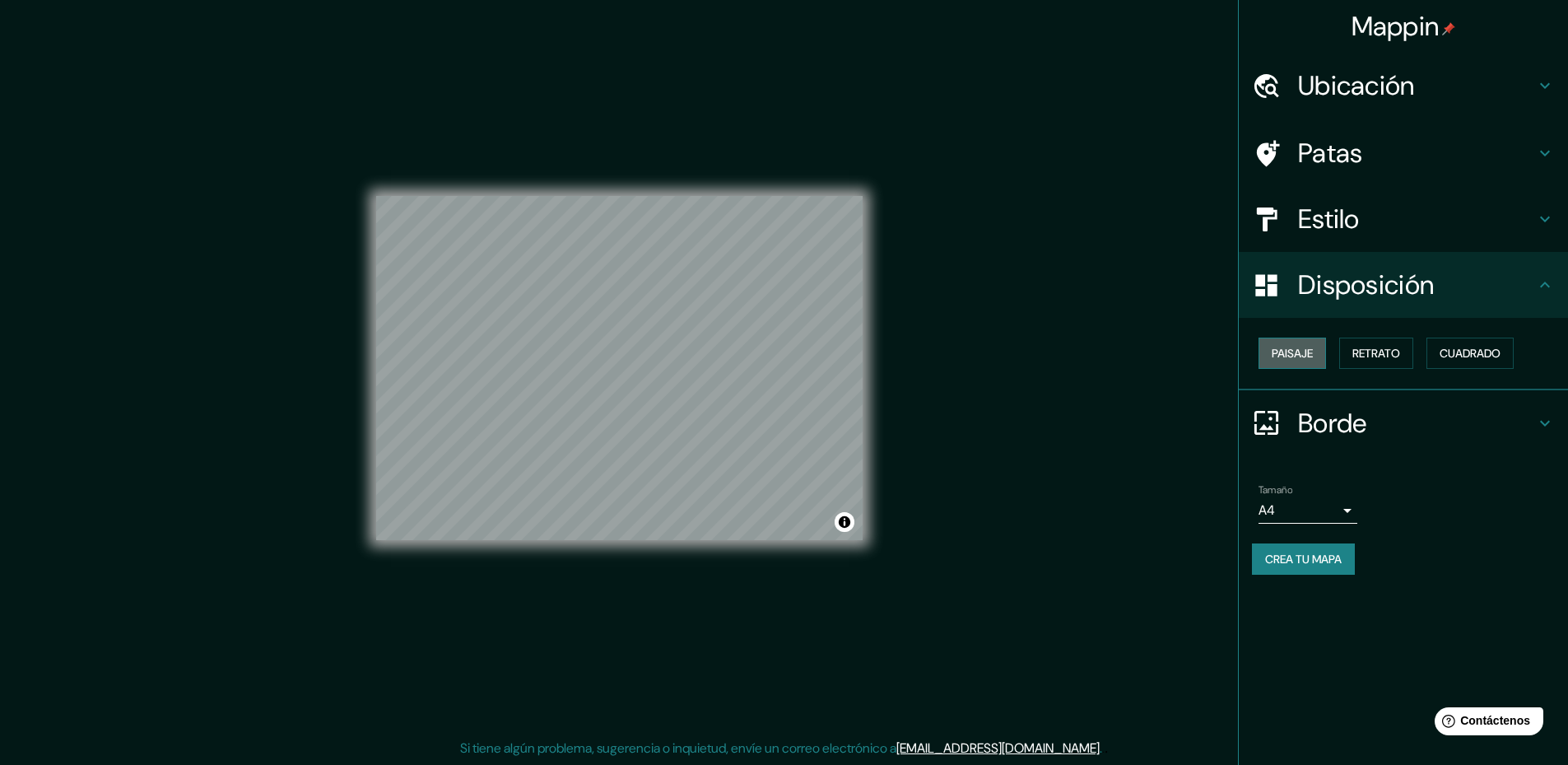
click at [1309, 356] on font "Paisaje" at bounding box center [1292, 353] width 41 height 15
click at [1499, 362] on font "Cuadrado" at bounding box center [1470, 353] width 61 height 21
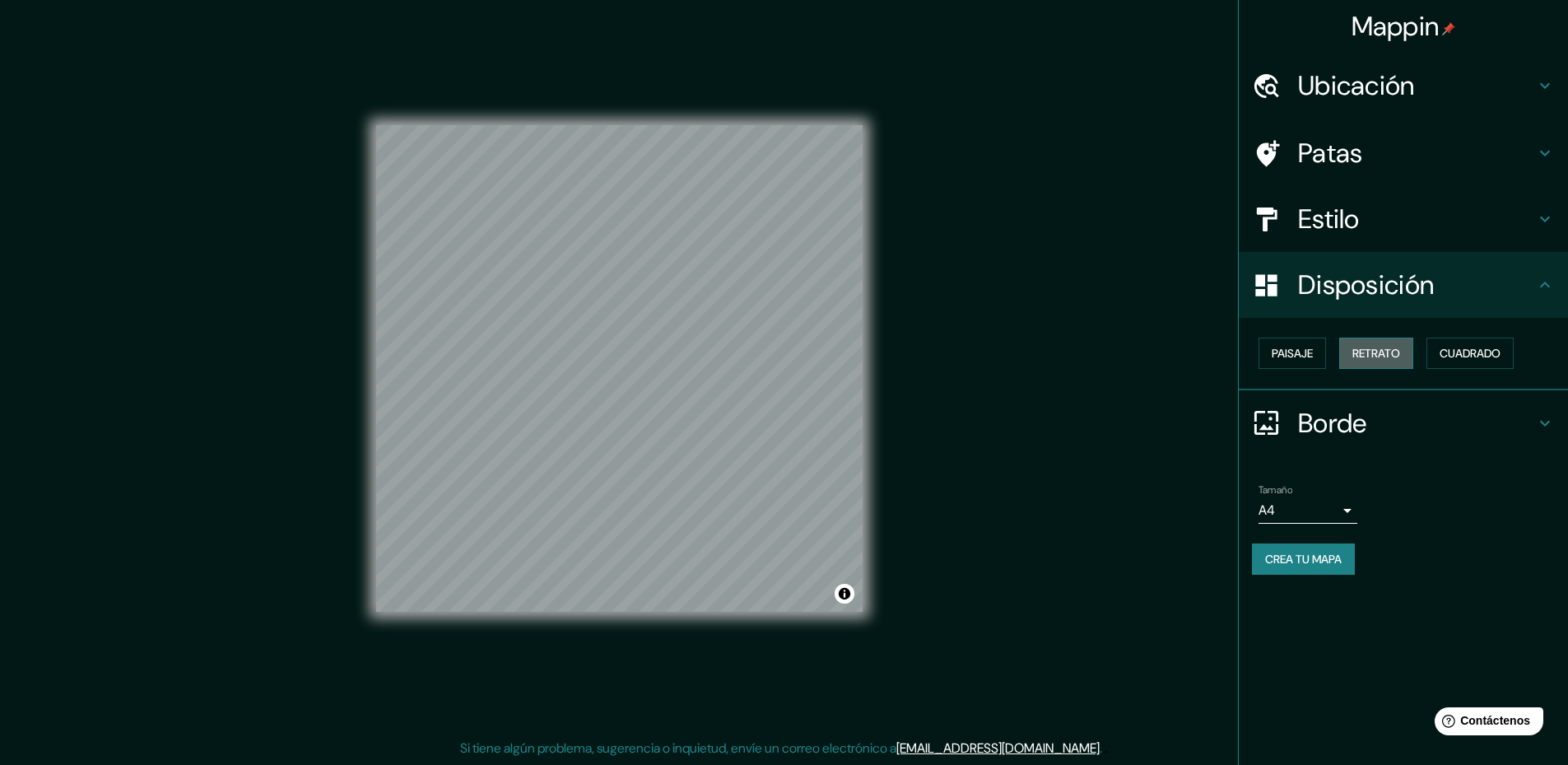
click at [1400, 360] on font "Retrato" at bounding box center [1376, 353] width 48 height 15
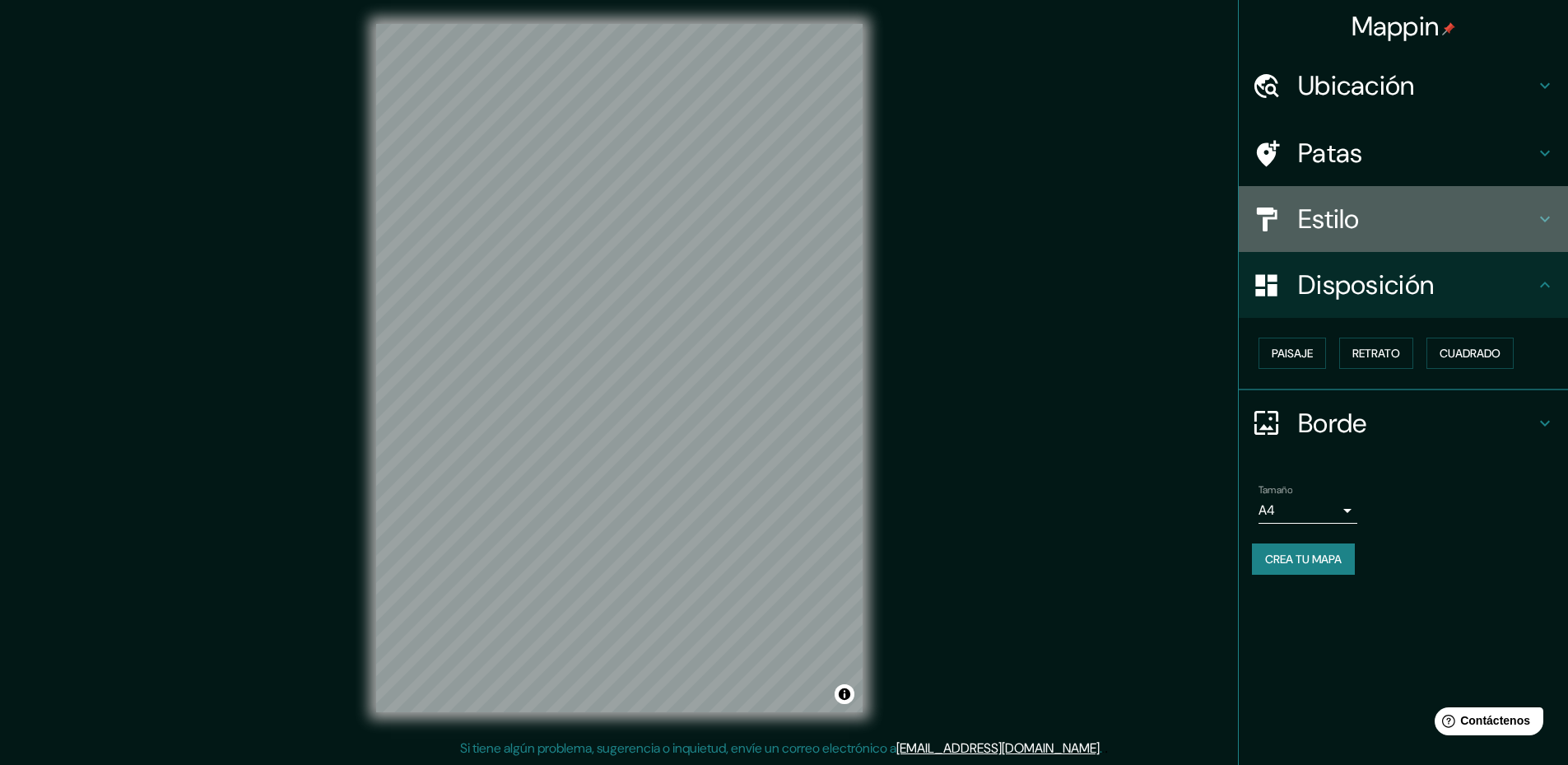
click at [1416, 205] on h4 "Estilo" at bounding box center [1417, 219] width 237 height 33
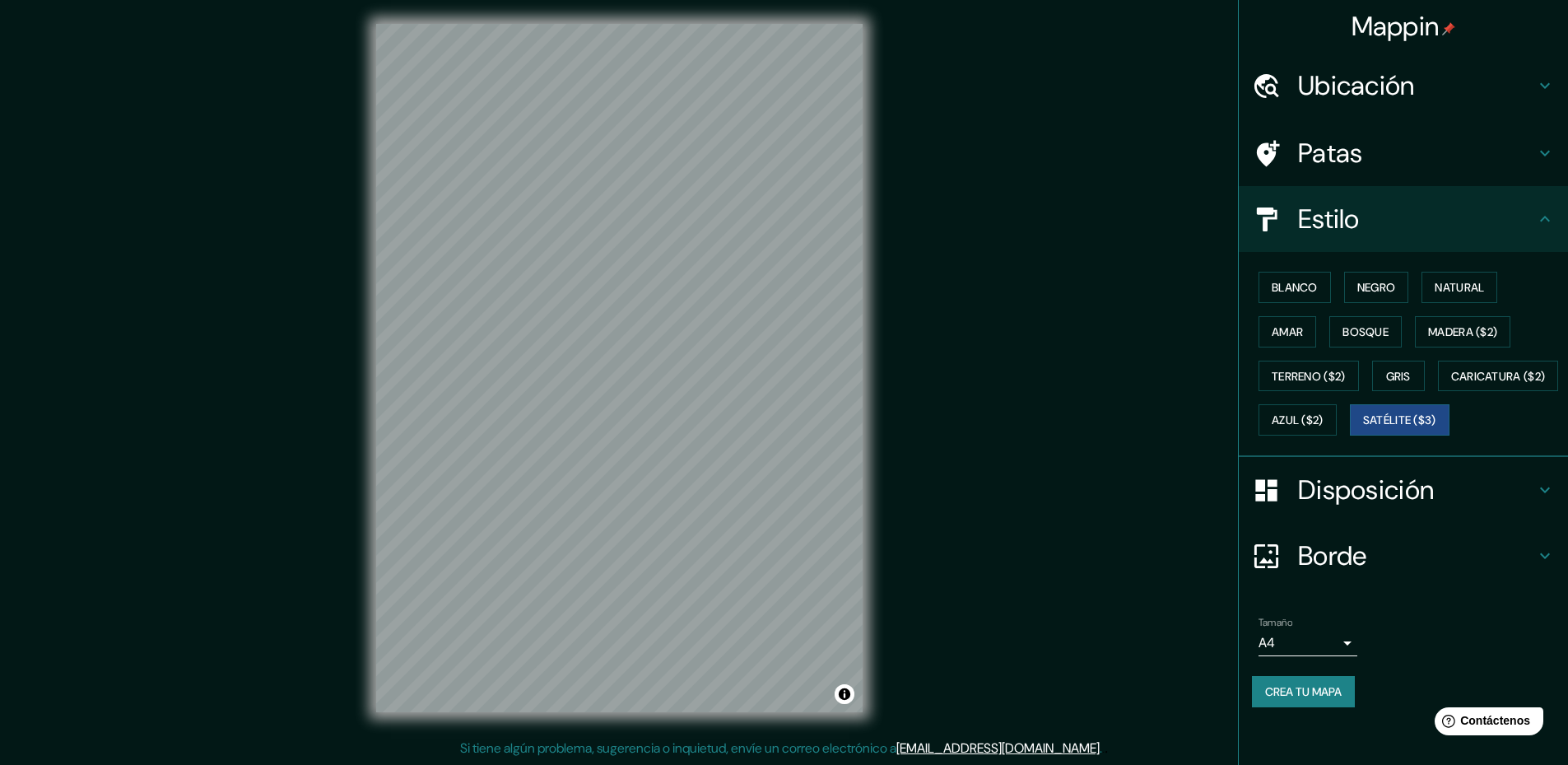
scroll to position [6, 0]
click at [1285, 283] on font "Blanco" at bounding box center [1295, 287] width 46 height 15
click at [1349, 435] on button "Satélite ($3)" at bounding box center [1399, 419] width 100 height 32
click at [1277, 286] on font "Blanco" at bounding box center [1295, 287] width 46 height 15
click at [1312, 699] on font "Crea tu mapa" at bounding box center [1303, 691] width 77 height 15
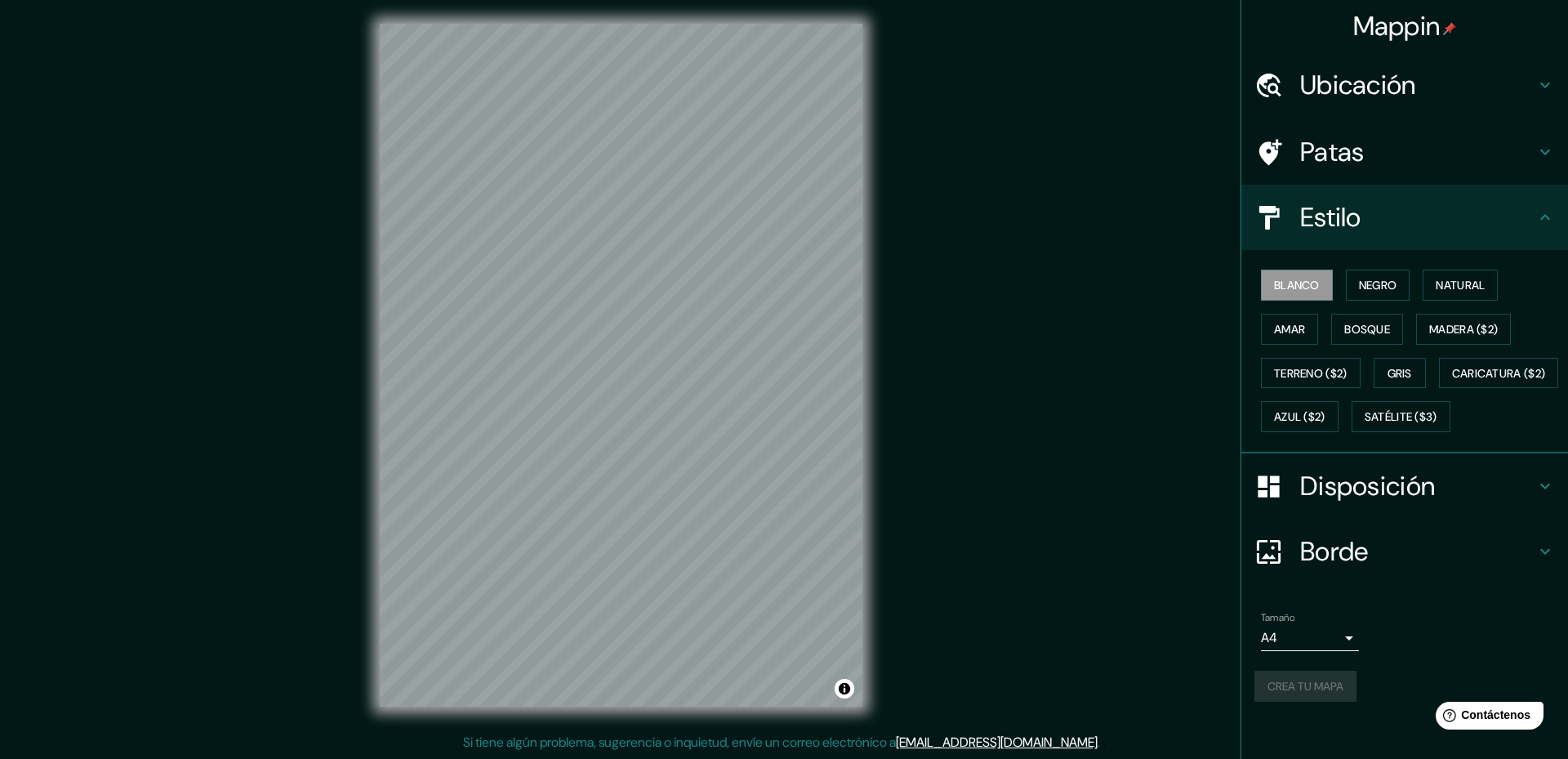
click at [1327, 676] on body "Mappin Ubicación Nuestra Señora de La Paz, Departamento de La Paz, Bolivia Pata…" at bounding box center [784, 377] width 1568 height 759
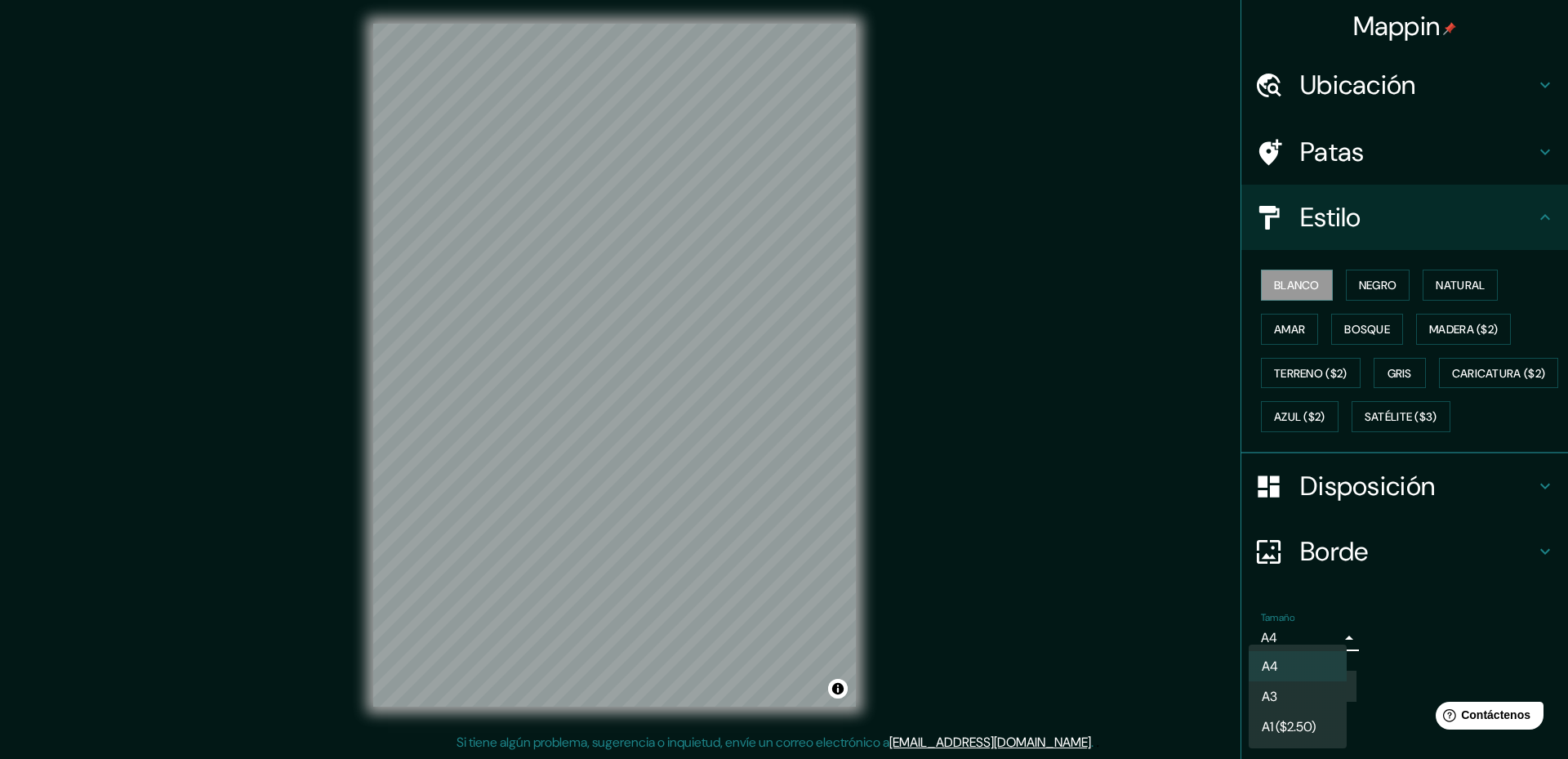
click at [1341, 598] on div at bounding box center [784, 380] width 1568 height 759
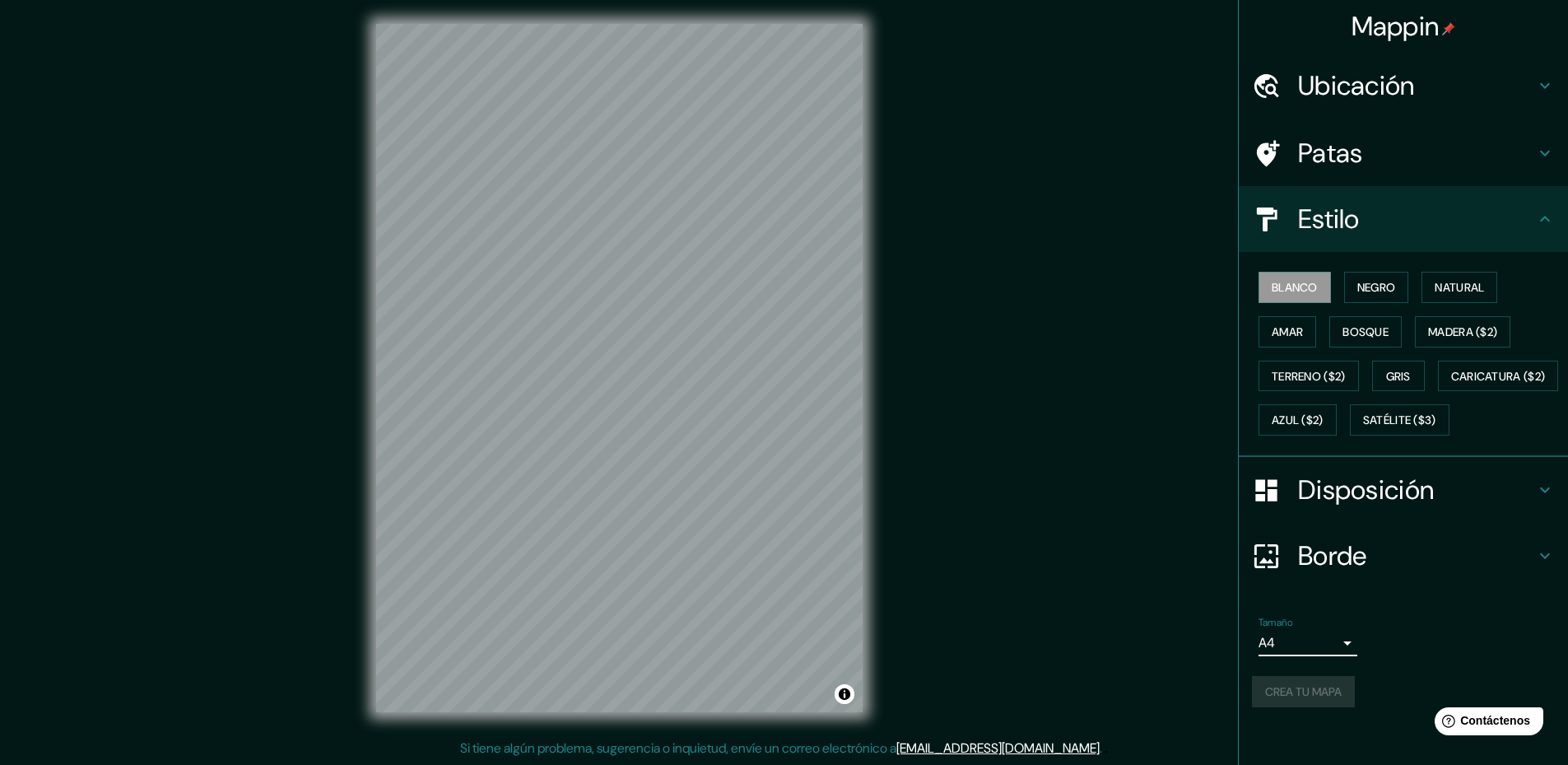
click at [1351, 573] on font "Borde" at bounding box center [1332, 556] width 69 height 35
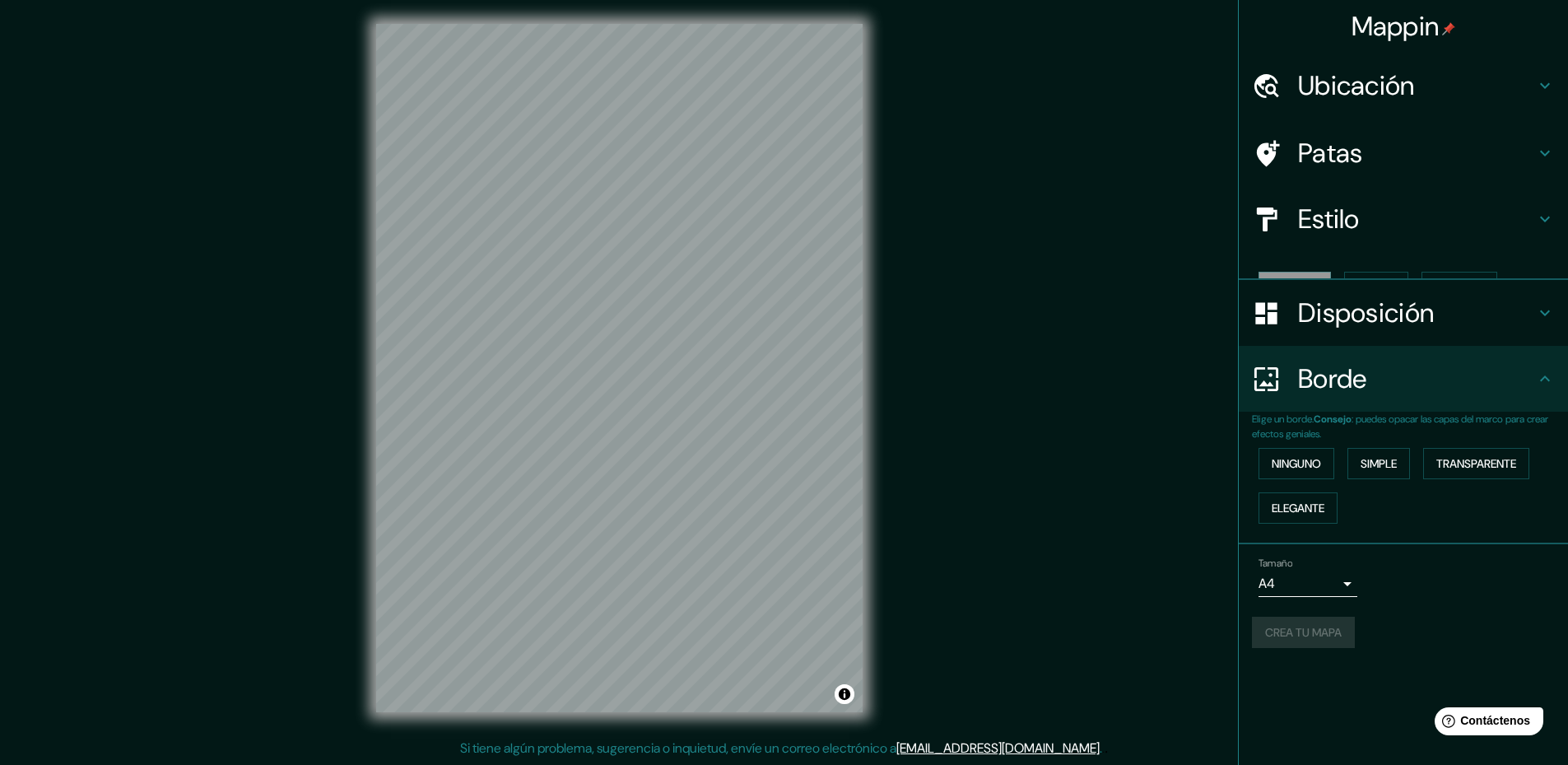
scroll to position [0, 0]
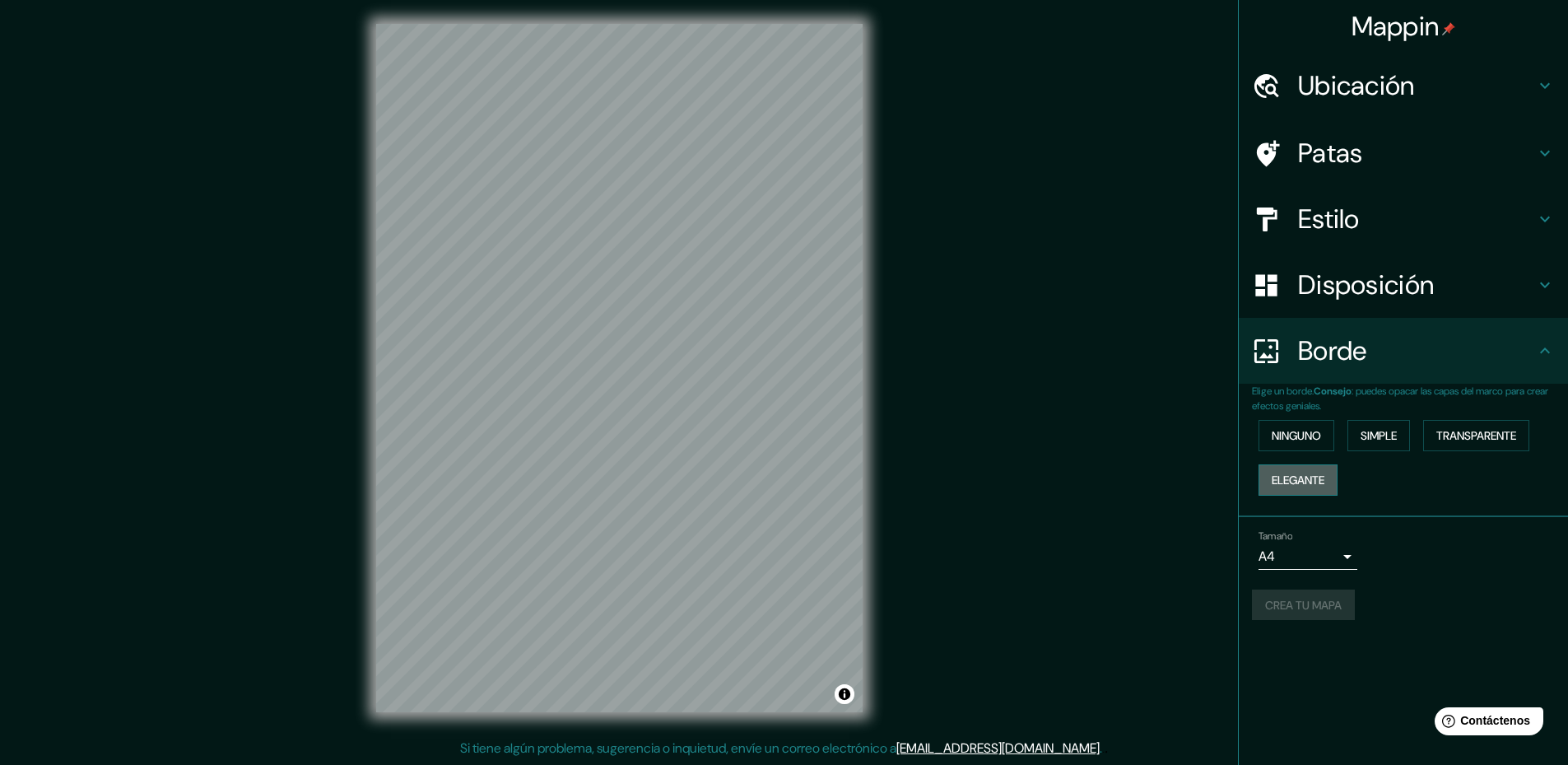
click at [1310, 491] on button "Elegante" at bounding box center [1297, 480] width 79 height 32
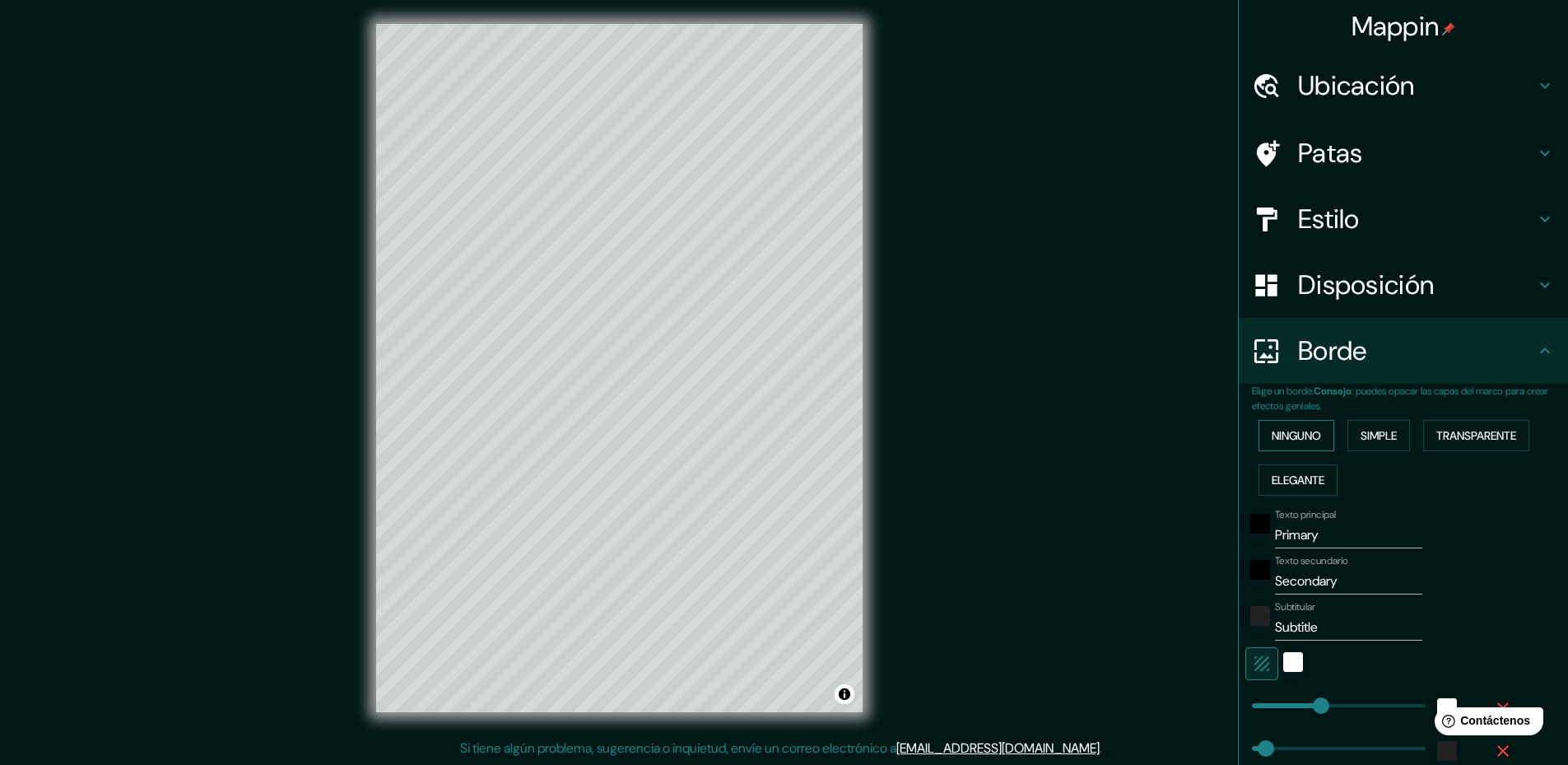
click at [1307, 432] on font "Ninguno" at bounding box center [1297, 435] width 50 height 15
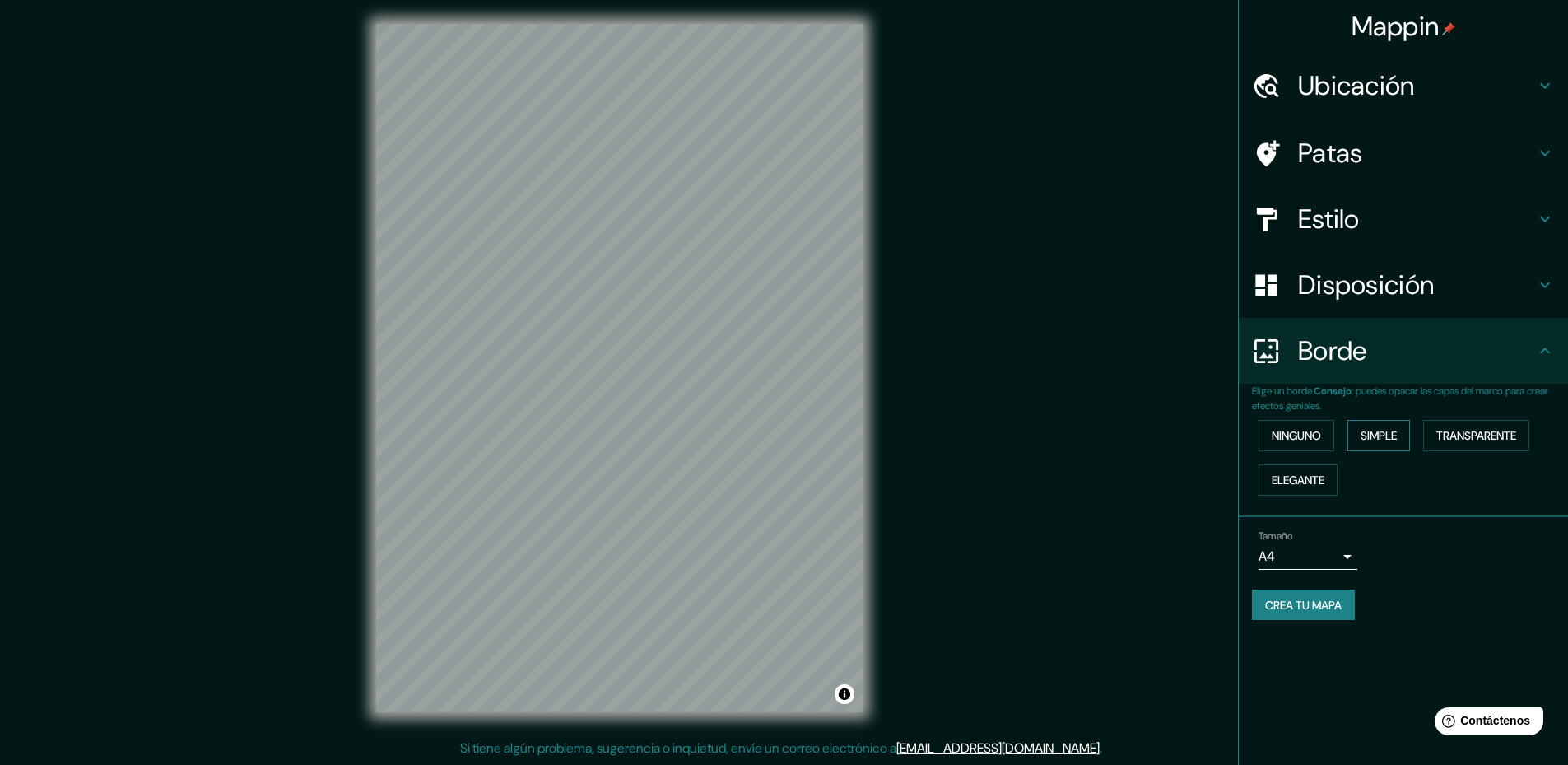
click at [1394, 429] on font "Simple" at bounding box center [1379, 435] width 36 height 15
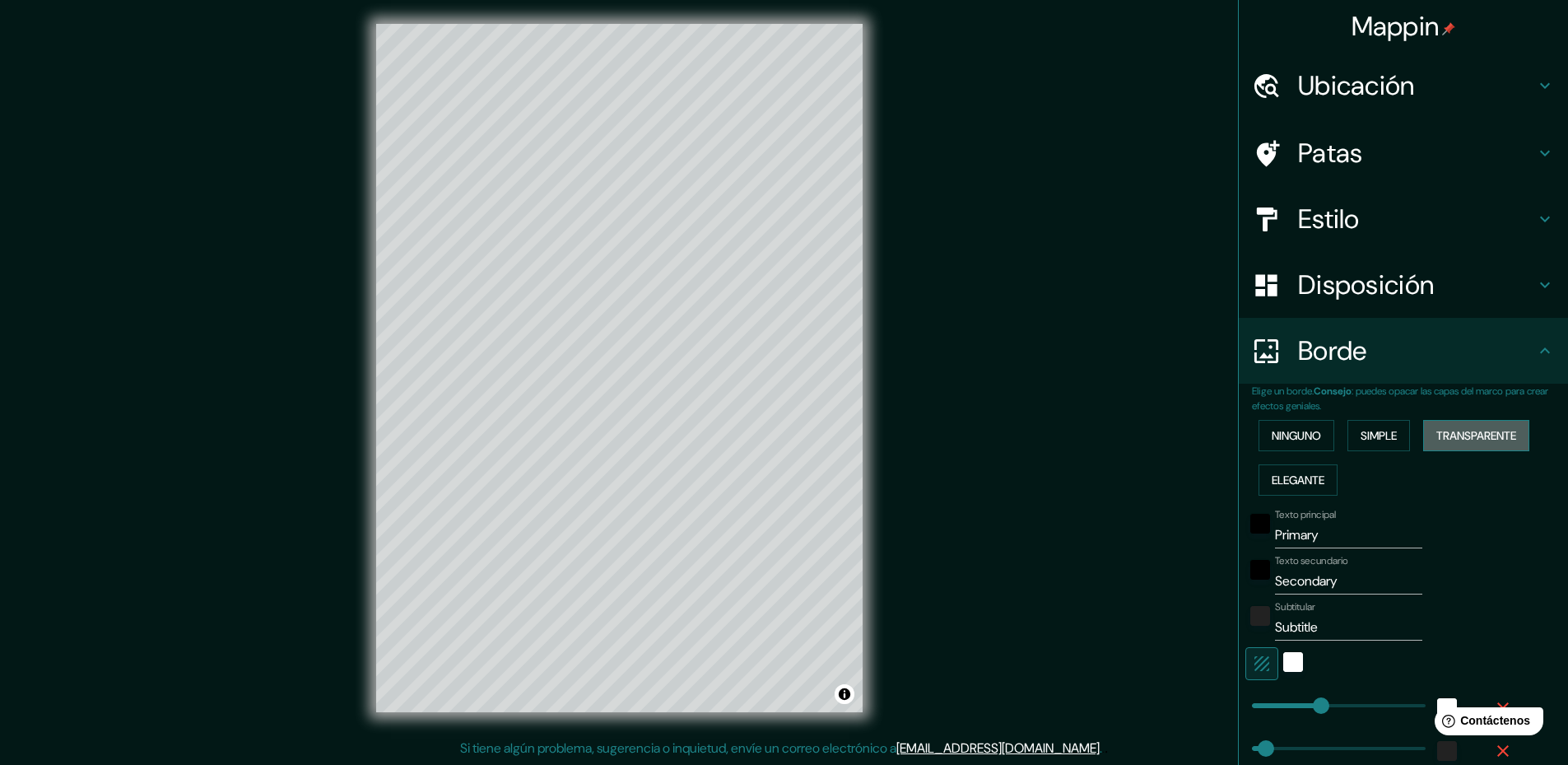
click at [1437, 429] on font "Transparente" at bounding box center [1477, 435] width 80 height 15
click at [1279, 436] on font "Ninguno" at bounding box center [1297, 435] width 50 height 15
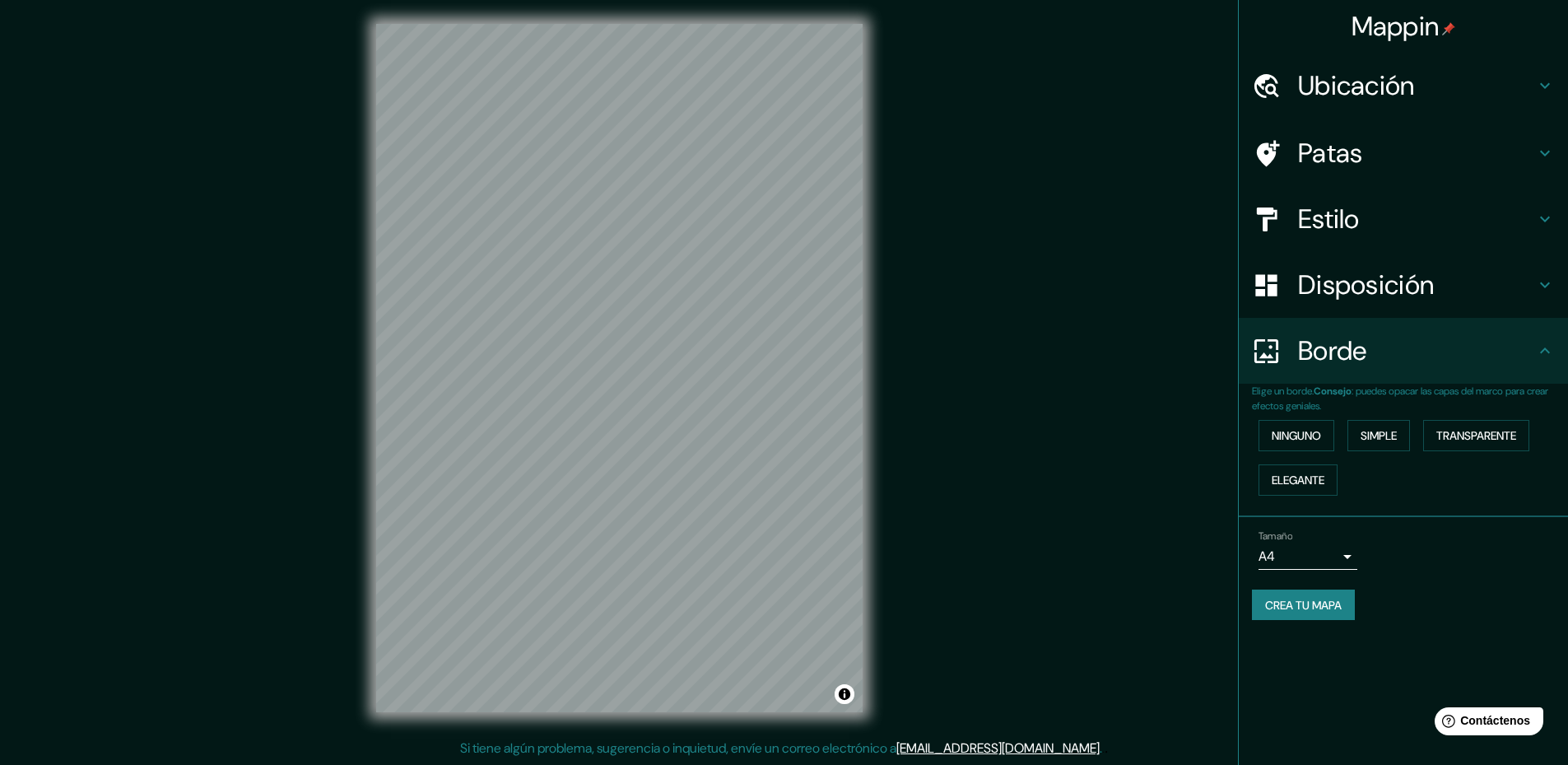
click at [1366, 304] on div "Disposición" at bounding box center [1403, 284] width 329 height 66
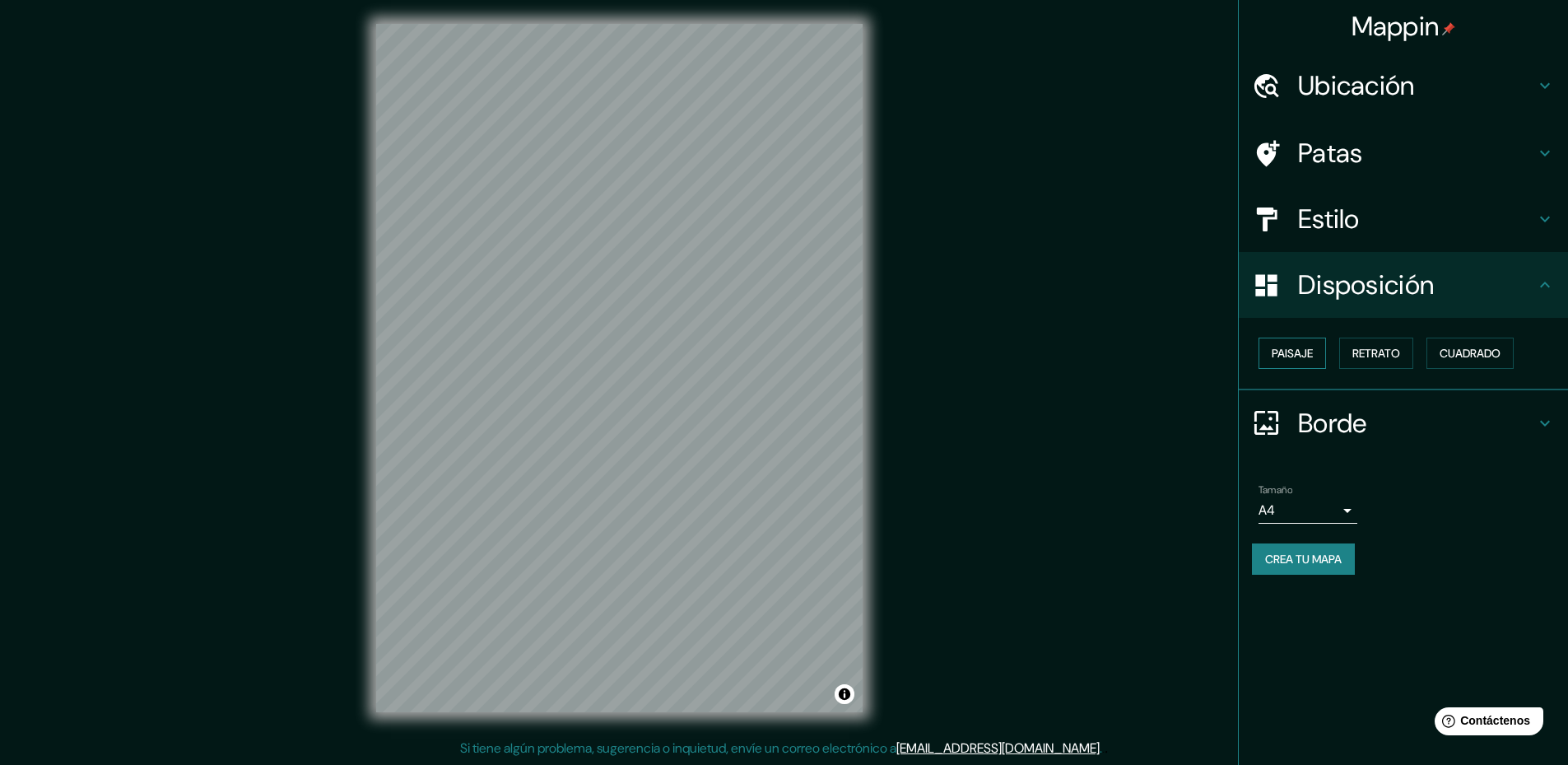
click at [1283, 345] on font "Paisaje" at bounding box center [1292, 353] width 41 height 21
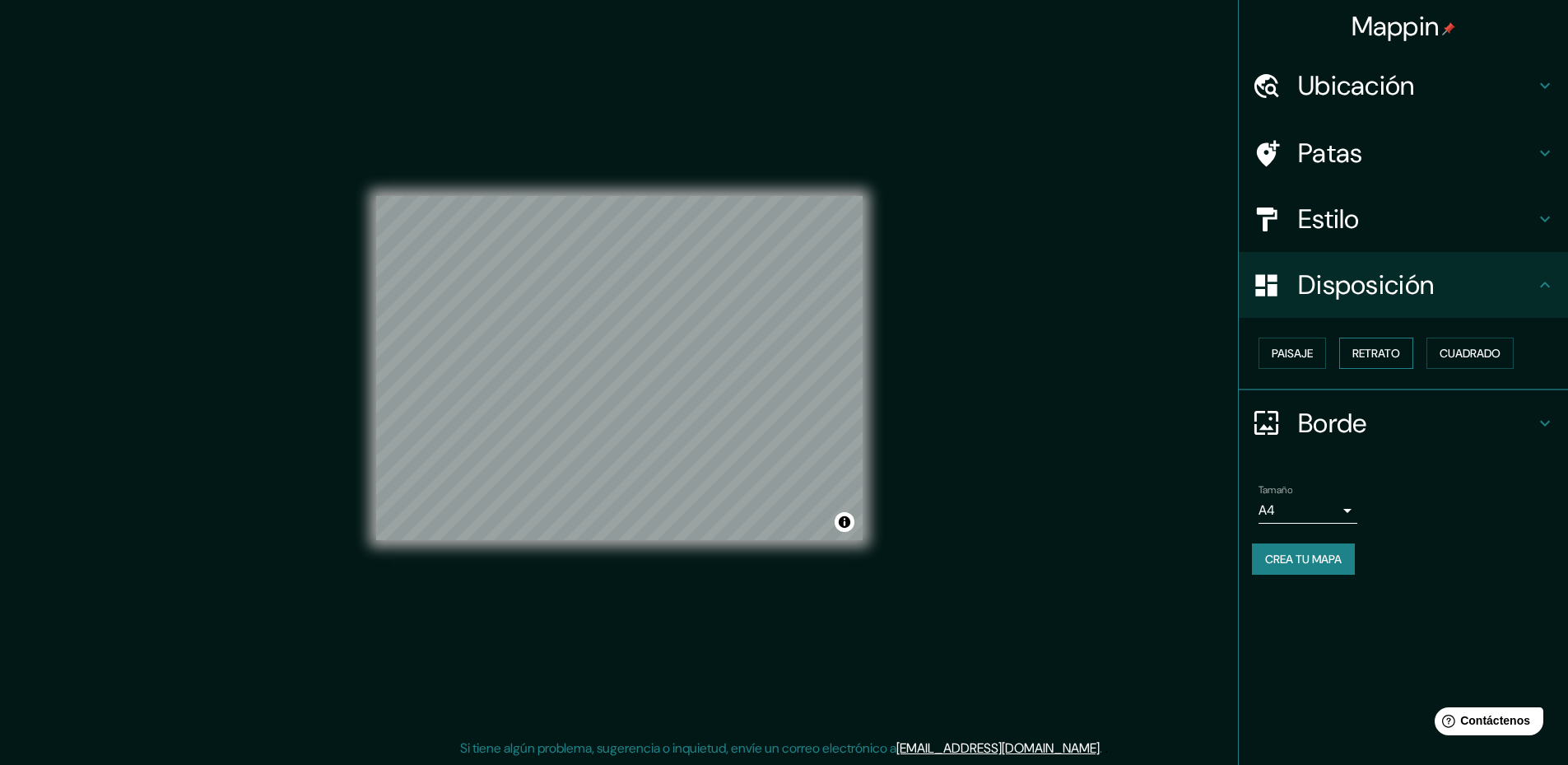
click at [1374, 345] on font "Retrato" at bounding box center [1376, 353] width 48 height 21
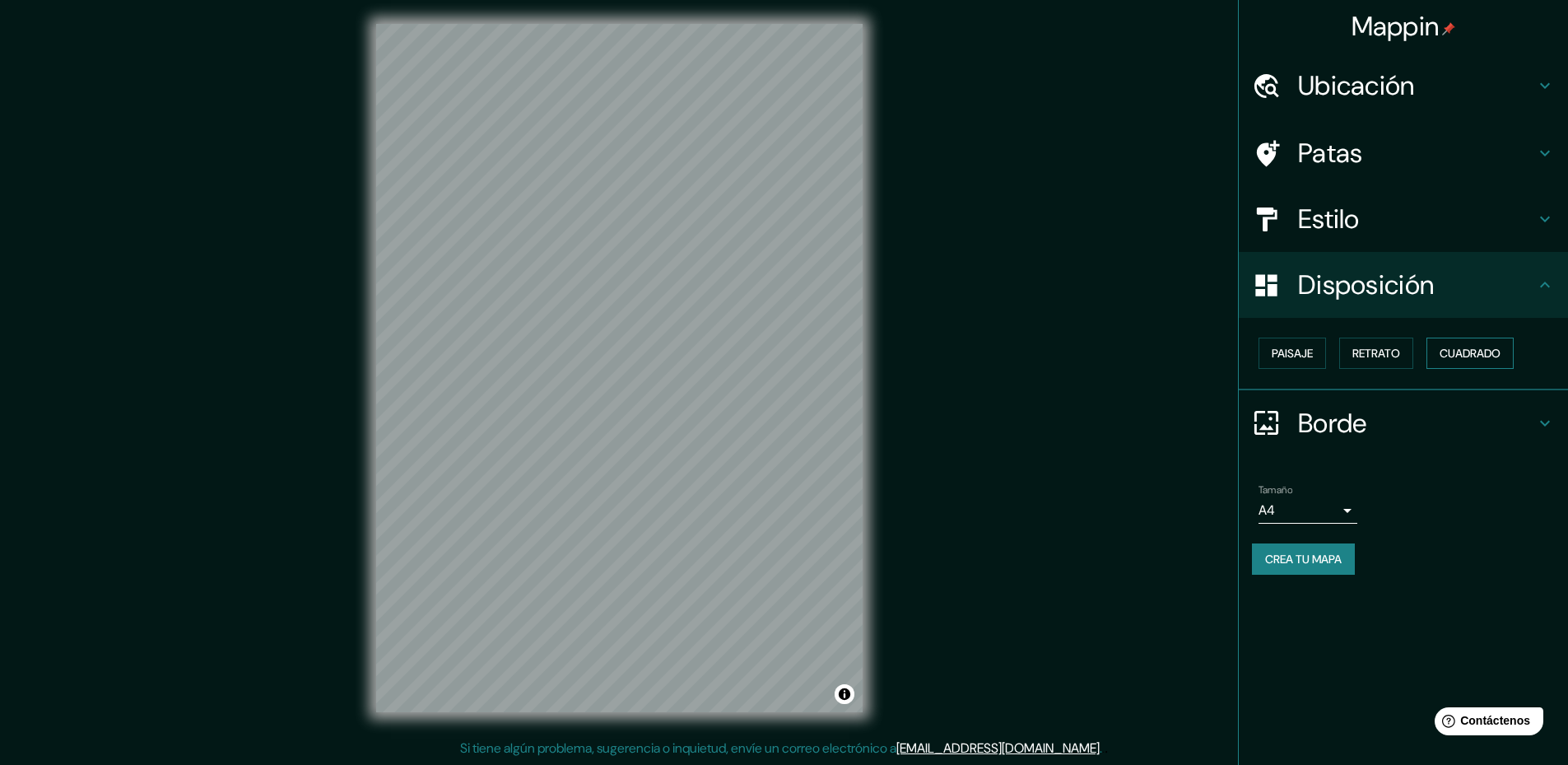
click at [1483, 345] on font "Cuadrado" at bounding box center [1470, 353] width 61 height 21
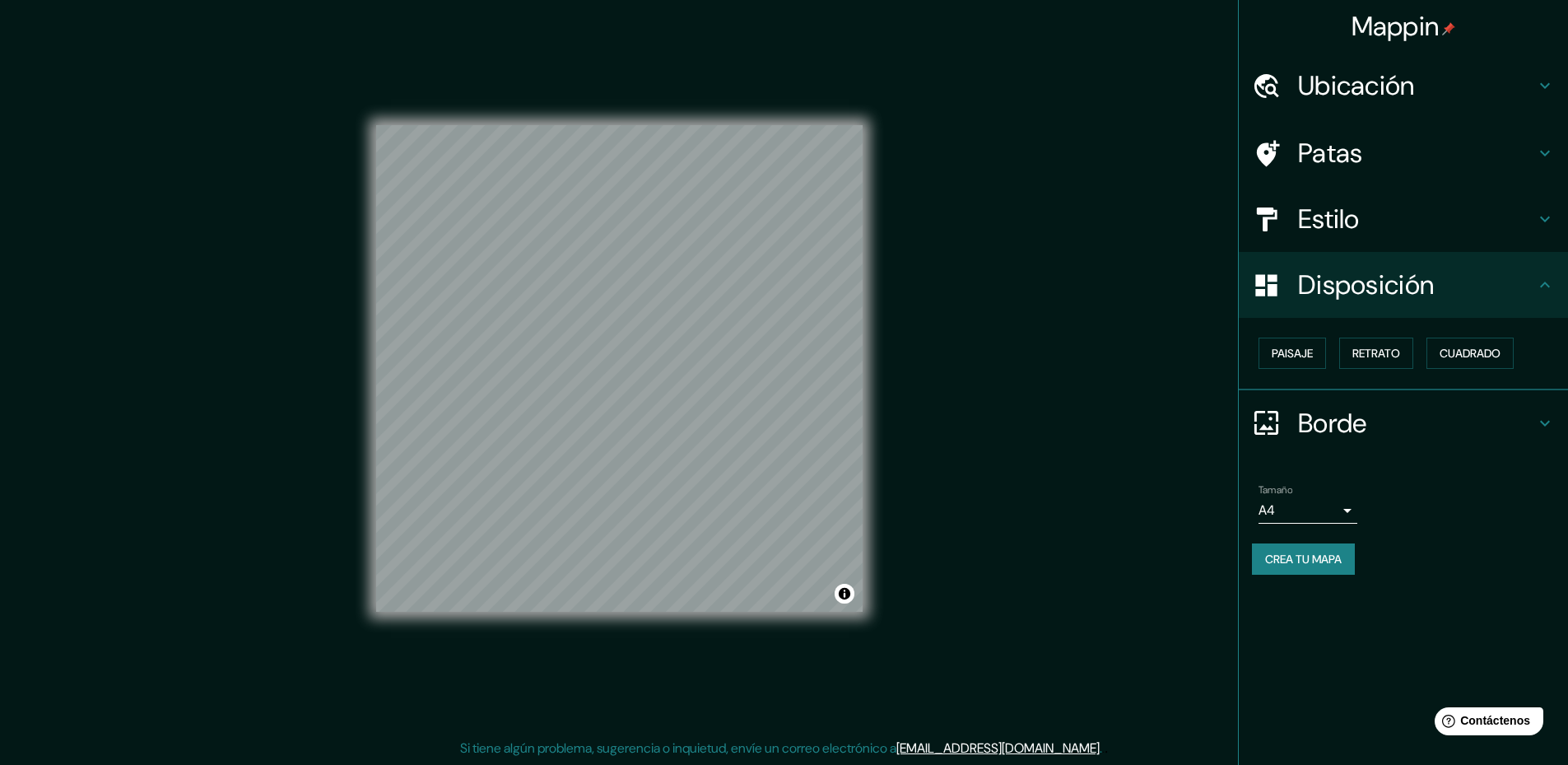
click at [1321, 565] on font "Crea tu mapa" at bounding box center [1303, 558] width 77 height 15
click at [1316, 558] on font "Crea tu mapa" at bounding box center [1303, 558] width 77 height 15
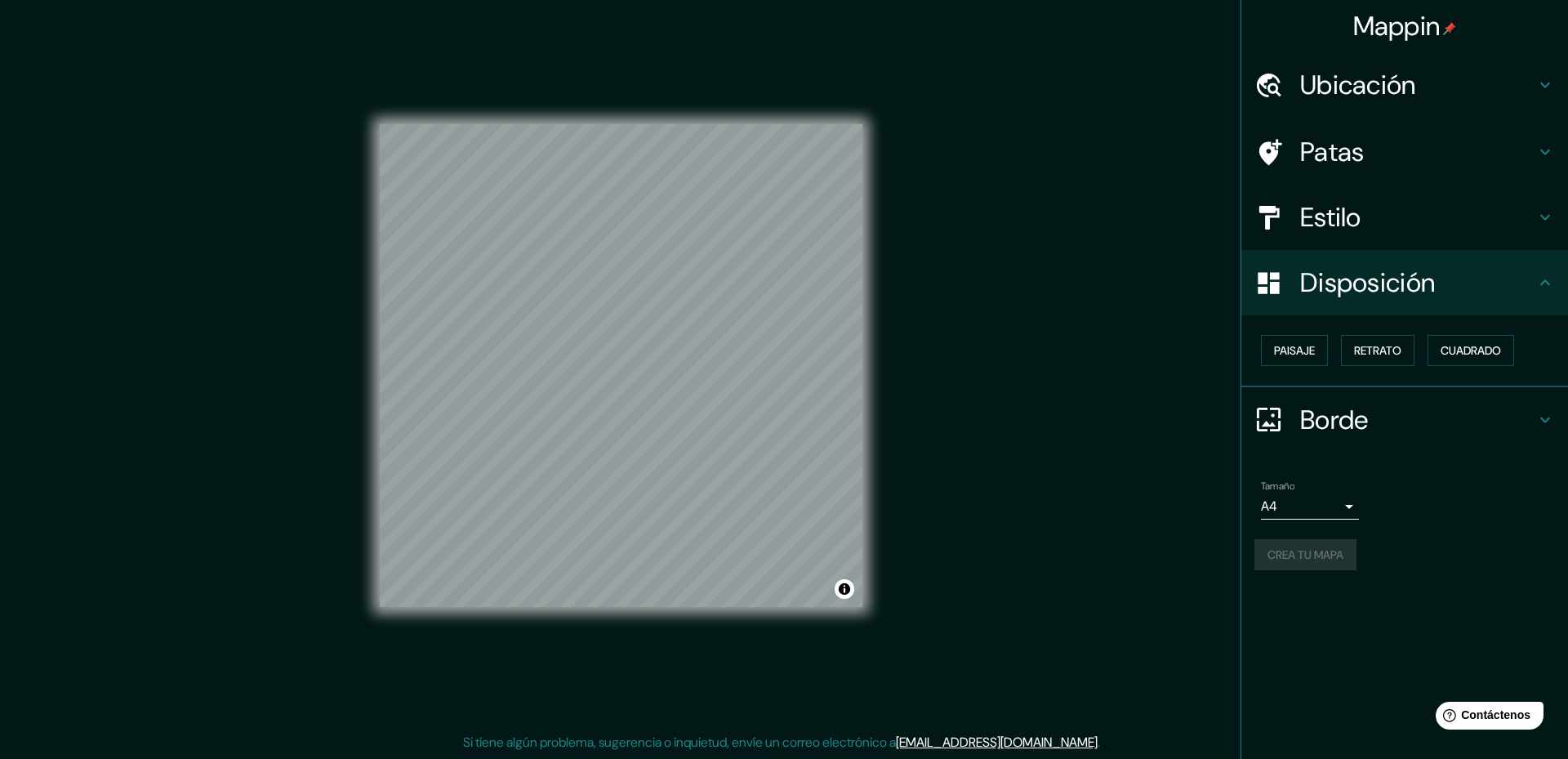
click at [1314, 503] on body "Mappin Ubicación Nuestra Señora de La Paz, Departamento de La Paz, Bolivia Pata…" at bounding box center [784, 377] width 1568 height 759
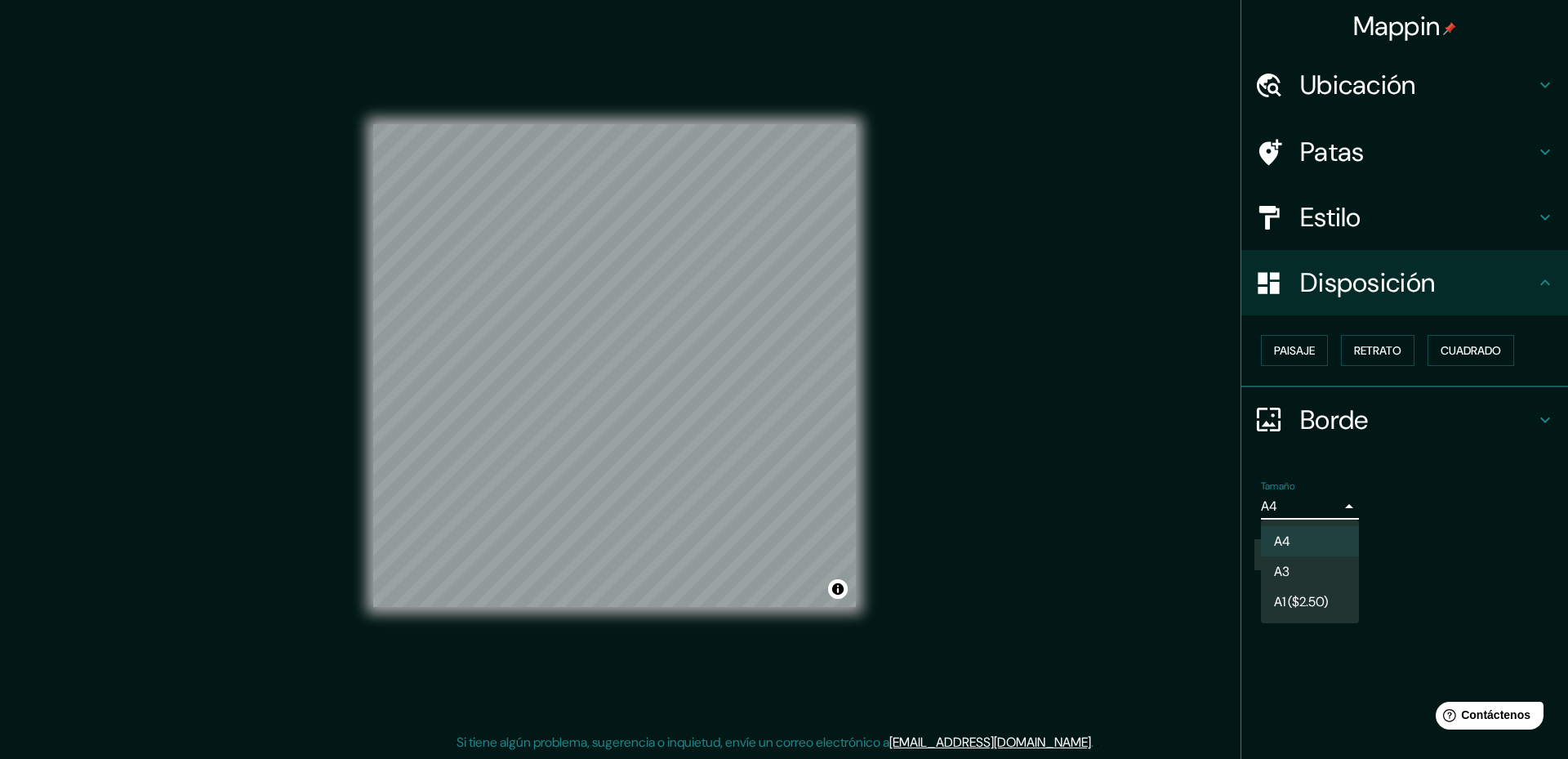
click at [1324, 575] on li "A3" at bounding box center [1310, 572] width 98 height 30
click at [1331, 500] on body "Mappin Ubicación Nuestra Señora de La Paz, Departamento de La Paz, Bolivia Pata…" at bounding box center [784, 377] width 1568 height 759
click at [1318, 529] on li "A4" at bounding box center [1310, 541] width 98 height 30
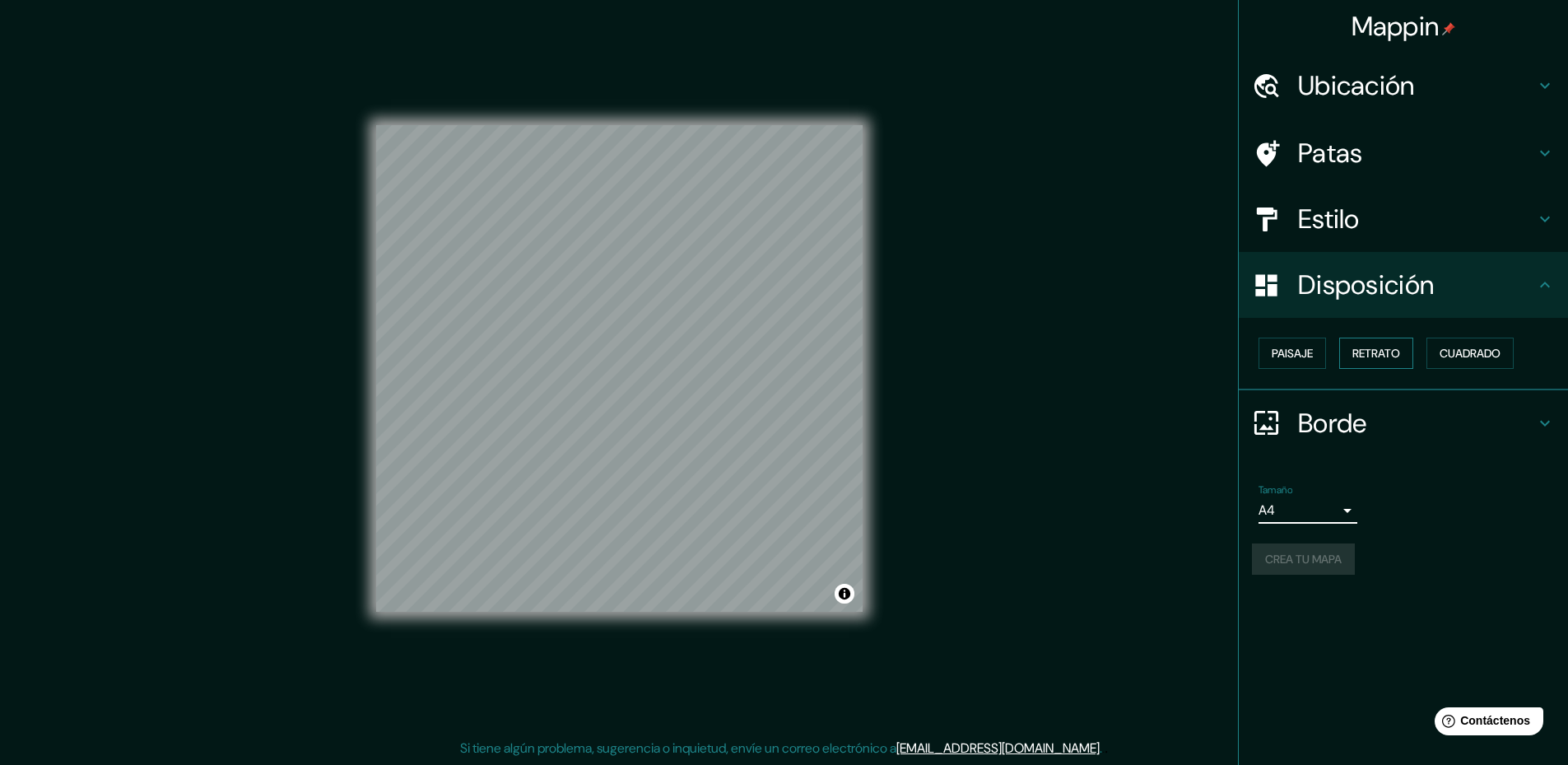
click at [1399, 342] on font "Retrato" at bounding box center [1376, 353] width 48 height 21
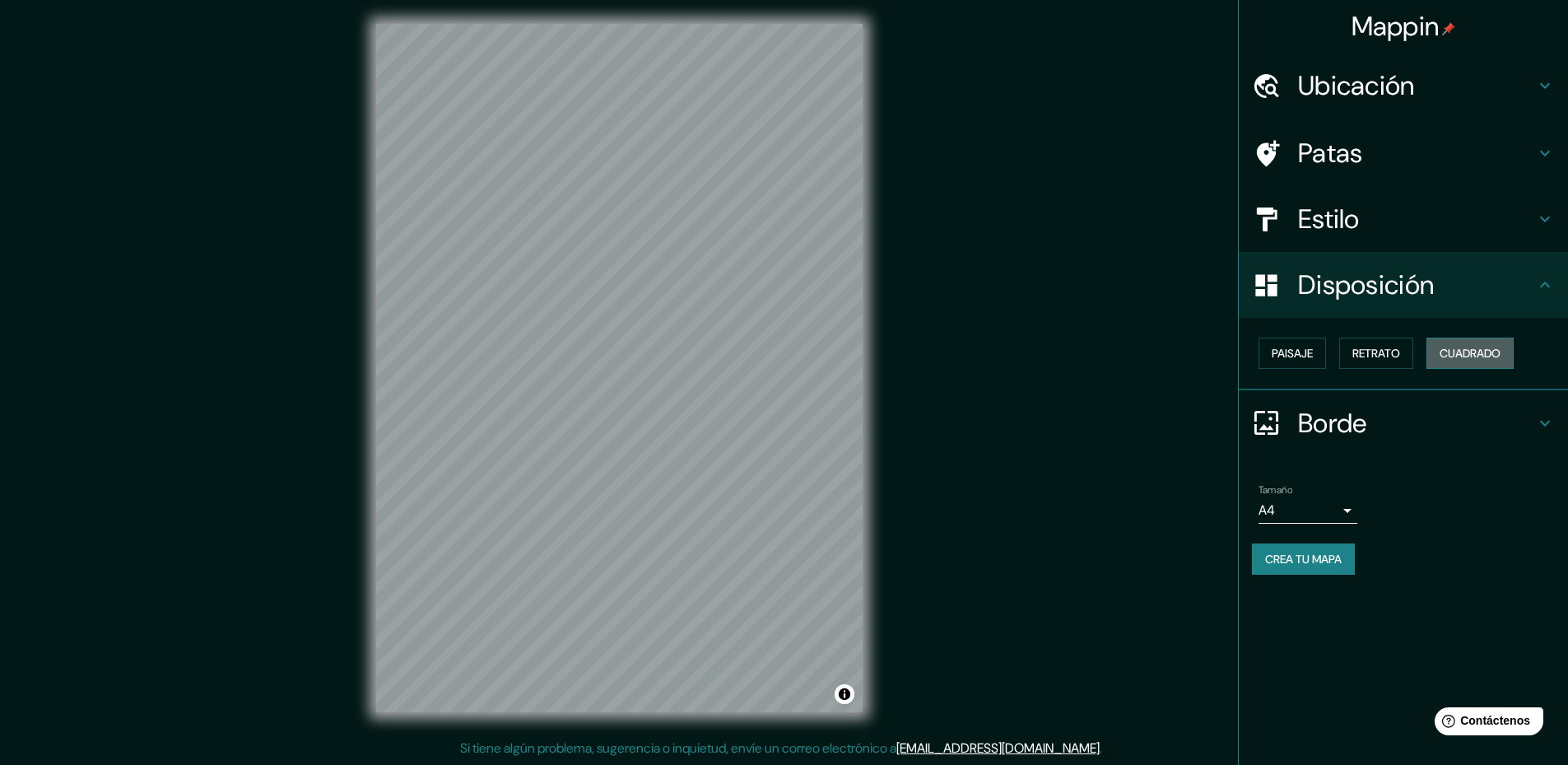
click at [1513, 357] on button "Cuadrado" at bounding box center [1470, 353] width 87 height 32
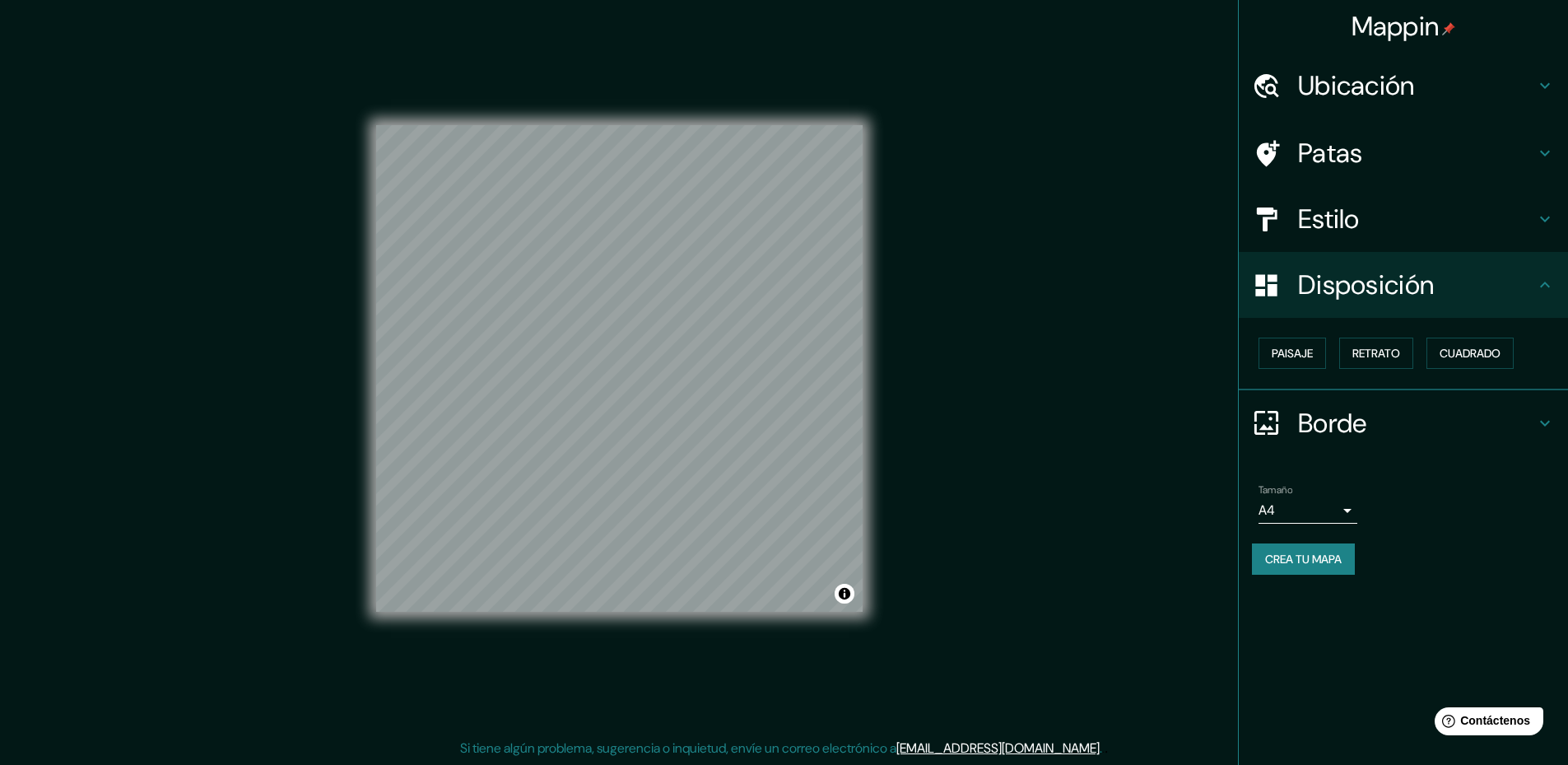
click at [1341, 557] on font "Crea tu mapa" at bounding box center [1303, 558] width 77 height 15
click at [1341, 557] on div "Crea tu mapa" at bounding box center [1403, 558] width 303 height 32
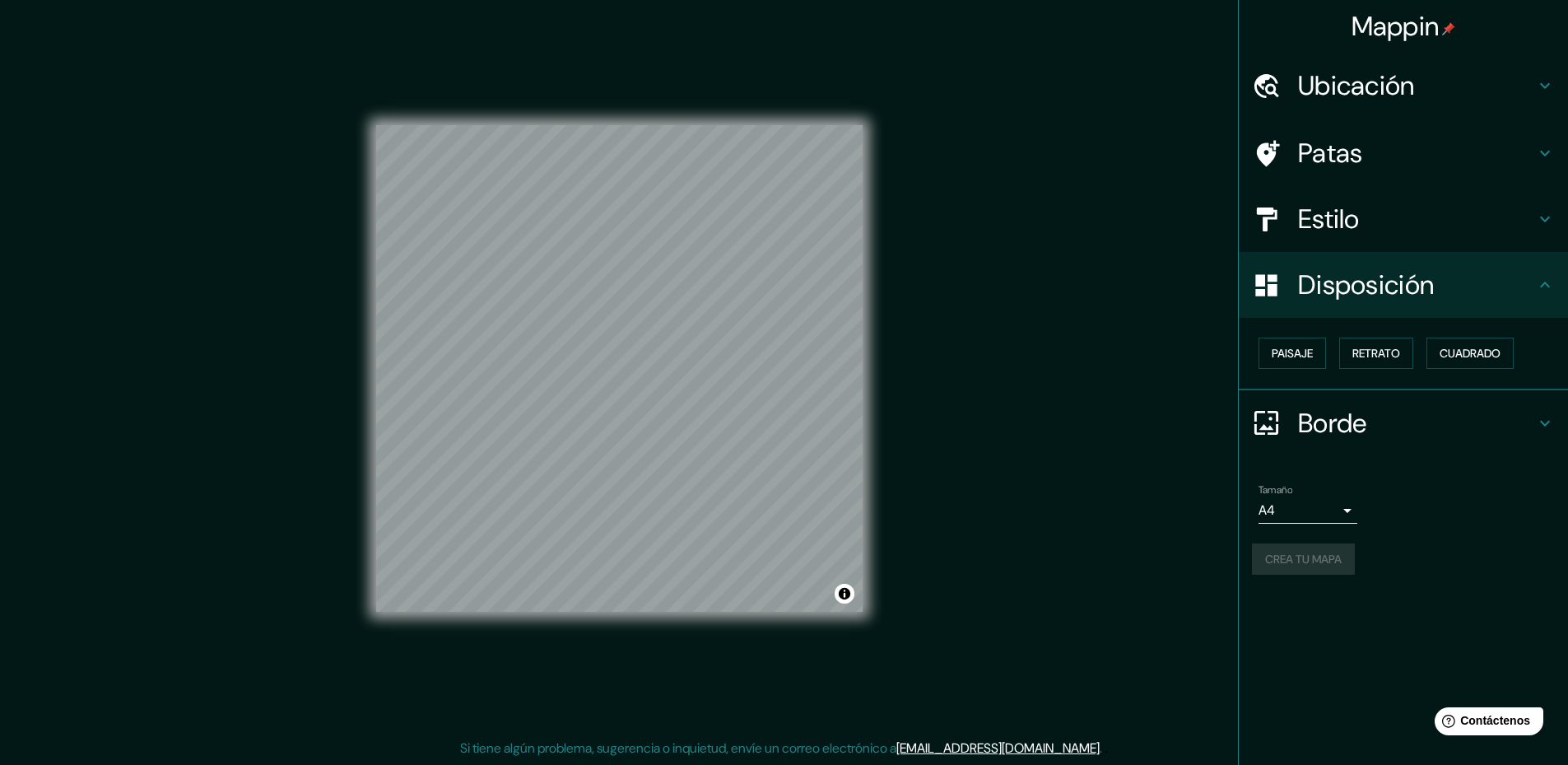
click at [1179, 517] on div "Mappin Ubicación Nuestra Señora de La Paz, Departamento de La Paz, Bolivia Pata…" at bounding box center [784, 381] width 1568 height 768
click at [1322, 227] on font "Estilo" at bounding box center [1329, 219] width 61 height 35
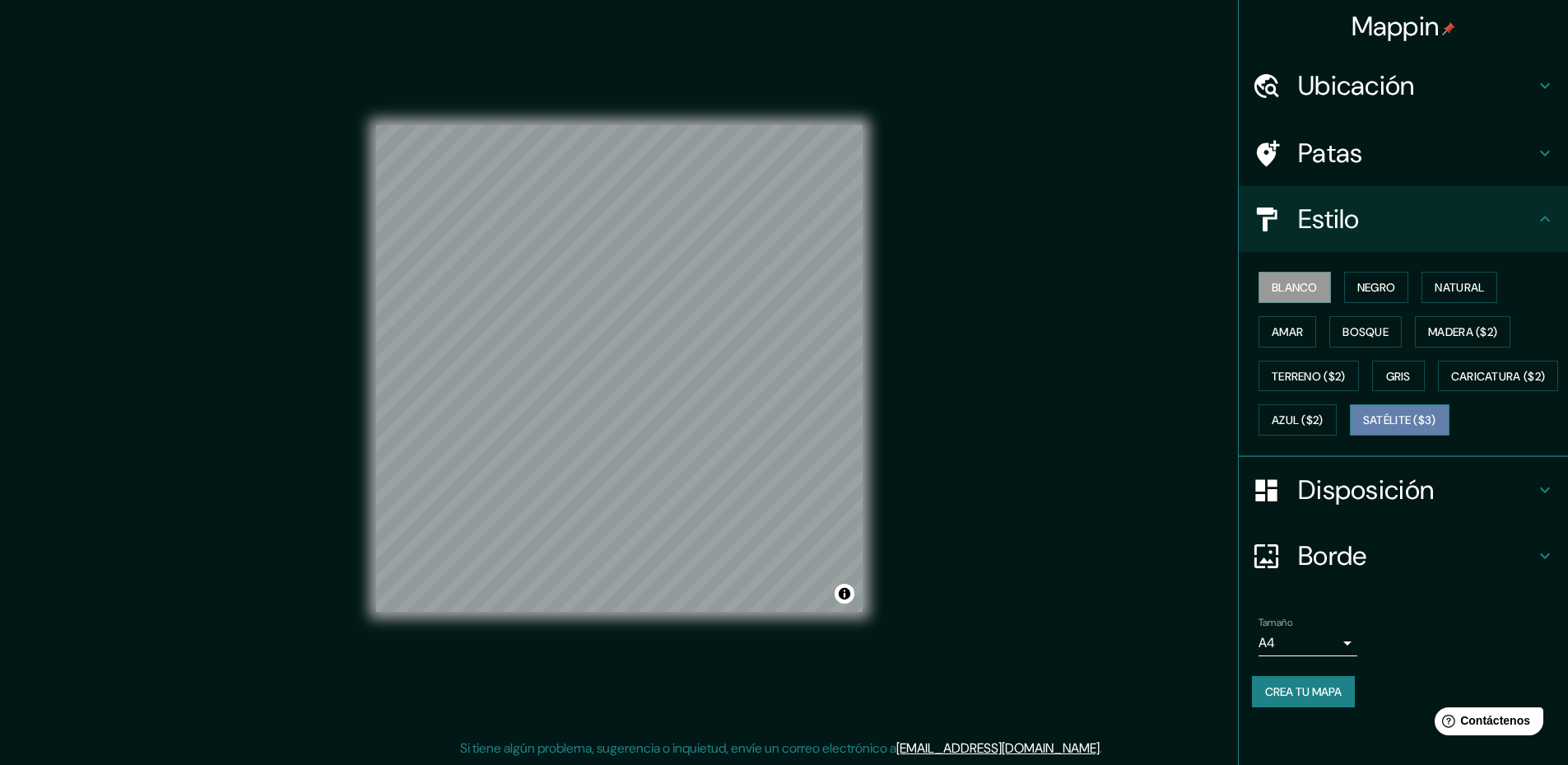
click at [1363, 428] on font "Satélite ($3)" at bounding box center [1400, 420] width 73 height 15
click at [1306, 295] on font "Blanco" at bounding box center [1295, 287] width 46 height 15
click at [1361, 287] on font "Negro" at bounding box center [1376, 287] width 38 height 15
click at [1445, 279] on font "Natural" at bounding box center [1460, 287] width 50 height 21
click at [1381, 292] on font "Negro" at bounding box center [1376, 287] width 38 height 15
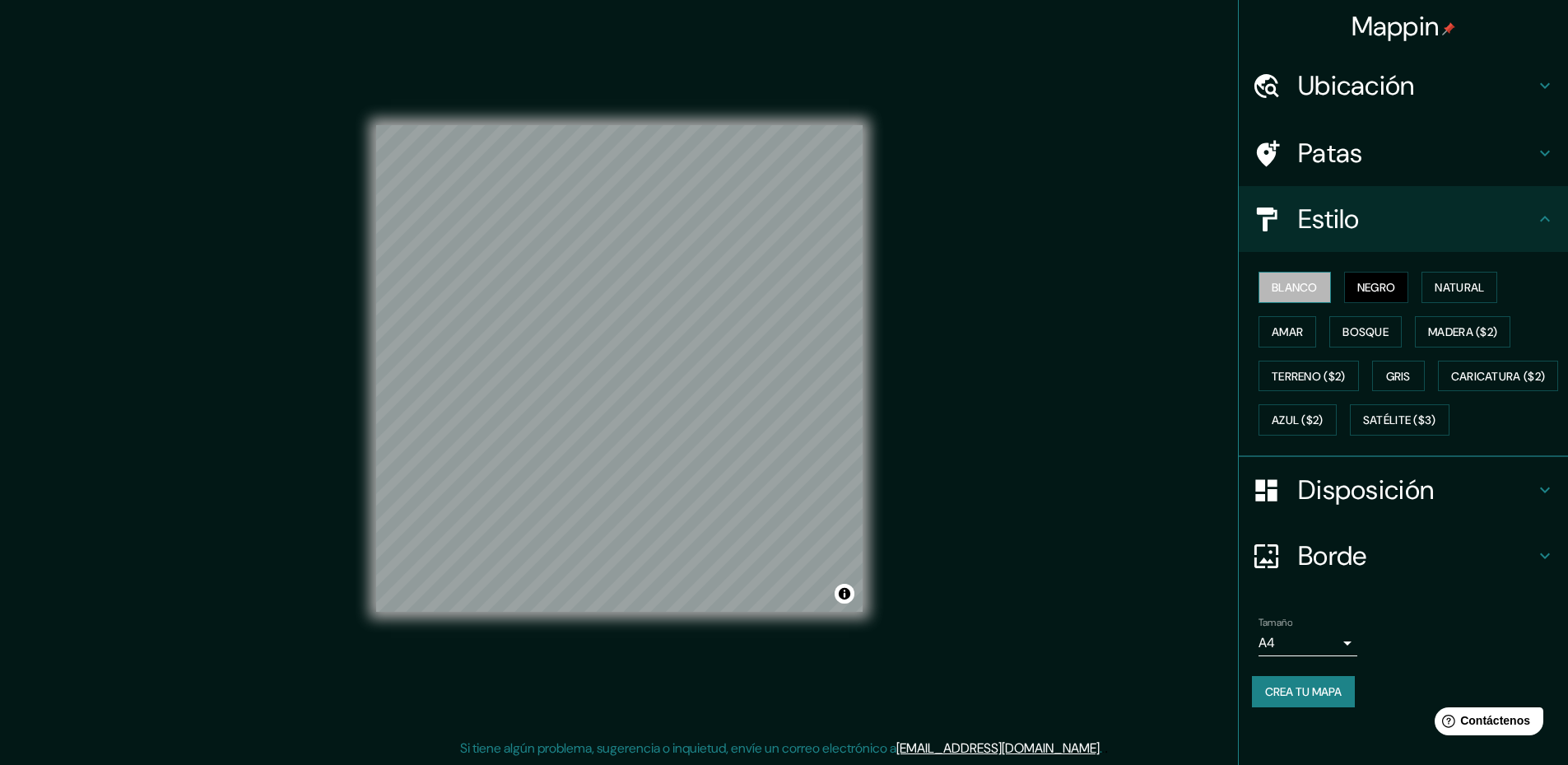
click at [1303, 279] on font "Blanco" at bounding box center [1295, 287] width 46 height 21
click at [1363, 428] on font "Satélite ($3)" at bounding box center [1400, 420] width 73 height 15
click at [1282, 282] on font "Blanco" at bounding box center [1295, 287] width 46 height 15
click at [1363, 428] on font "Satélite ($3)" at bounding box center [1400, 420] width 73 height 15
click at [1292, 288] on font "Blanco" at bounding box center [1295, 287] width 46 height 15
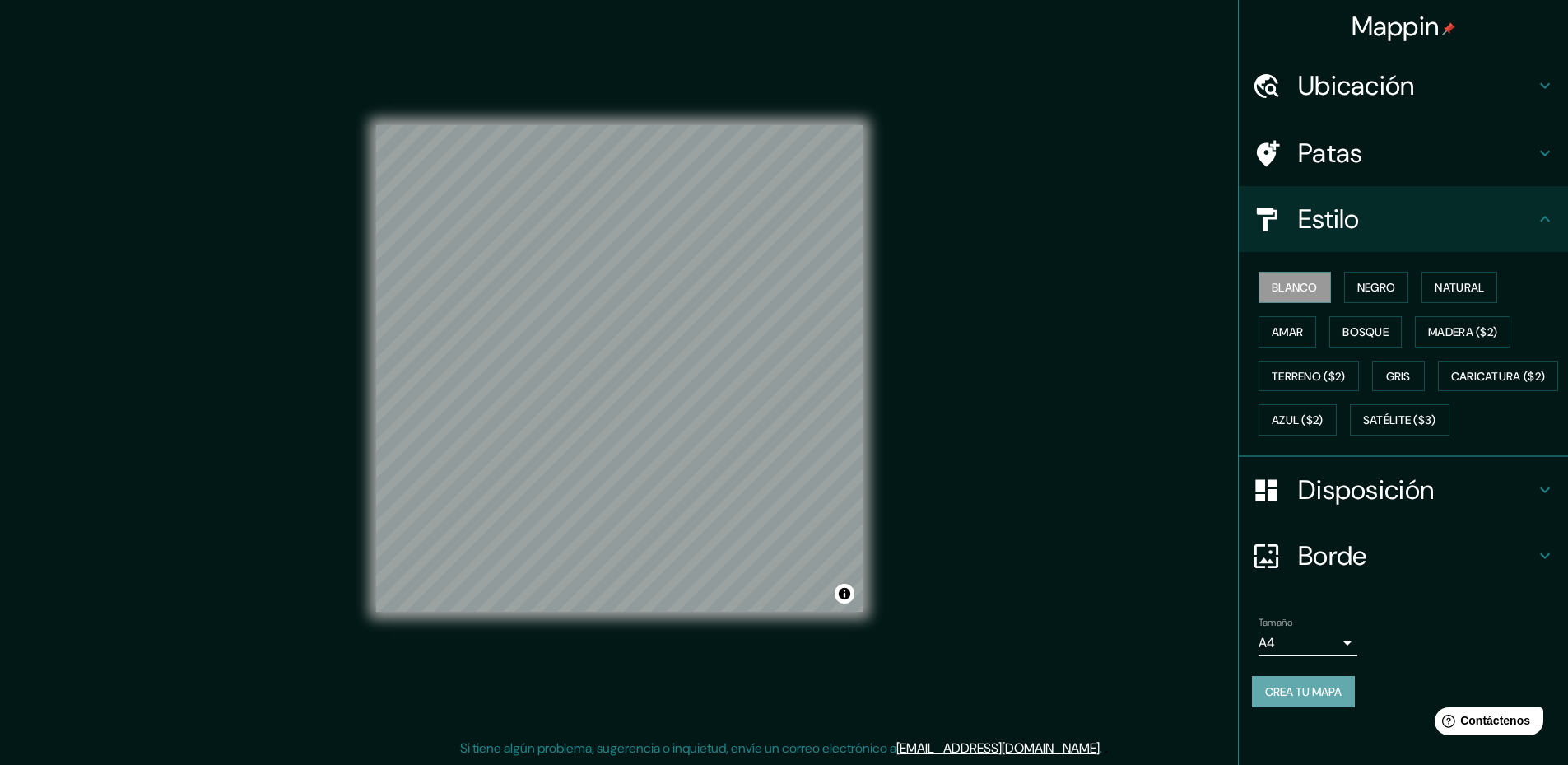
click at [1302, 703] on font "Crea tu mapa" at bounding box center [1303, 691] width 77 height 21
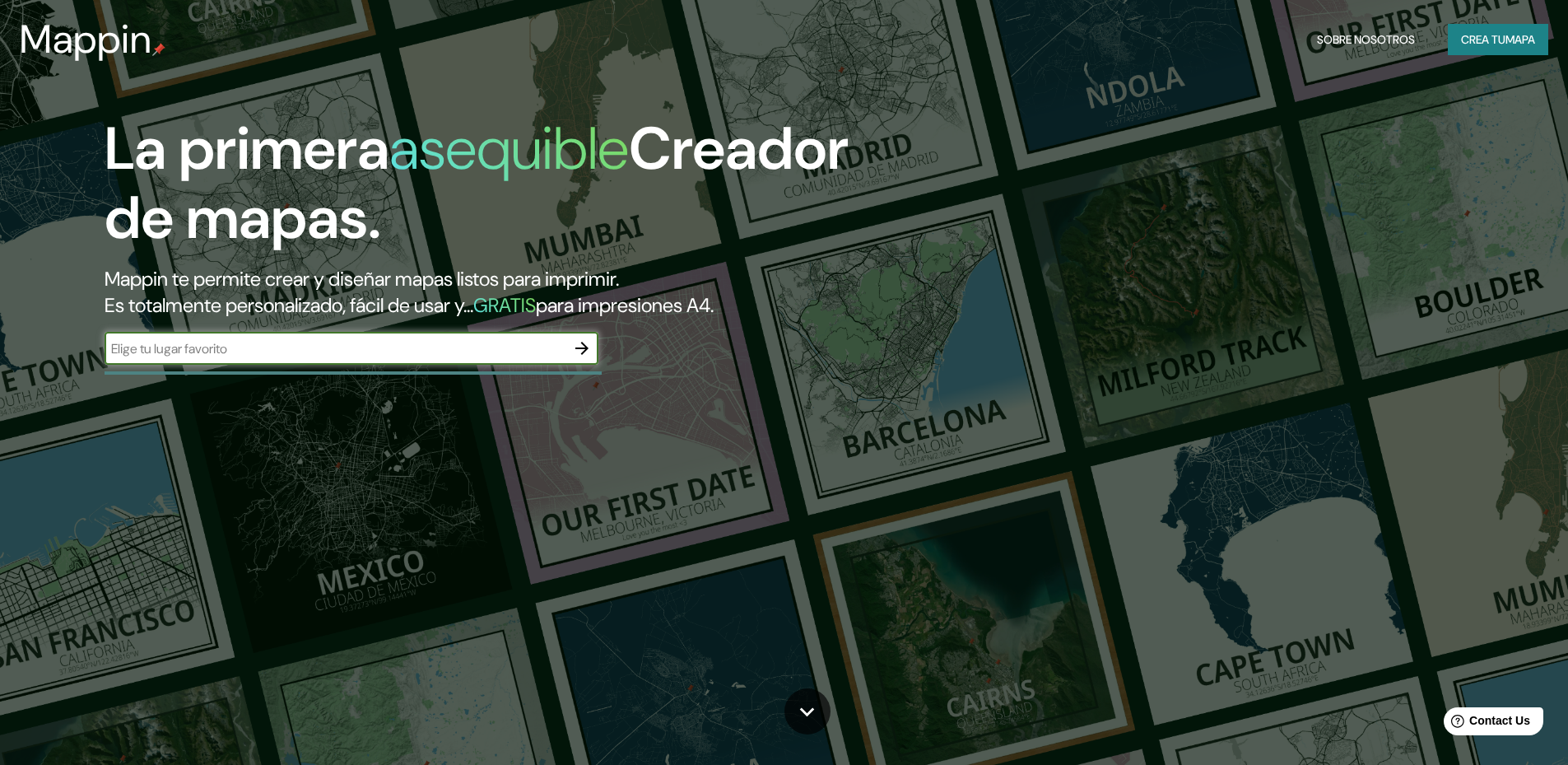
click at [446, 343] on input "text" at bounding box center [335, 348] width 461 height 19
type input "[GEOGRAPHIC_DATA]"
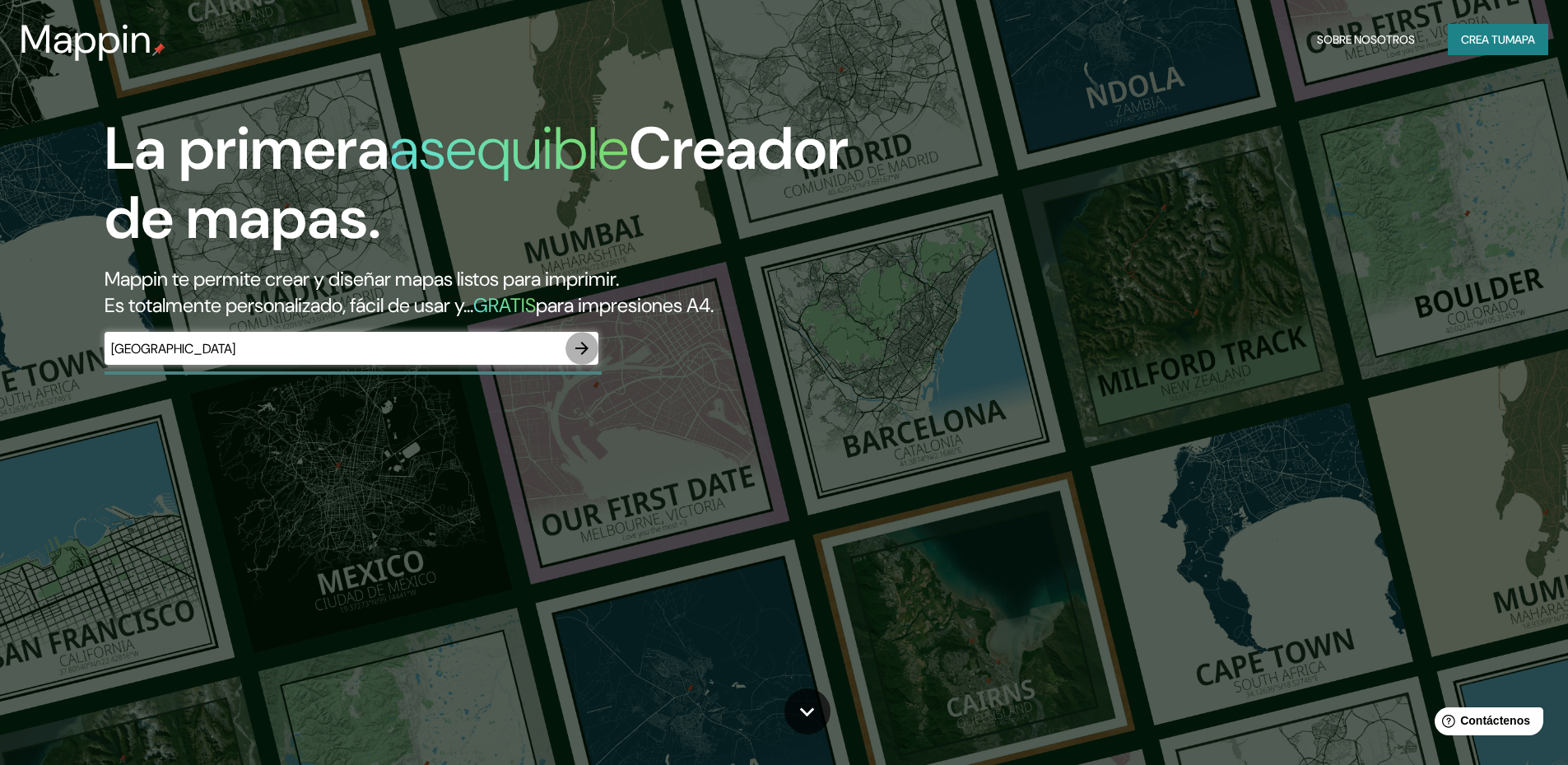
click at [587, 349] on icon "button" at bounding box center [581, 347] width 13 height 13
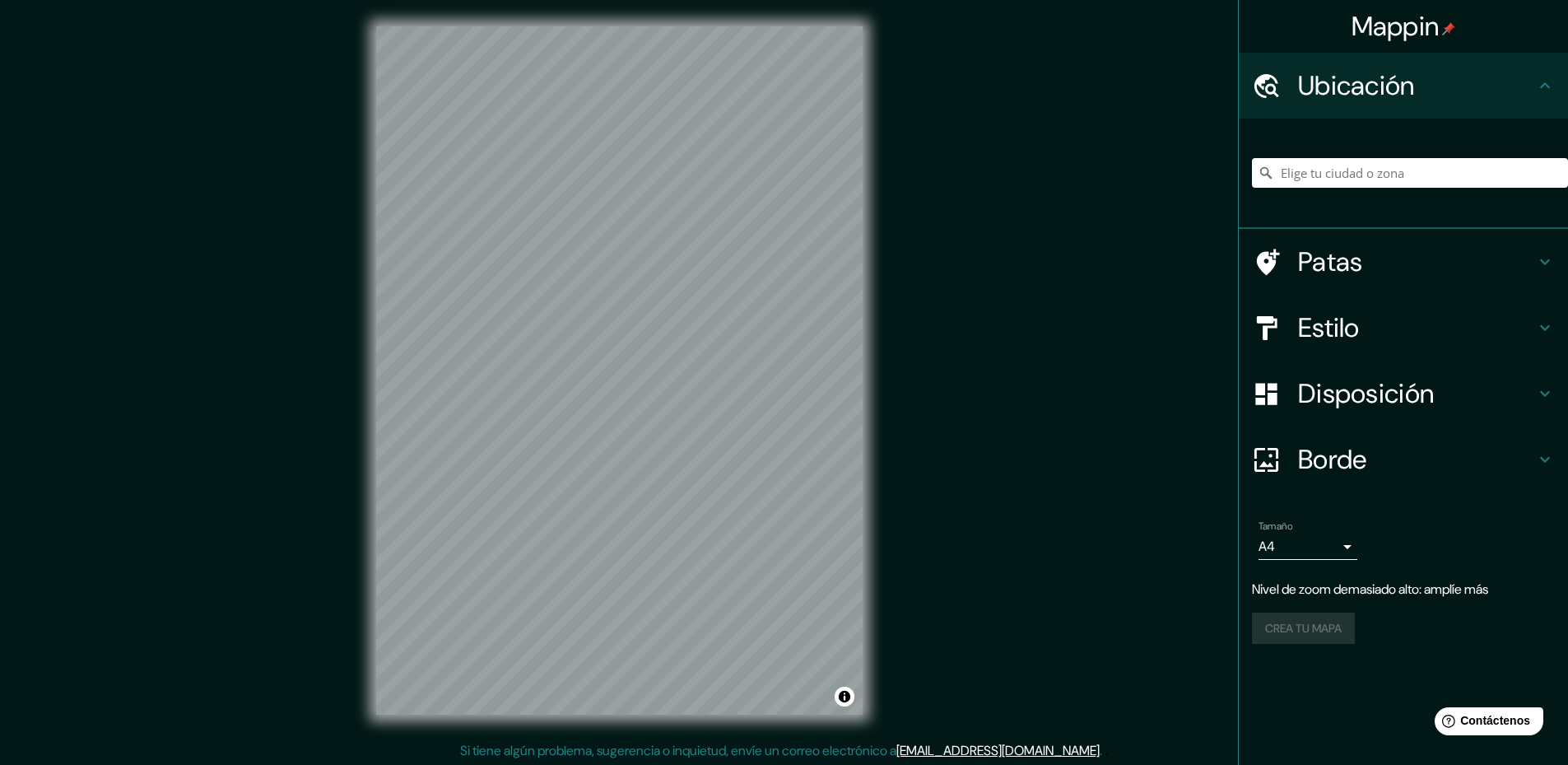
click at [1343, 332] on font "Estilo" at bounding box center [1329, 328] width 61 height 35
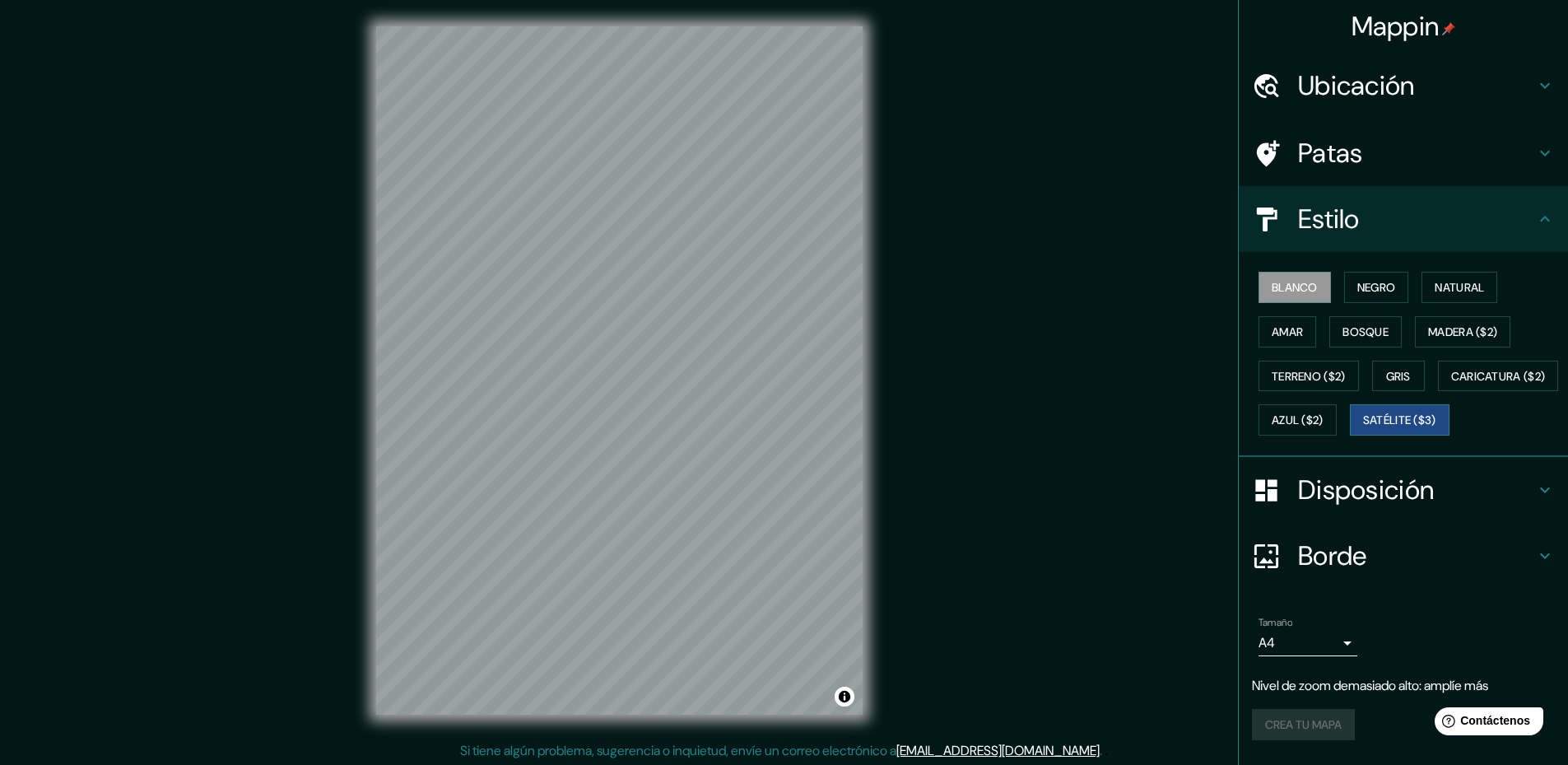
click at [1363, 430] on font "Satélite ($3)" at bounding box center [1400, 419] width 73 height 21
click at [1284, 289] on font "Blanco" at bounding box center [1295, 287] width 46 height 15
click at [892, 527] on div "Mappin Ubicación Patas Estilo Blanco Negro Natural [PERSON_NAME] ($2) Terreno (…" at bounding box center [784, 383] width 1568 height 768
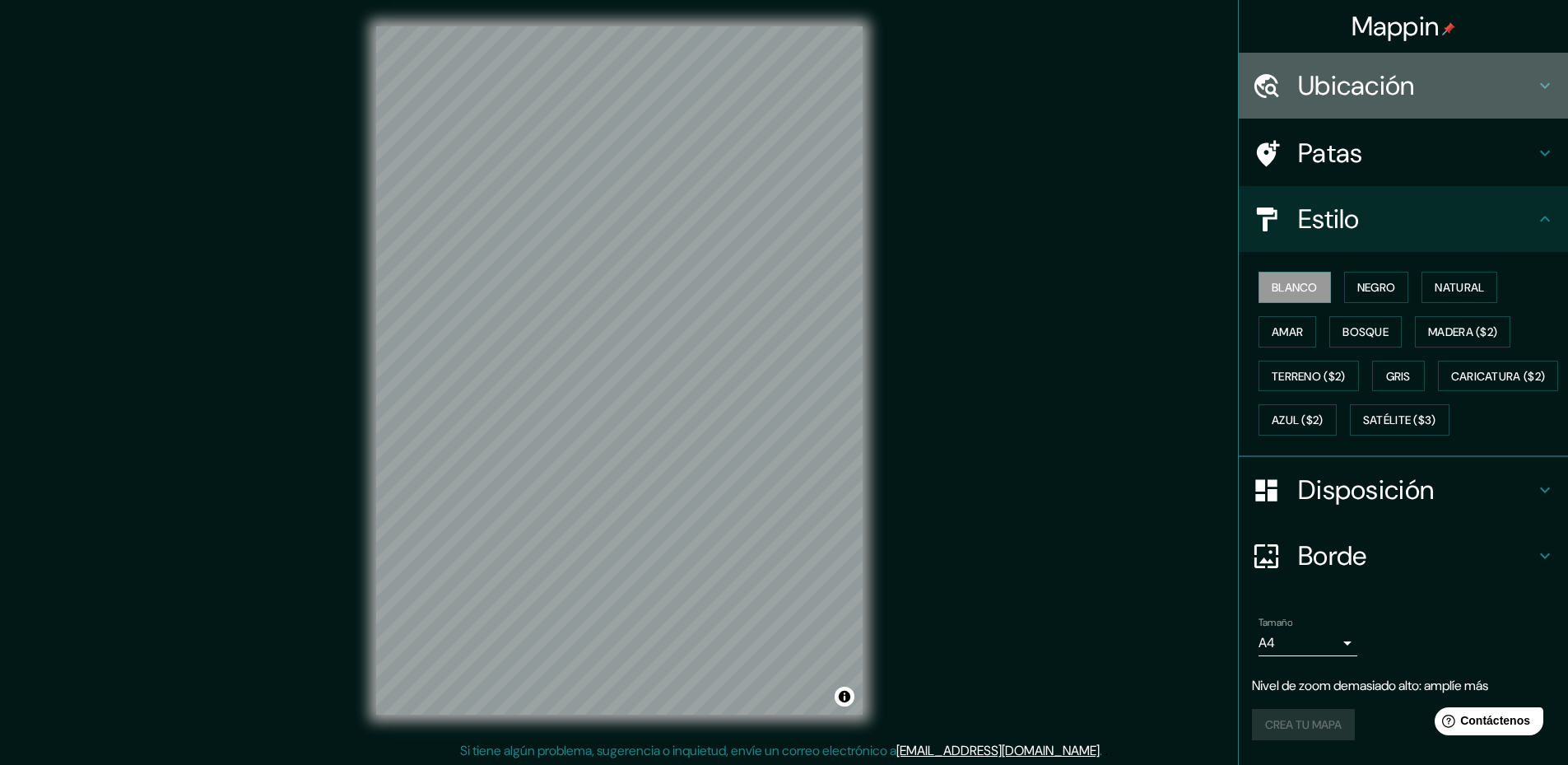
click at [1312, 95] on font "Ubicación" at bounding box center [1356, 85] width 117 height 35
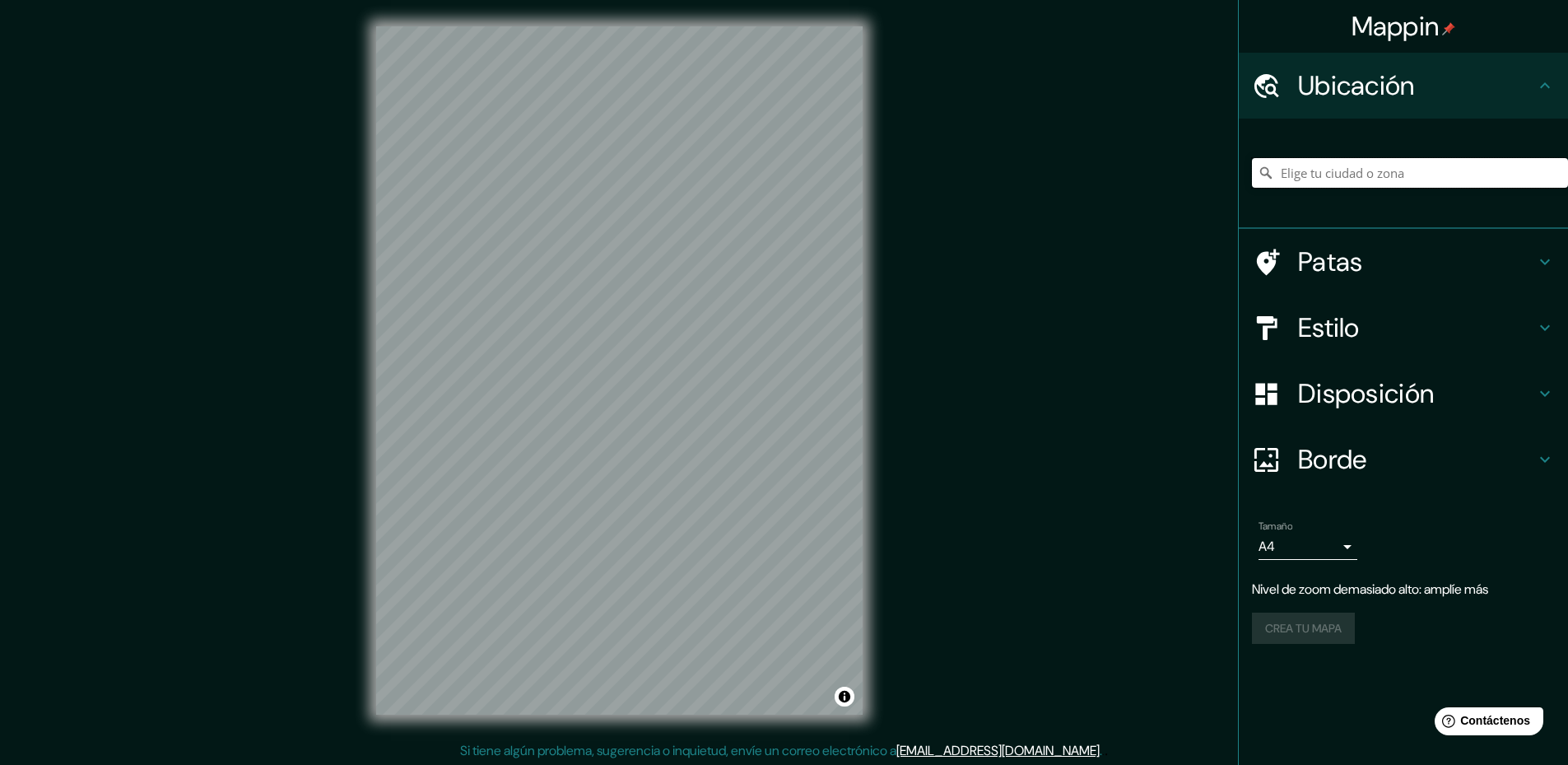
click at [1356, 169] on input "Elige tu ciudad o zona" at bounding box center [1410, 172] width 316 height 30
type input "[GEOGRAPHIC_DATA], [GEOGRAPHIC_DATA], [GEOGRAPHIC_DATA]"
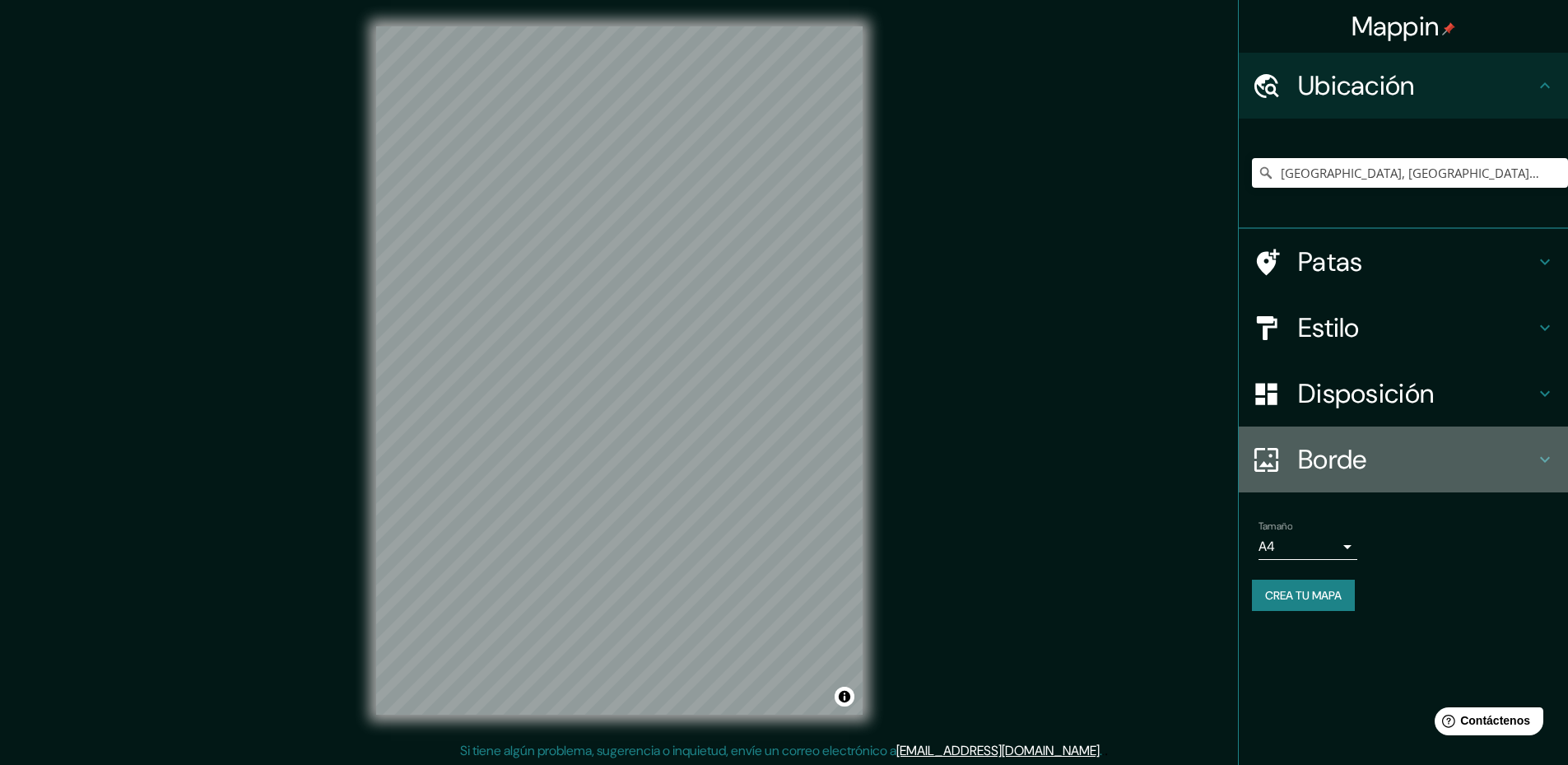
click at [1258, 450] on icon at bounding box center [1267, 459] width 24 height 24
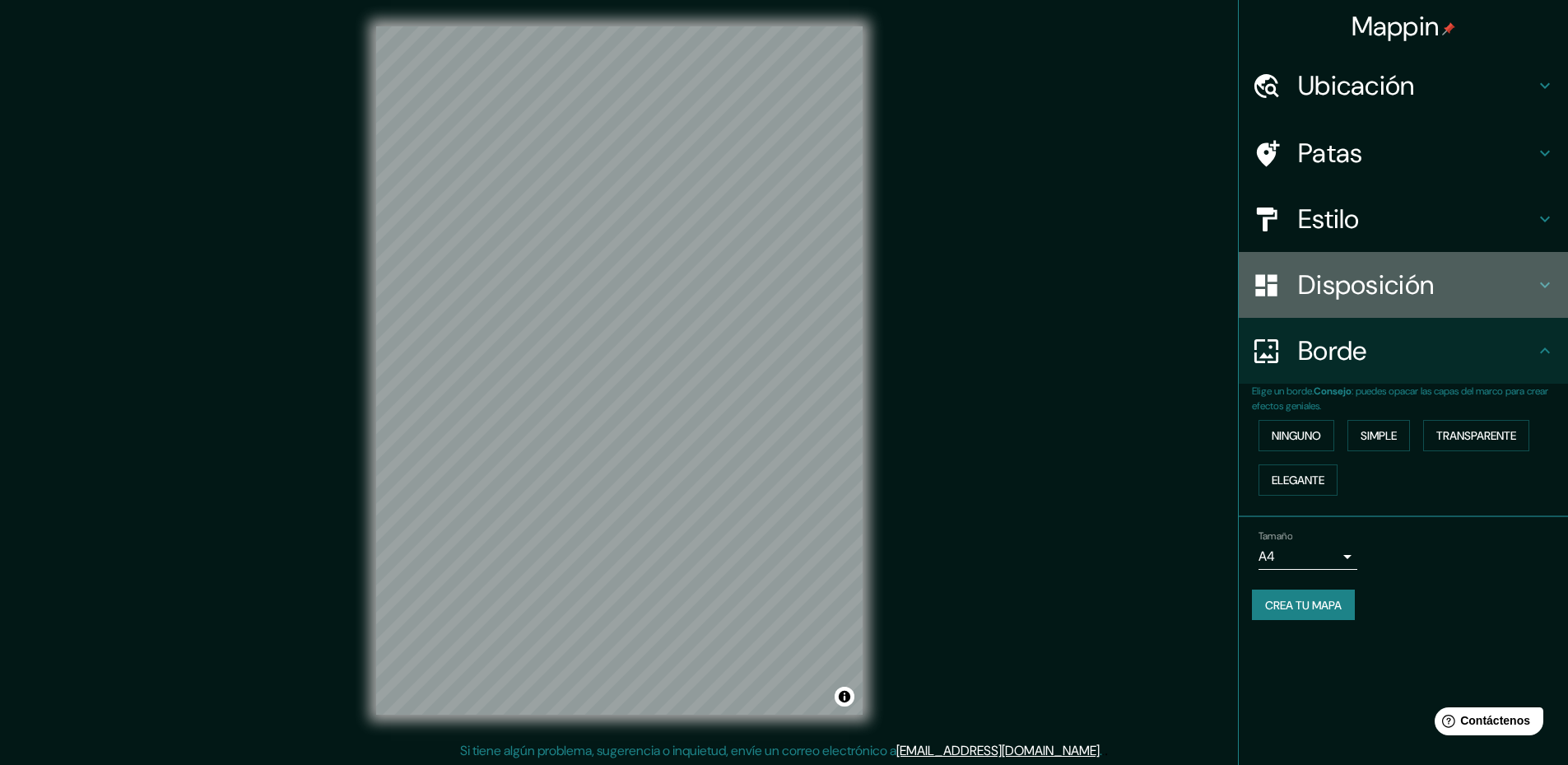
drag, startPoint x: 1359, startPoint y: 283, endPoint x: 1367, endPoint y: 288, distance: 9.4
click at [1367, 287] on font "Disposición" at bounding box center [1366, 284] width 136 height 35
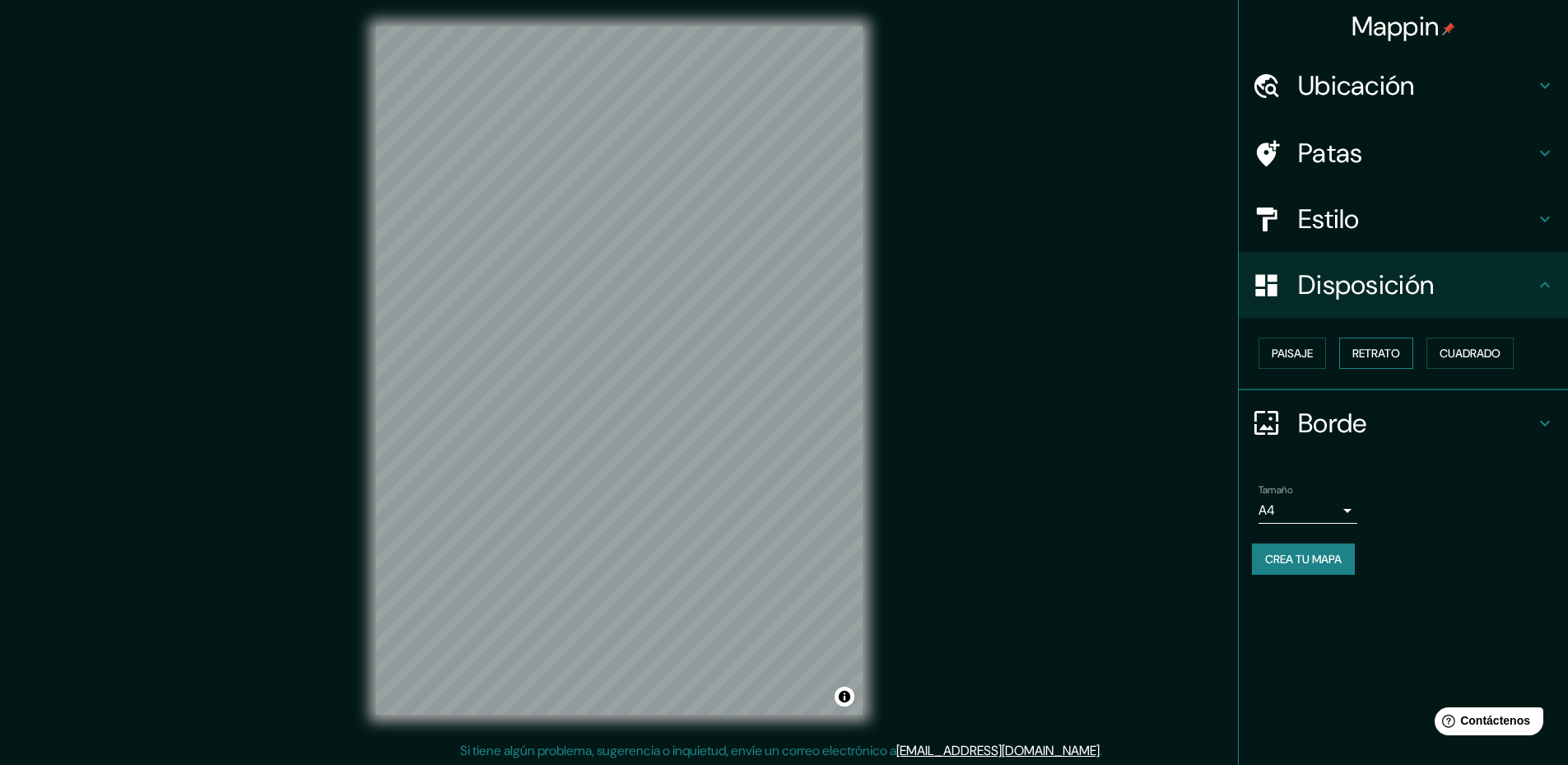
click at [1376, 352] on font "Retrato" at bounding box center [1376, 353] width 48 height 15
click at [1469, 359] on font "Cuadrado" at bounding box center [1470, 353] width 61 height 15
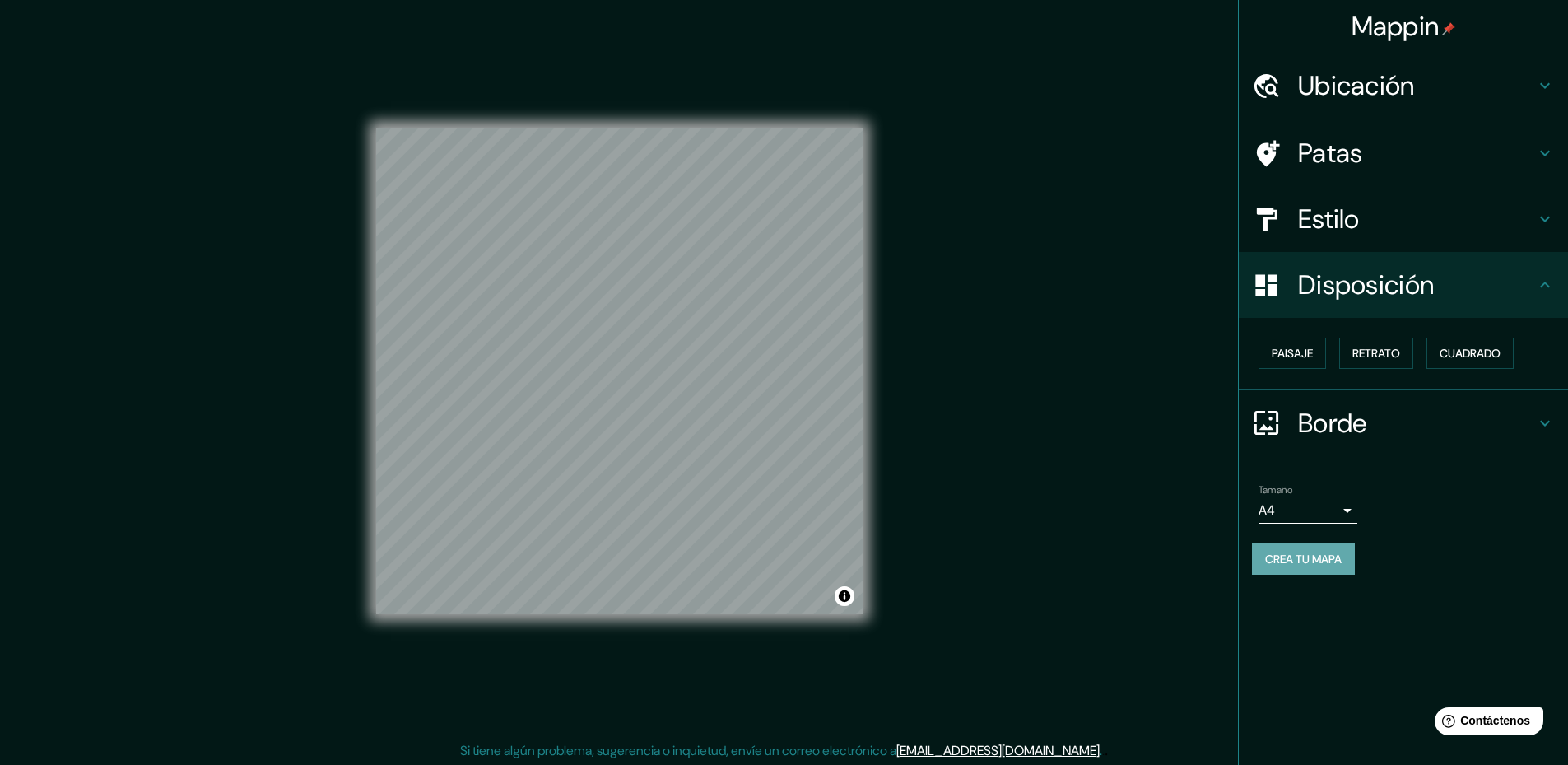
click at [1341, 555] on font "Crea tu mapa" at bounding box center [1303, 558] width 77 height 15
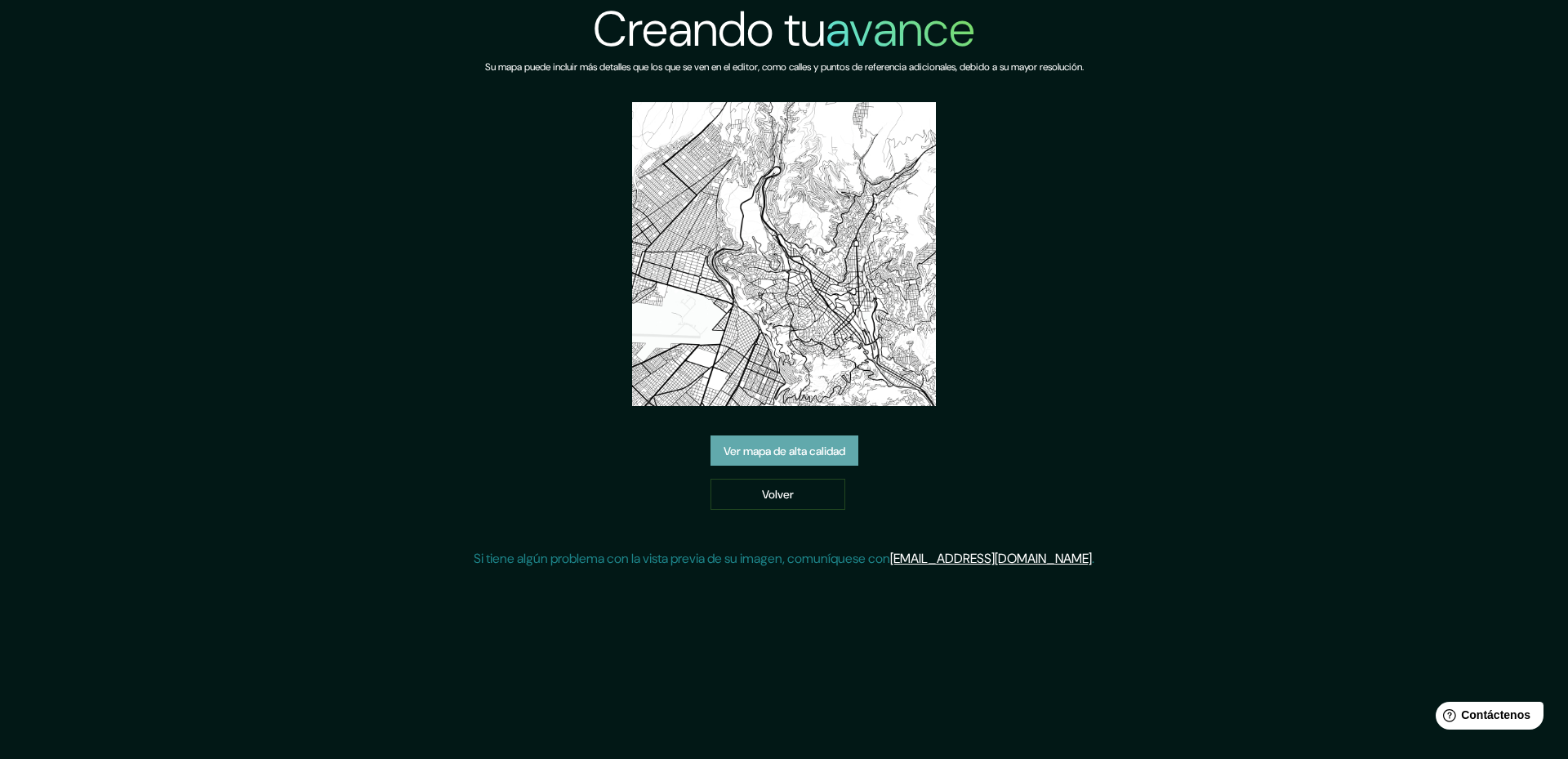
click at [831, 448] on font "Ver mapa de alta calidad" at bounding box center [784, 451] width 122 height 14
